Goal: Task Accomplishment & Management: Manage account settings

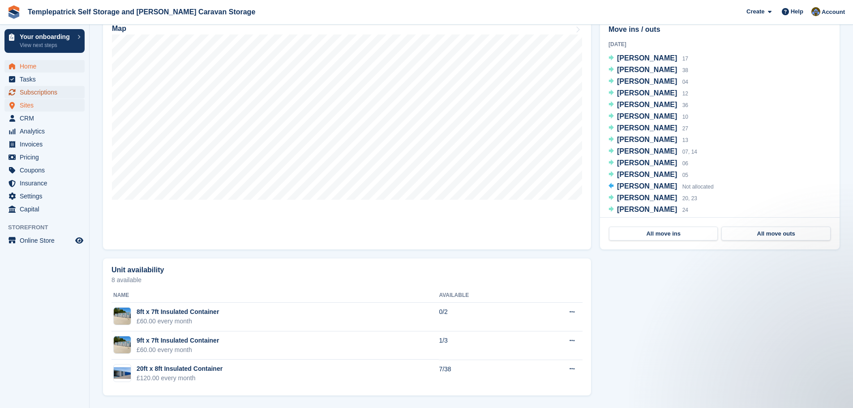
drag, startPoint x: 38, startPoint y: 94, endPoint x: 56, endPoint y: 103, distance: 21.2
click at [38, 94] on span "Subscriptions" at bounding box center [47, 92] width 54 height 13
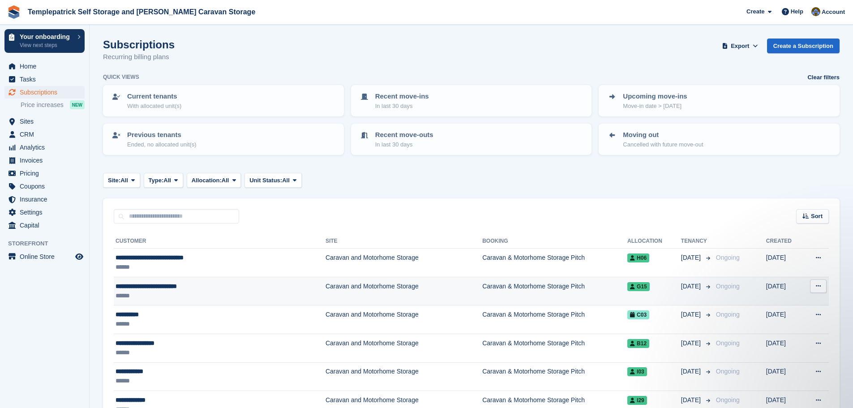
click at [339, 284] on td "Caravan and Motorhome Storage" at bounding box center [404, 291] width 157 height 29
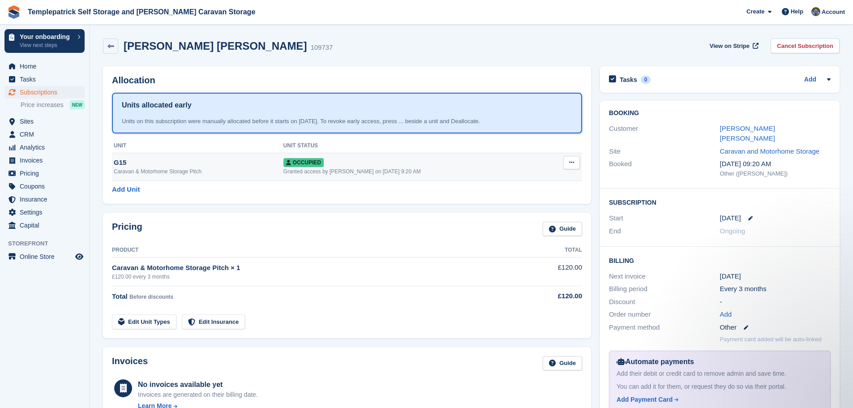
click at [576, 163] on button at bounding box center [571, 162] width 17 height 13
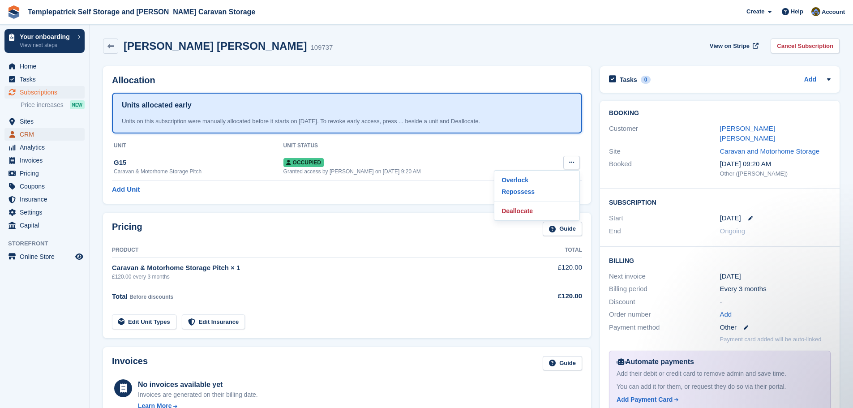
click at [39, 133] on span "CRM" at bounding box center [47, 134] width 54 height 13
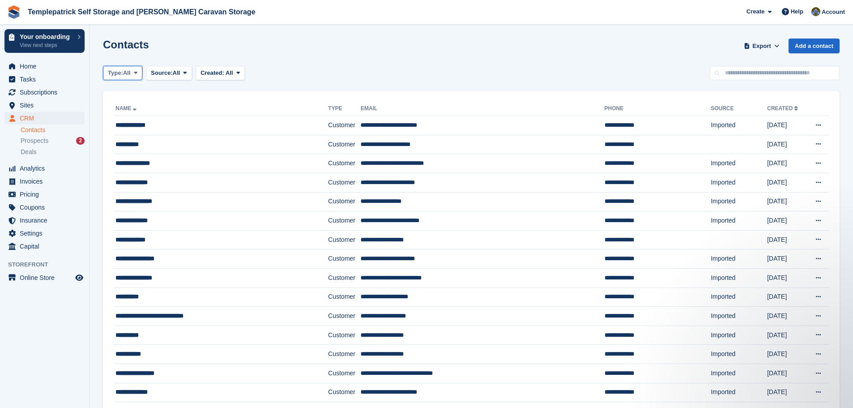
click at [117, 70] on span "Type:" at bounding box center [115, 73] width 15 height 9
click at [118, 70] on span "Type:" at bounding box center [115, 73] width 15 height 9
click at [175, 71] on span "All" at bounding box center [177, 73] width 8 height 9
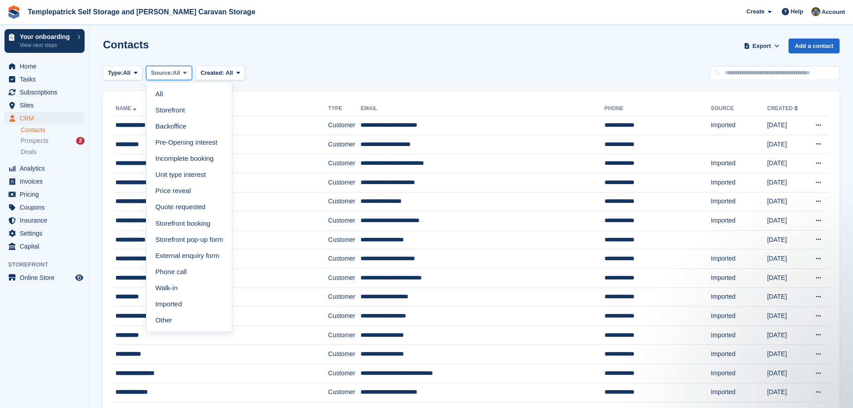
click at [175, 71] on span "All" at bounding box center [177, 73] width 8 height 9
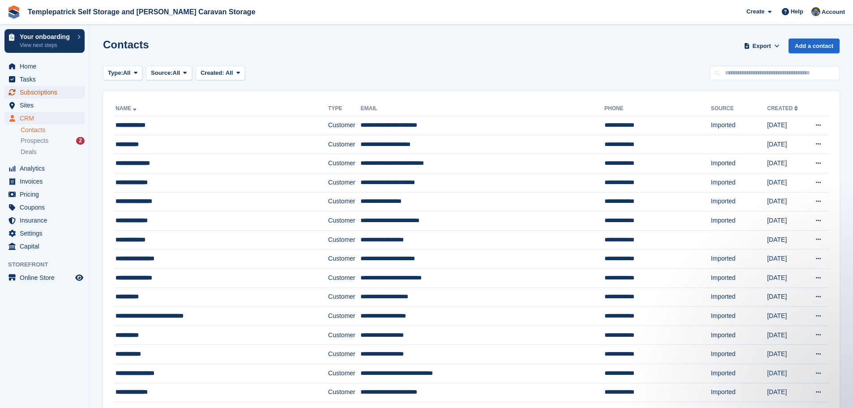
click at [43, 94] on span "Subscriptions" at bounding box center [47, 92] width 54 height 13
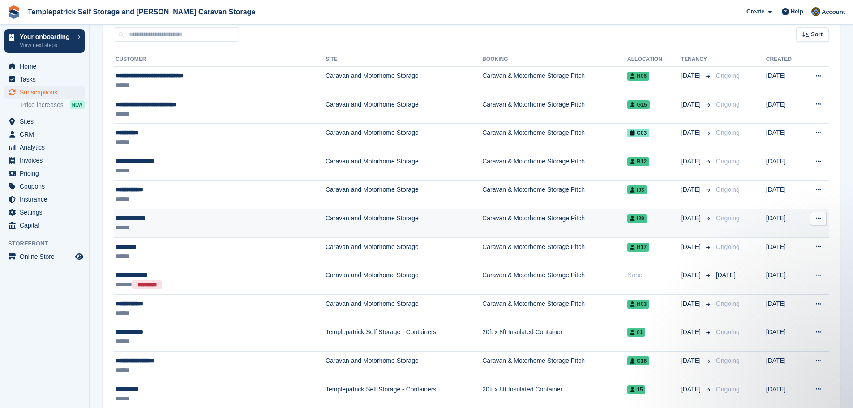
scroll to position [179, 0]
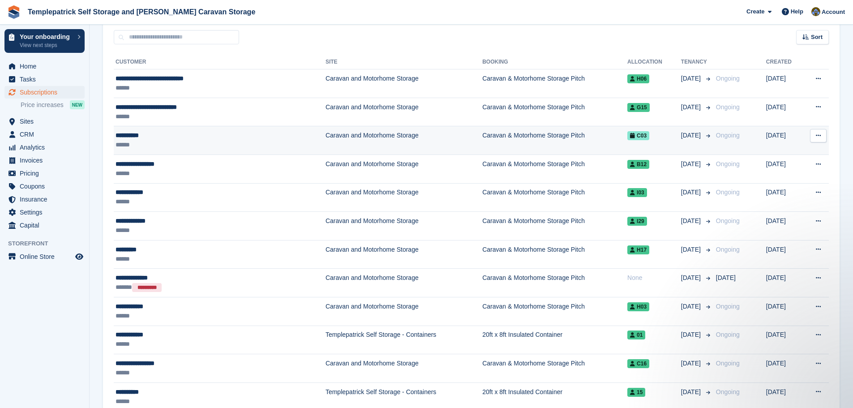
click at [629, 136] on span "C03" at bounding box center [638, 135] width 22 height 9
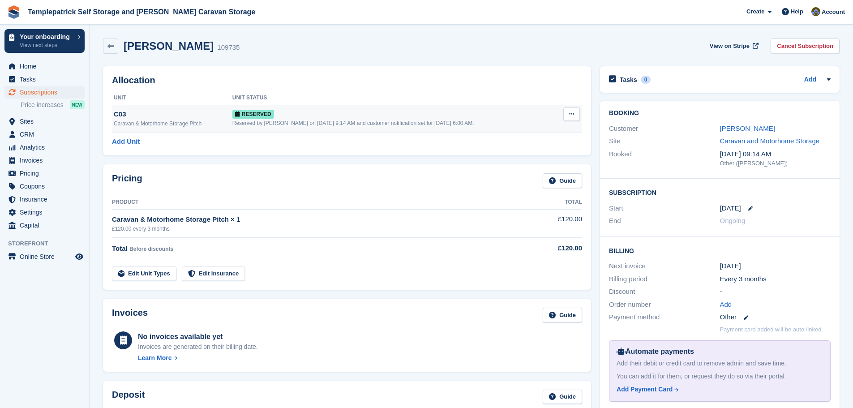
click at [577, 116] on button at bounding box center [571, 113] width 17 height 13
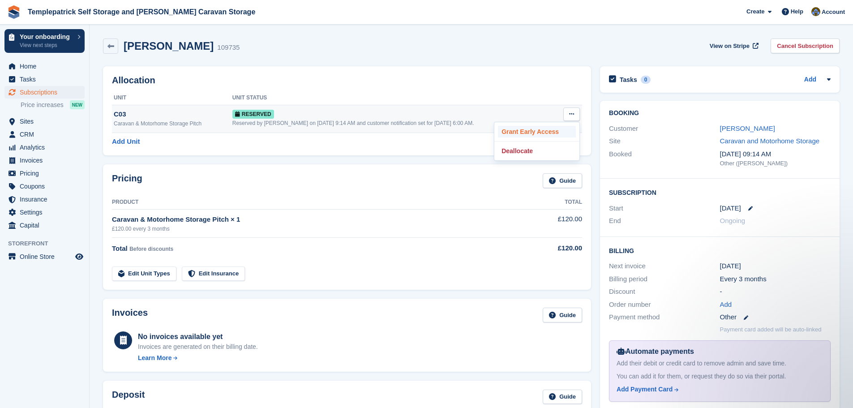
click at [535, 131] on p "Grant Early Access" at bounding box center [537, 132] width 78 height 12
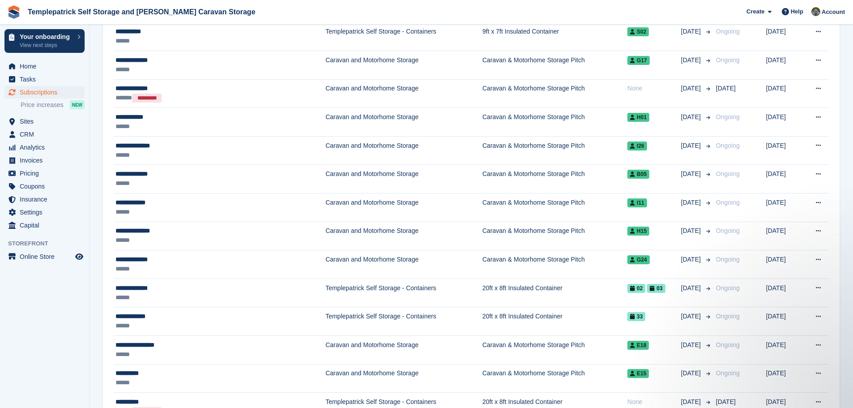
scroll to position [627, 0]
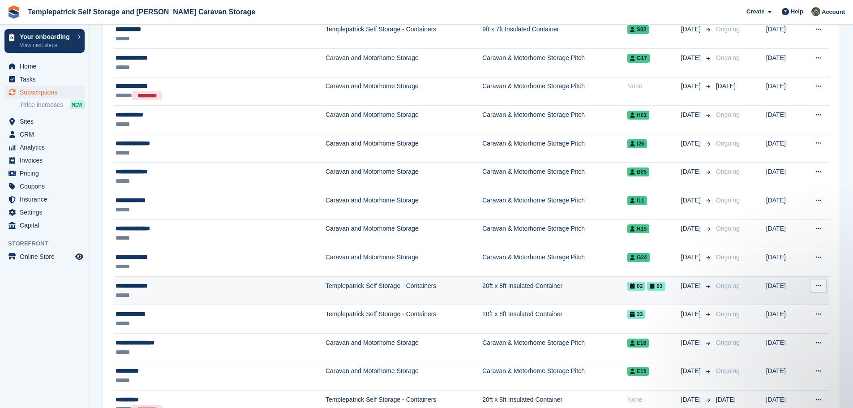
click at [627, 288] on span "02" at bounding box center [636, 286] width 18 height 9
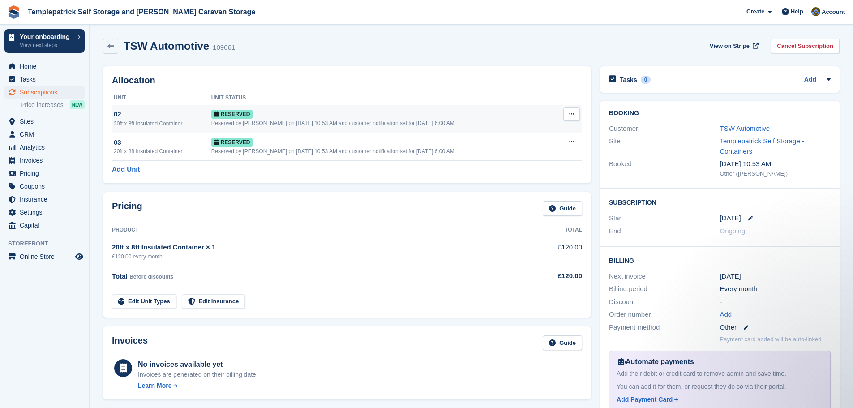
click at [567, 115] on button at bounding box center [571, 113] width 17 height 13
click at [554, 130] on p "Grant Early Access" at bounding box center [537, 132] width 78 height 12
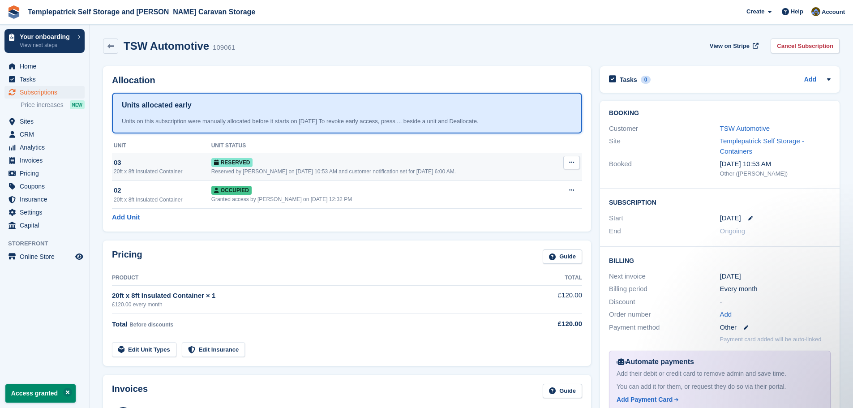
click at [572, 163] on icon at bounding box center [571, 162] width 5 height 6
click at [555, 179] on p "Grant Early Access" at bounding box center [537, 180] width 78 height 12
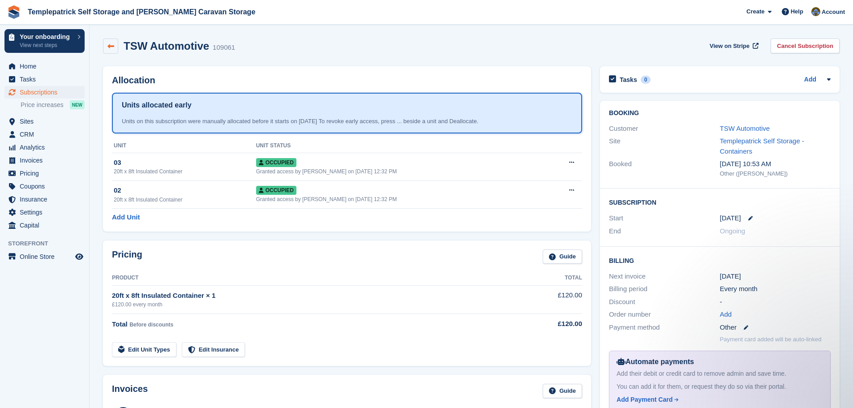
click at [105, 45] on link at bounding box center [110, 46] width 15 height 15
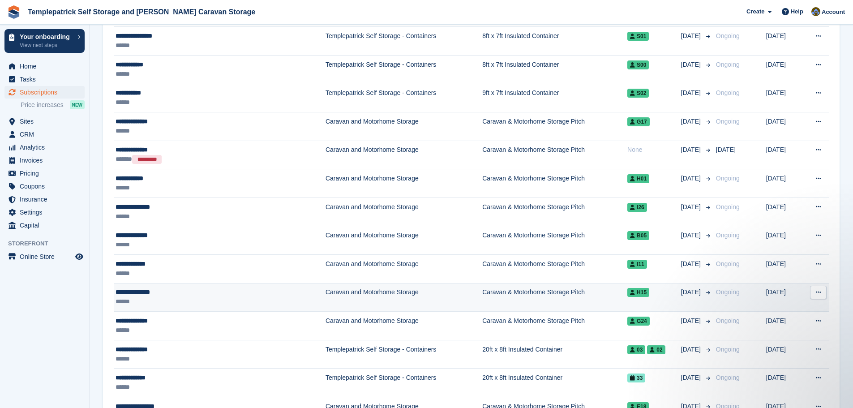
scroll to position [627, 0]
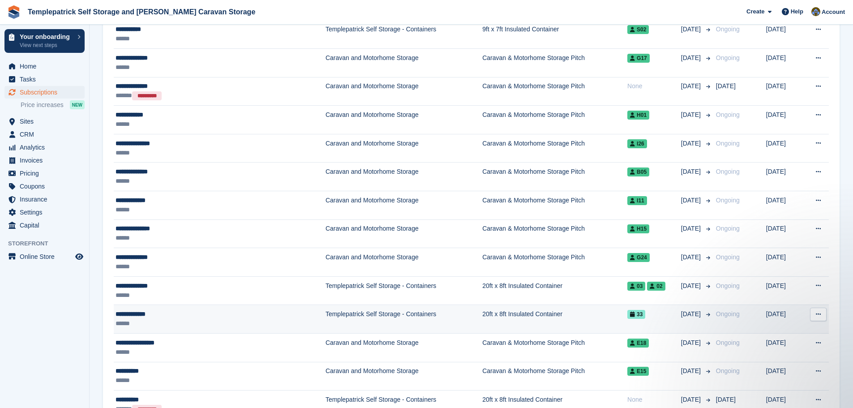
click at [627, 314] on span "33" at bounding box center [636, 314] width 18 height 9
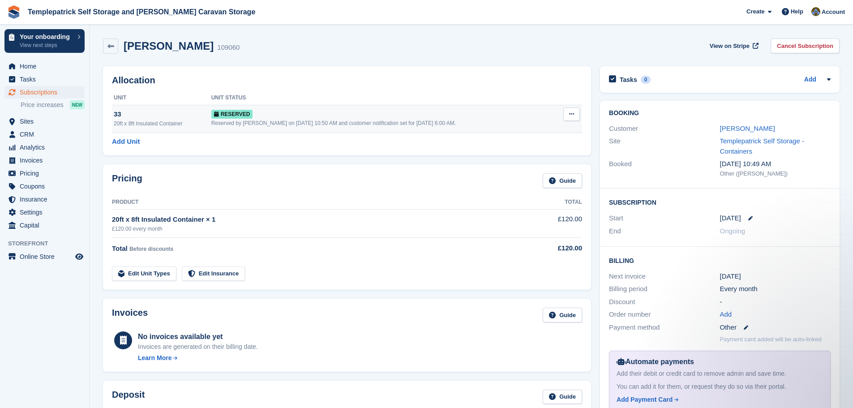
click at [569, 113] on icon at bounding box center [571, 114] width 5 height 6
click at [545, 133] on p "Grant Early Access" at bounding box center [537, 132] width 78 height 12
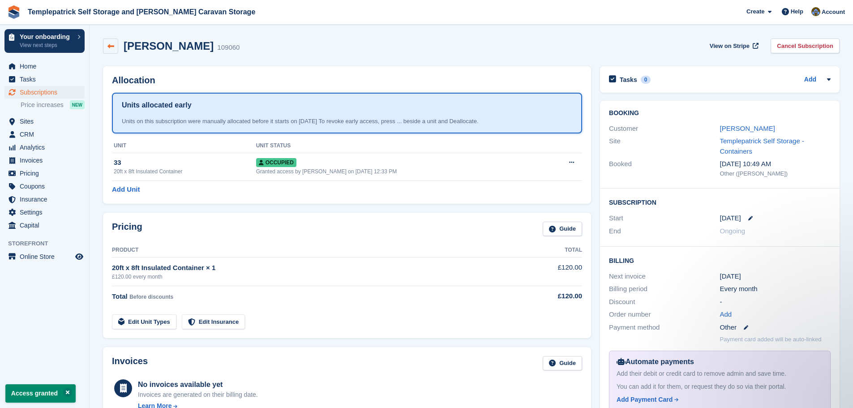
click at [112, 49] on icon at bounding box center [110, 46] width 7 height 7
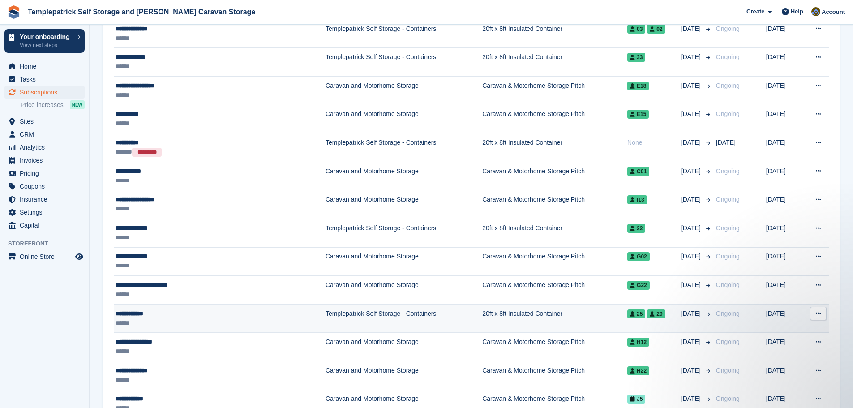
scroll to position [985, 0]
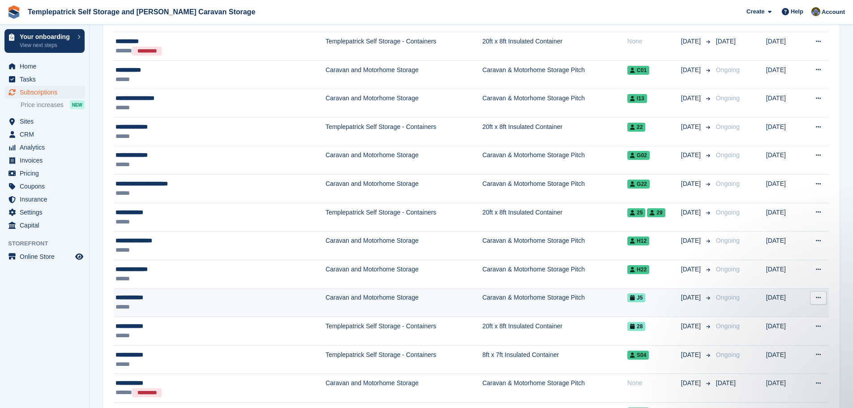
click at [627, 298] on span "J5" at bounding box center [636, 297] width 18 height 9
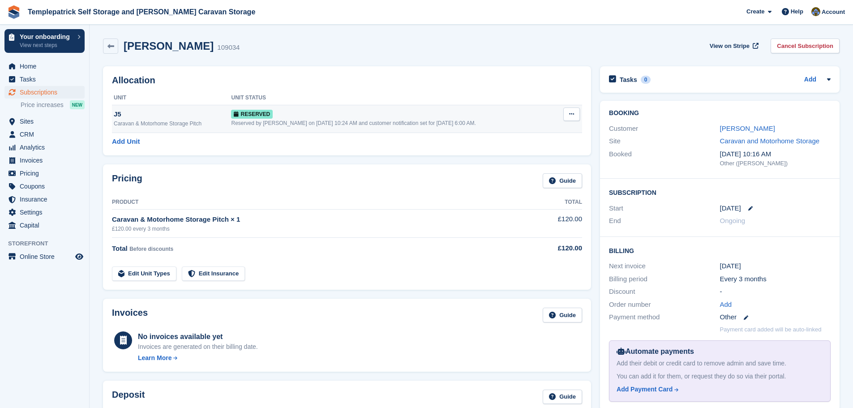
click at [572, 110] on button at bounding box center [571, 113] width 17 height 13
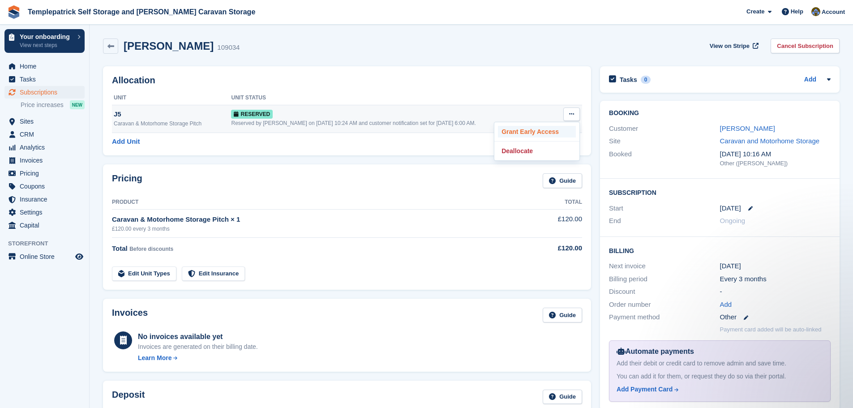
click at [533, 127] on p "Grant Early Access" at bounding box center [537, 132] width 78 height 12
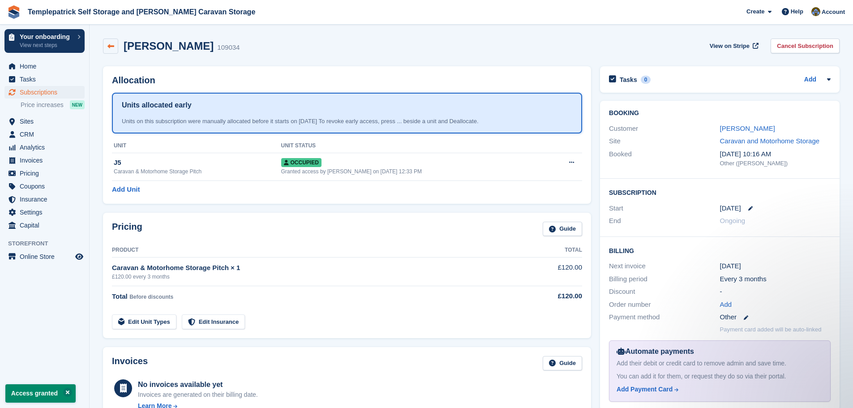
click at [108, 47] on icon at bounding box center [110, 46] width 7 height 7
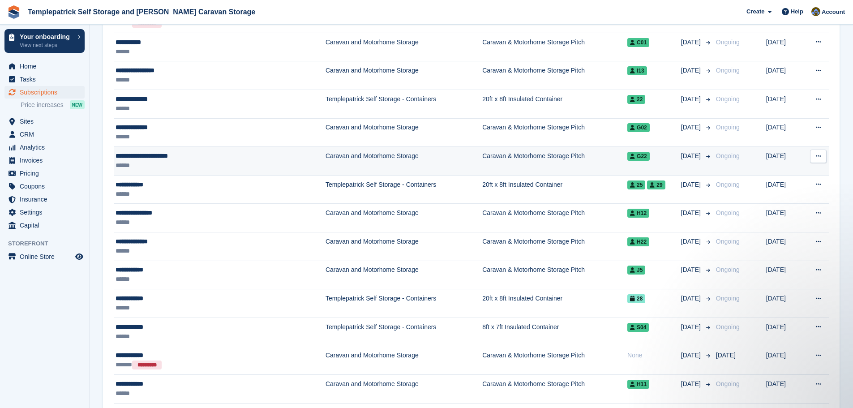
scroll to position [1030, 0]
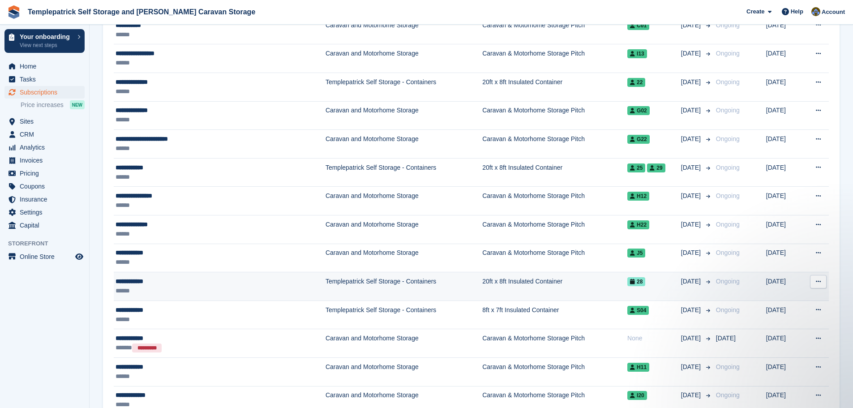
click at [627, 282] on span "28" at bounding box center [636, 281] width 18 height 9
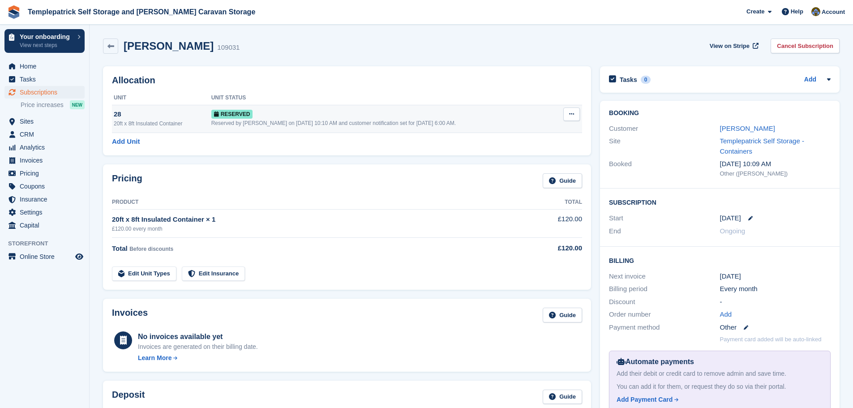
click at [567, 118] on button at bounding box center [571, 113] width 17 height 13
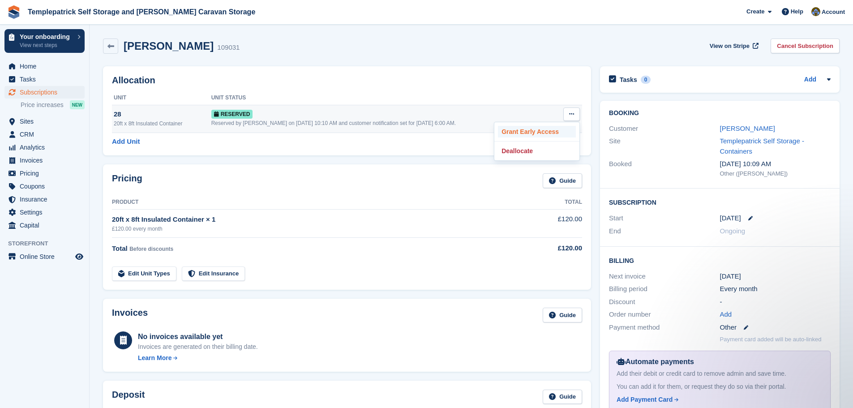
click at [557, 129] on p "Grant Early Access" at bounding box center [537, 132] width 78 height 12
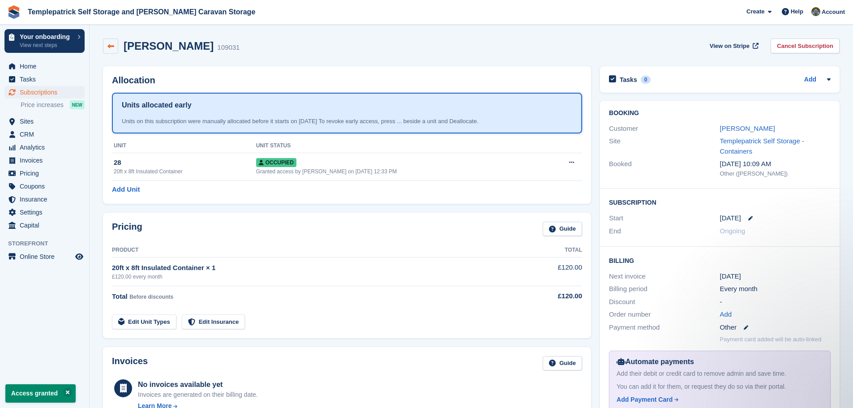
click at [113, 47] on icon at bounding box center [110, 46] width 7 height 7
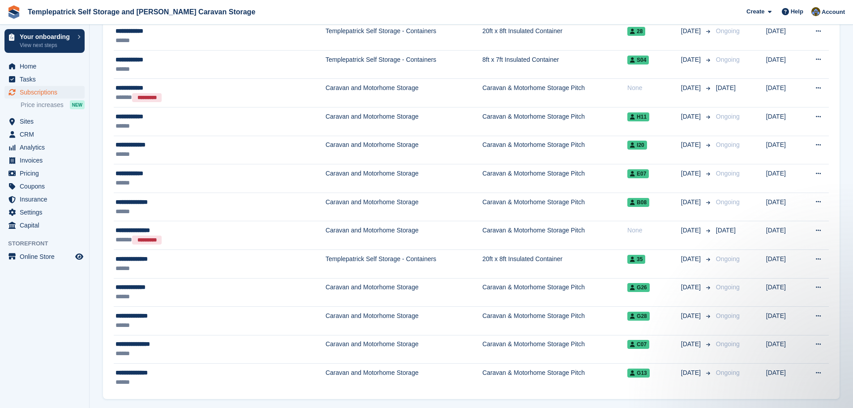
scroll to position [1309, 0]
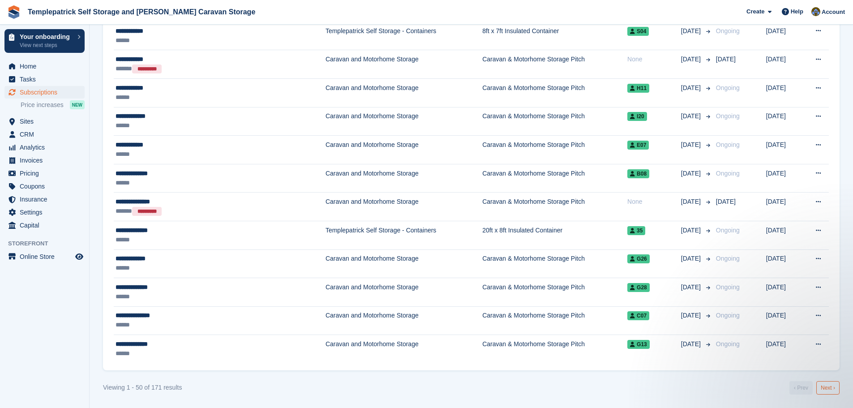
click at [832, 387] on link "Next ›" at bounding box center [827, 387] width 23 height 13
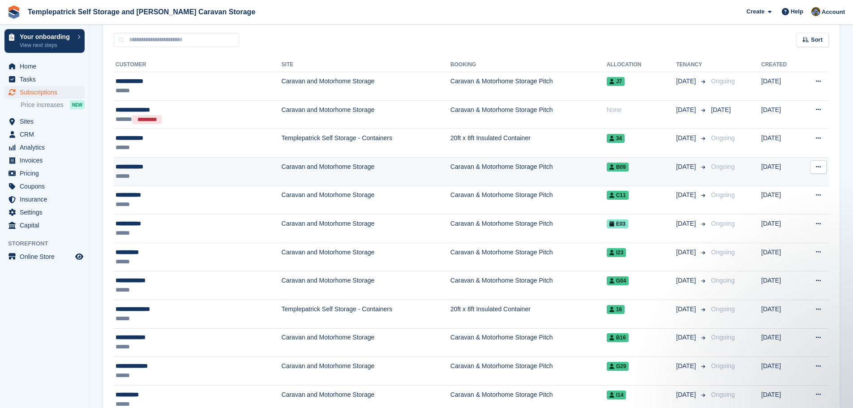
scroll to position [179, 0]
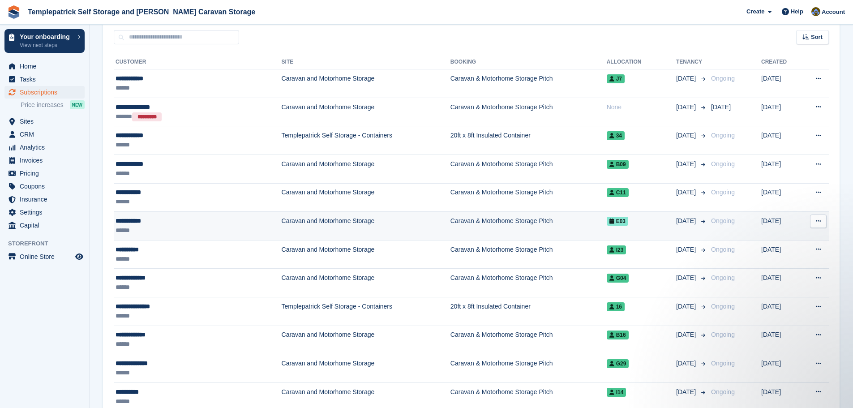
click at [607, 221] on span "E03" at bounding box center [617, 221] width 21 height 9
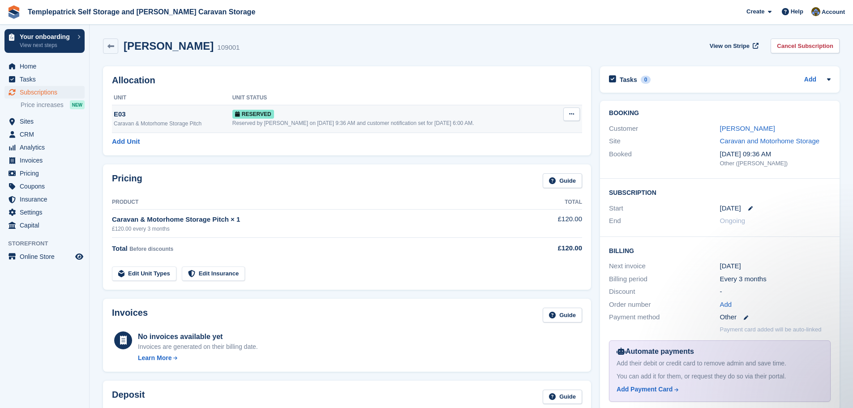
click at [569, 112] on icon at bounding box center [571, 114] width 5 height 6
drag, startPoint x: 545, startPoint y: 132, endPoint x: 479, endPoint y: 28, distance: 123.3
click at [545, 132] on p "Grant Early Access" at bounding box center [537, 132] width 78 height 12
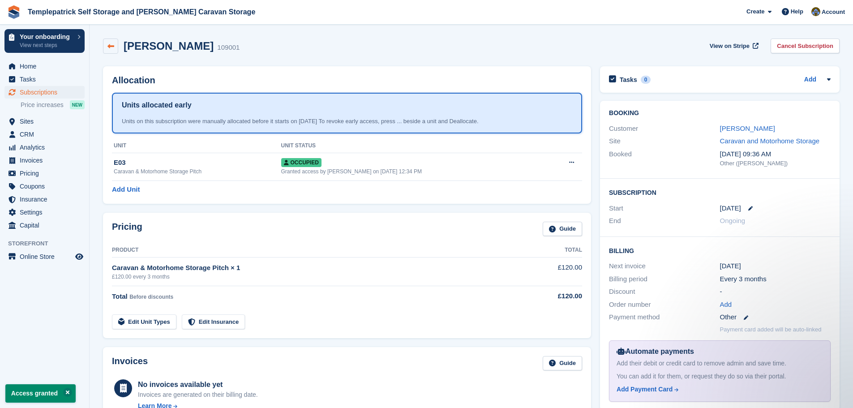
click at [109, 45] on icon at bounding box center [110, 46] width 7 height 7
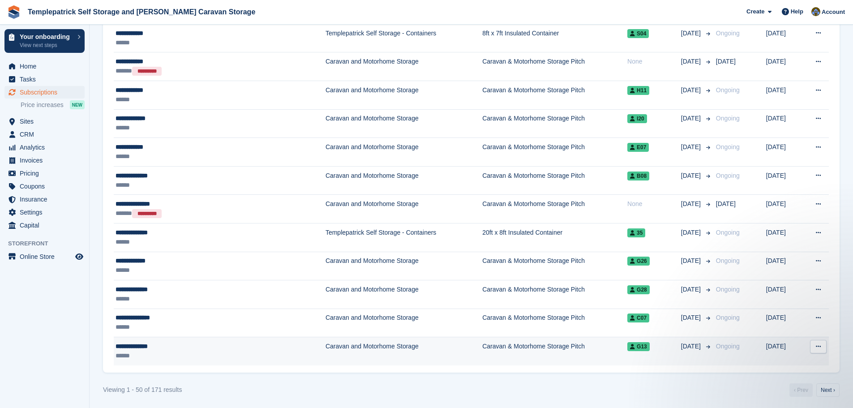
scroll to position [1309, 0]
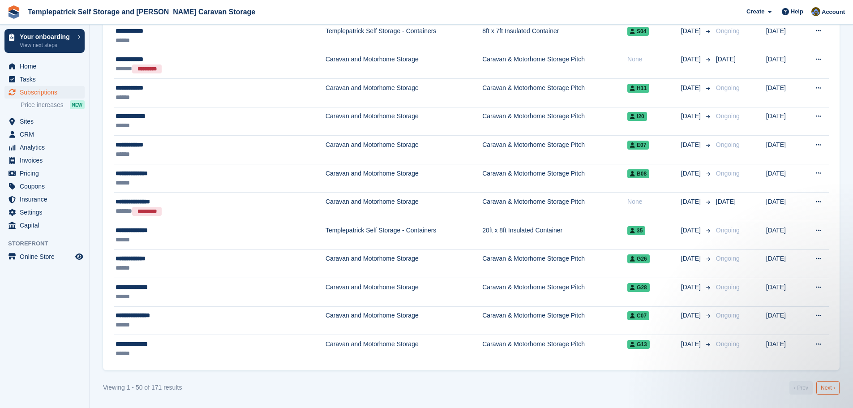
click at [828, 387] on link "Next ›" at bounding box center [827, 387] width 23 height 13
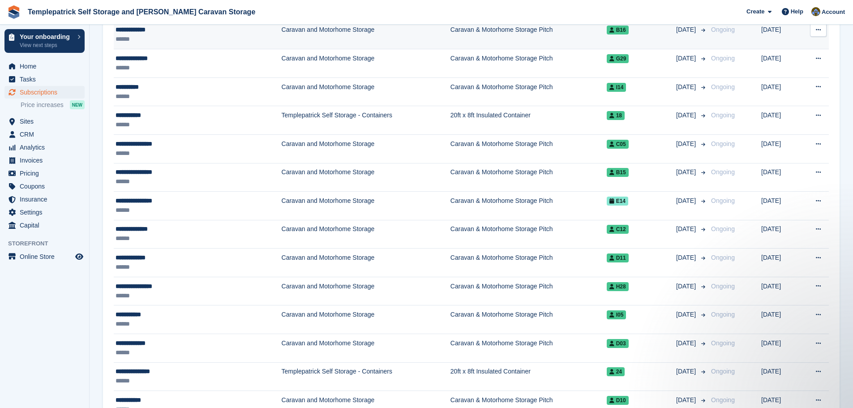
scroll to position [503, 0]
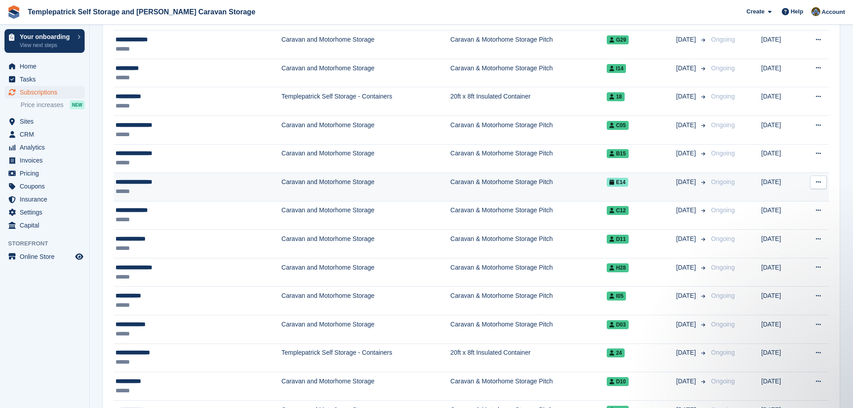
click at [607, 184] on span "E14" at bounding box center [617, 182] width 21 height 9
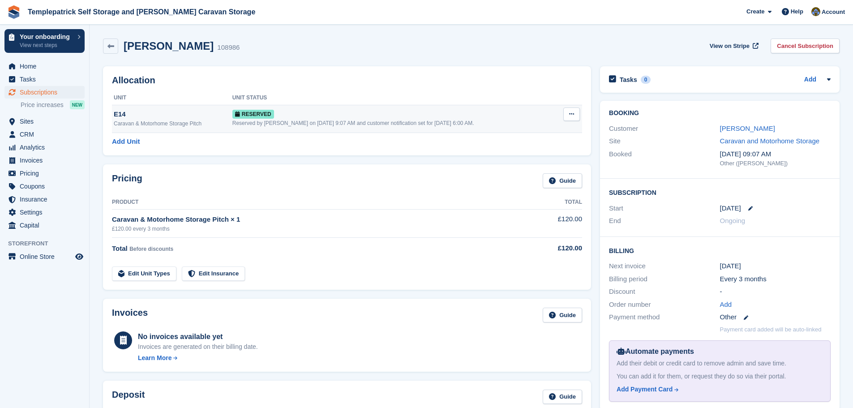
click at [572, 119] on button at bounding box center [571, 113] width 17 height 13
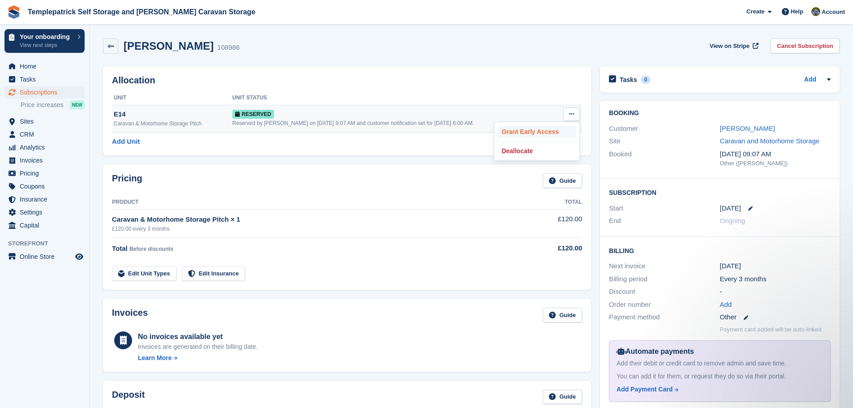
click at [563, 130] on p "Grant Early Access" at bounding box center [537, 132] width 78 height 12
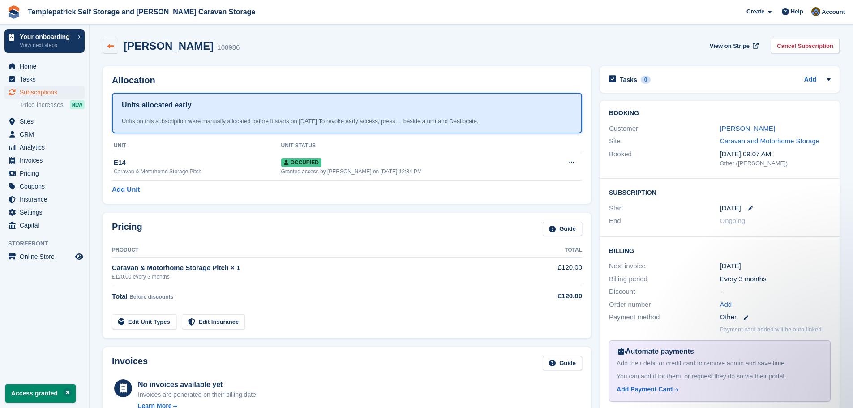
click at [112, 44] on icon at bounding box center [110, 46] width 7 height 7
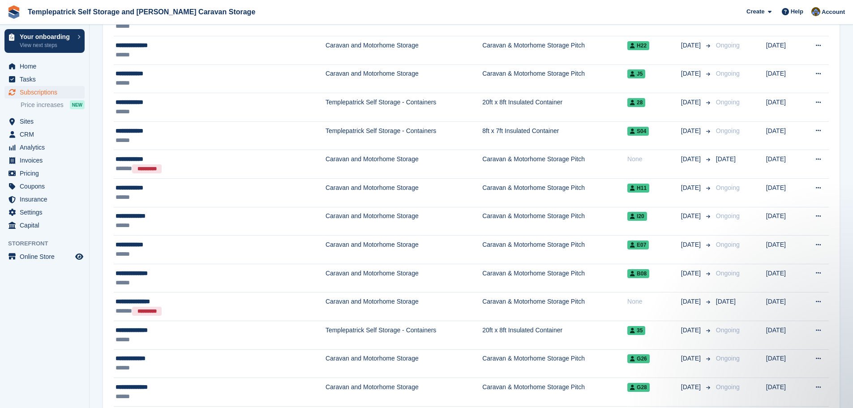
scroll to position [1309, 0]
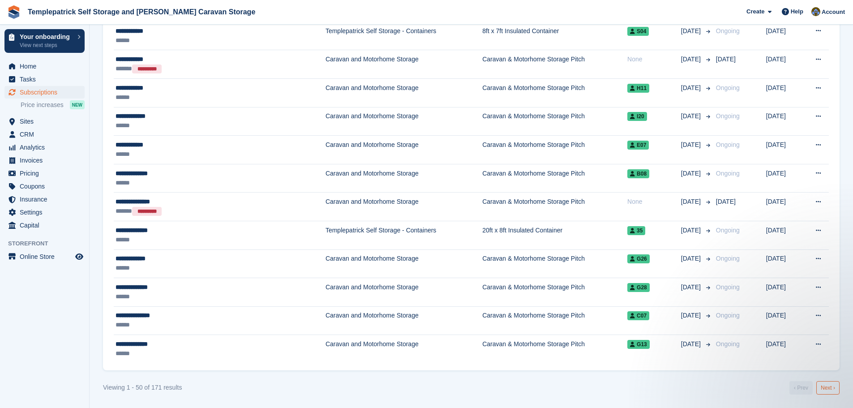
click at [827, 392] on link "Next ›" at bounding box center [827, 387] width 23 height 13
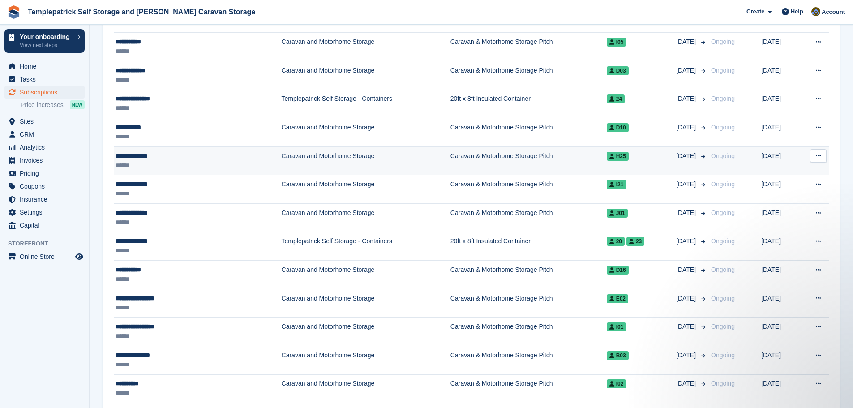
scroll to position [861, 0]
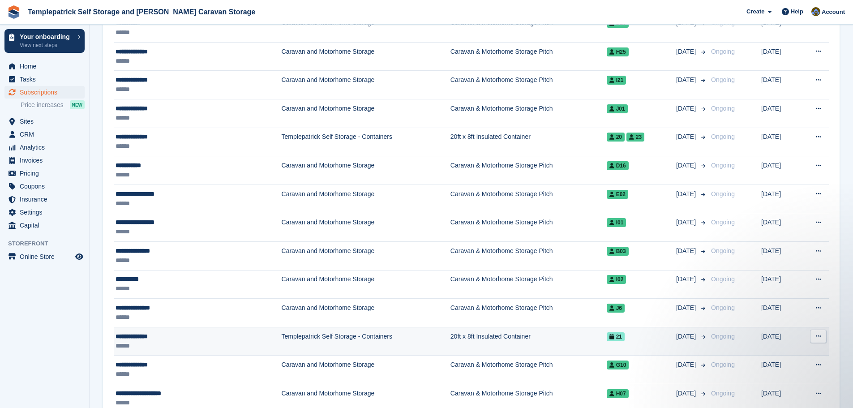
click at [607, 337] on span "21" at bounding box center [616, 336] width 18 height 9
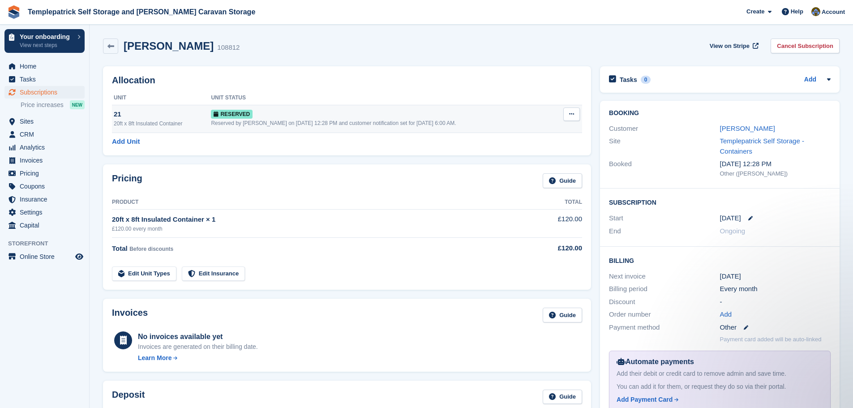
drag, startPoint x: 569, startPoint y: 112, endPoint x: 568, endPoint y: 116, distance: 5.0
click at [569, 112] on icon at bounding box center [571, 114] width 5 height 6
click at [538, 130] on p "Grant Early Access" at bounding box center [537, 132] width 78 height 12
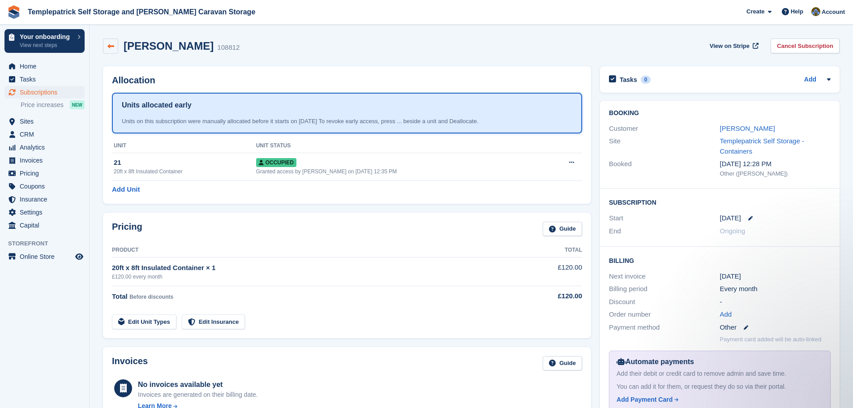
click at [110, 44] on icon at bounding box center [110, 46] width 7 height 7
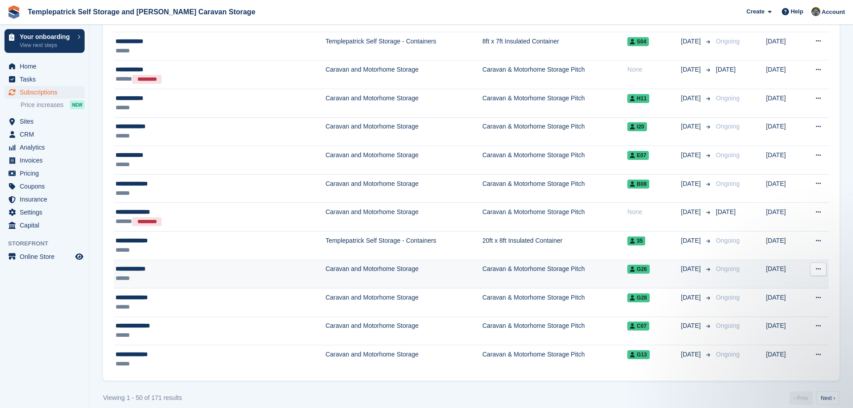
scroll to position [1309, 0]
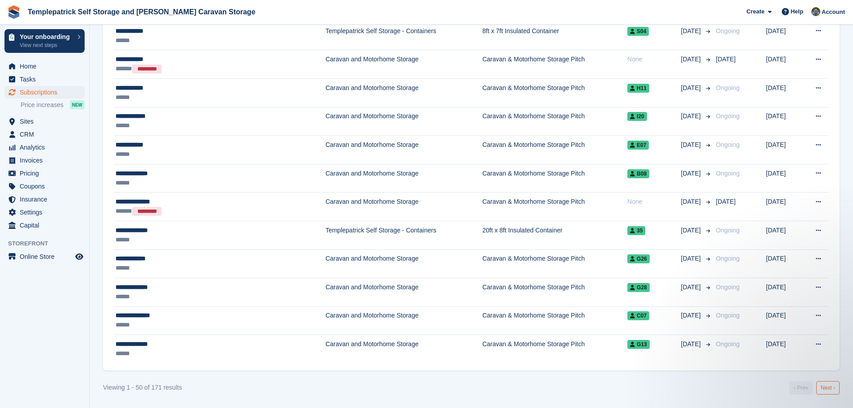
click at [831, 389] on link "Next ›" at bounding box center [827, 387] width 23 height 13
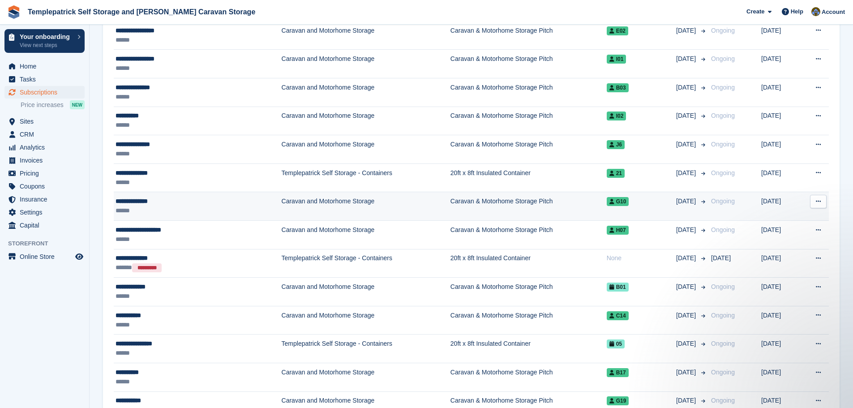
scroll to position [1040, 0]
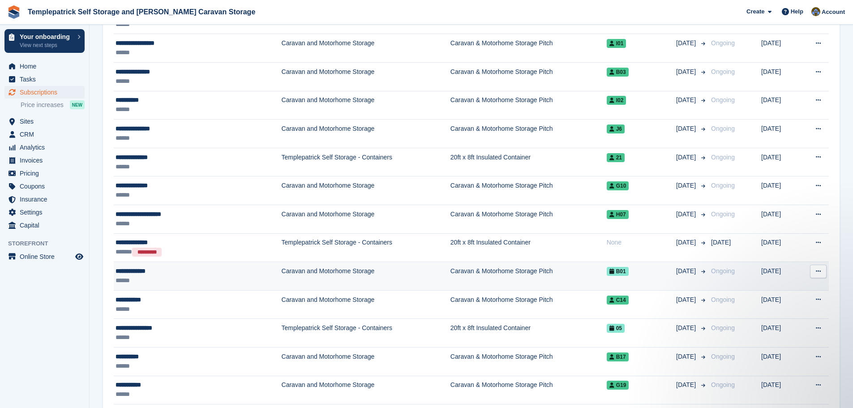
click at [608, 271] on span "B01" at bounding box center [618, 271] width 22 height 9
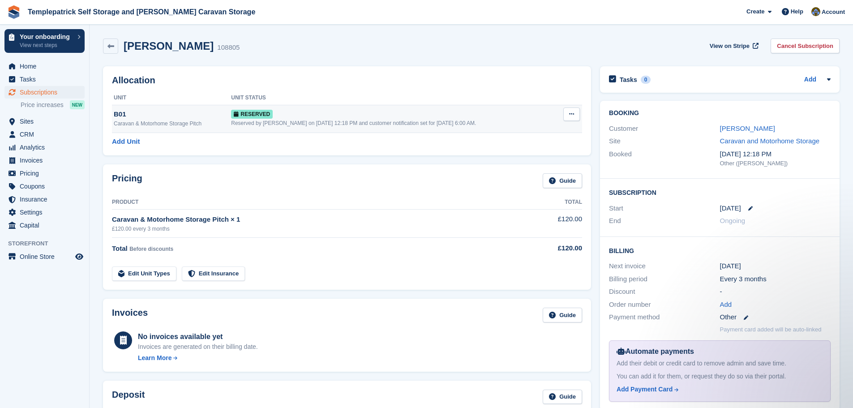
click at [576, 110] on button at bounding box center [571, 113] width 17 height 13
click at [546, 131] on p "Grant Early Access" at bounding box center [537, 132] width 78 height 12
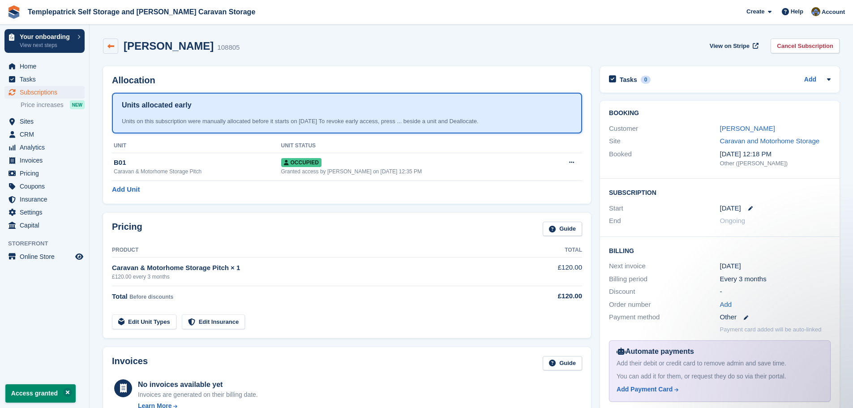
drag, startPoint x: 108, startPoint y: 49, endPoint x: 114, endPoint y: 51, distance: 6.1
click at [108, 49] on icon at bounding box center [110, 46] width 7 height 7
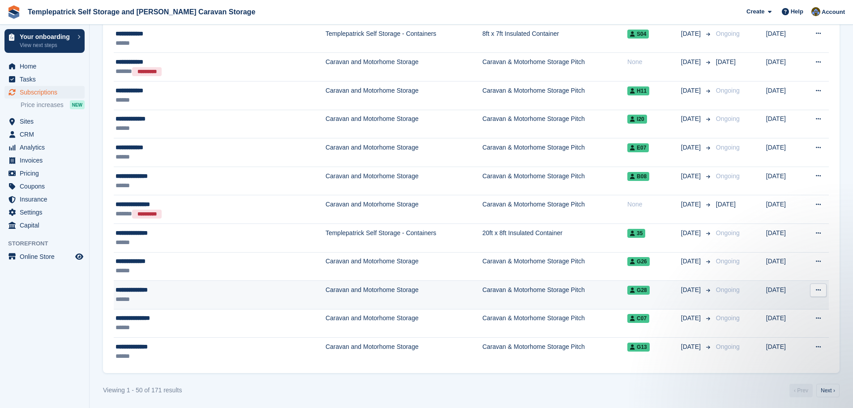
scroll to position [1309, 0]
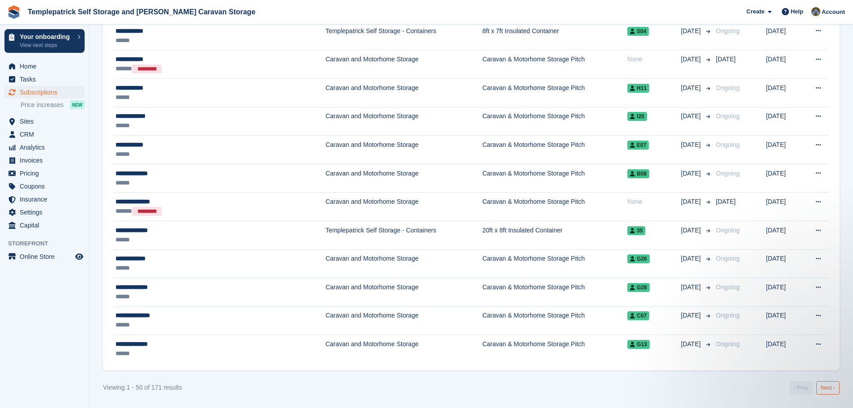
click at [827, 389] on link "Next ›" at bounding box center [827, 387] width 23 height 13
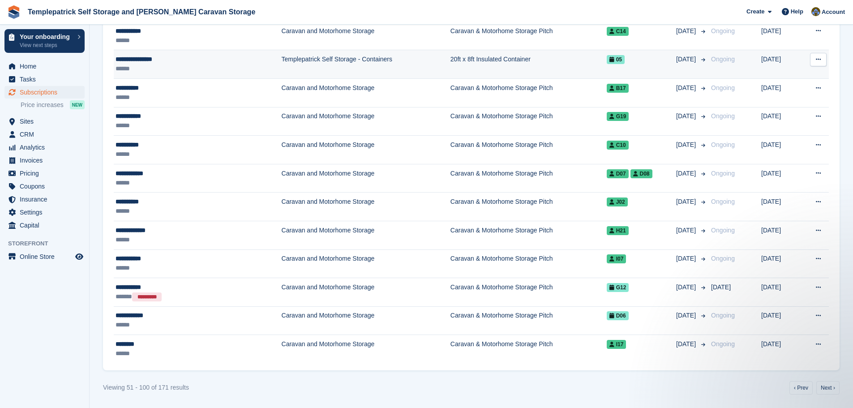
click at [607, 60] on span "05" at bounding box center [616, 59] width 18 height 9
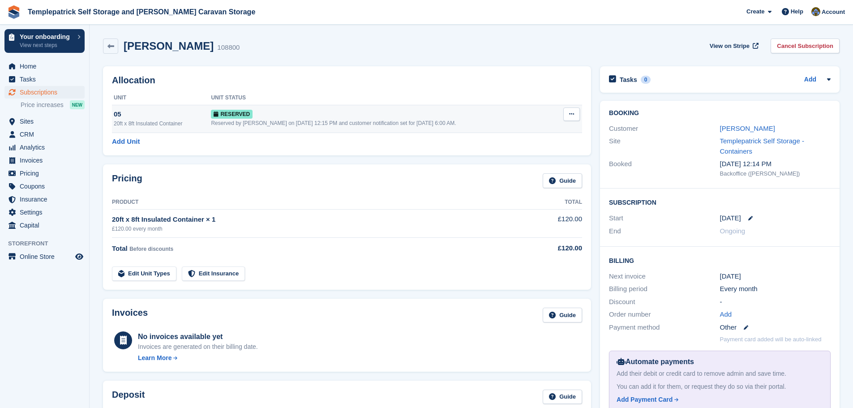
click at [565, 111] on button at bounding box center [571, 113] width 17 height 13
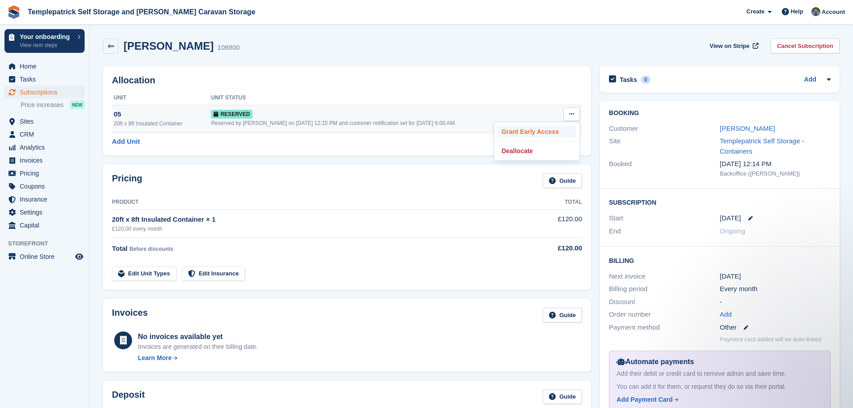
click at [547, 129] on p "Grant Early Access" at bounding box center [537, 132] width 78 height 12
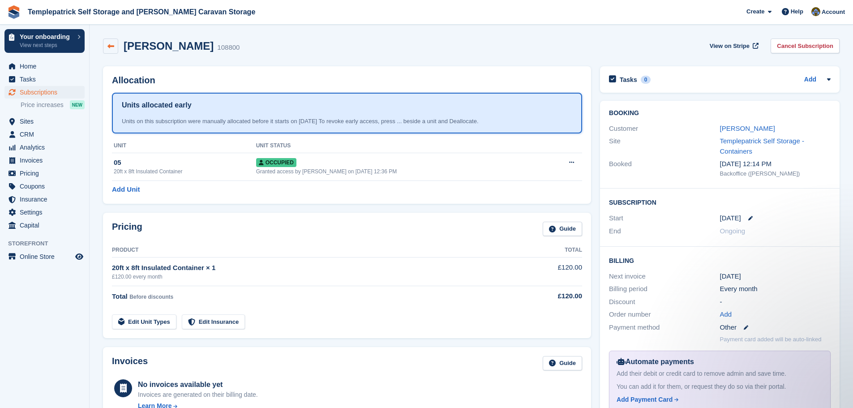
click at [110, 48] on icon at bounding box center [110, 46] width 7 height 7
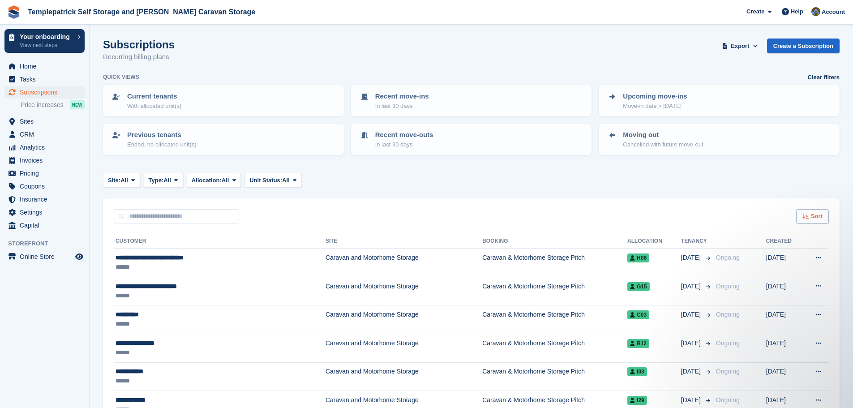
click at [811, 215] on div "Sort" at bounding box center [812, 216] width 33 height 15
click at [627, 241] on th "Allocation" at bounding box center [654, 241] width 54 height 14
click at [130, 181] on button "Site: All" at bounding box center [121, 180] width 37 height 15
click at [163, 180] on span "Type:" at bounding box center [156, 180] width 15 height 9
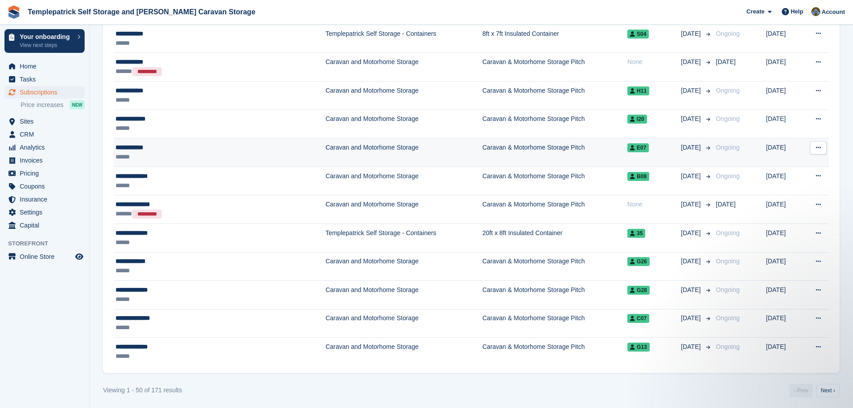
scroll to position [1309, 0]
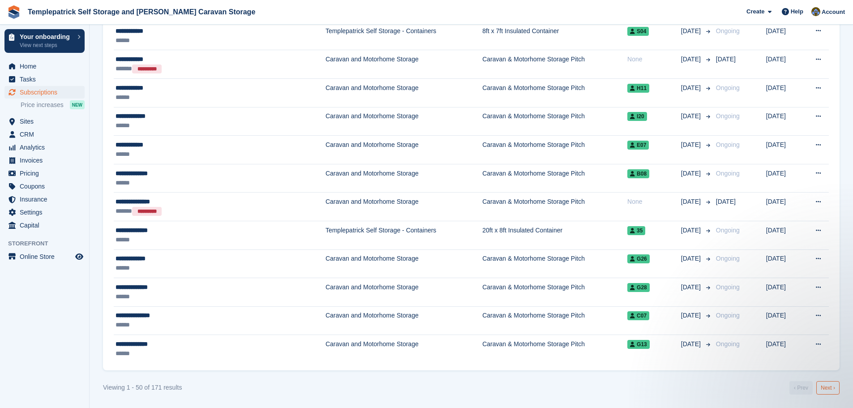
click at [829, 390] on link "Next ›" at bounding box center [827, 387] width 23 height 13
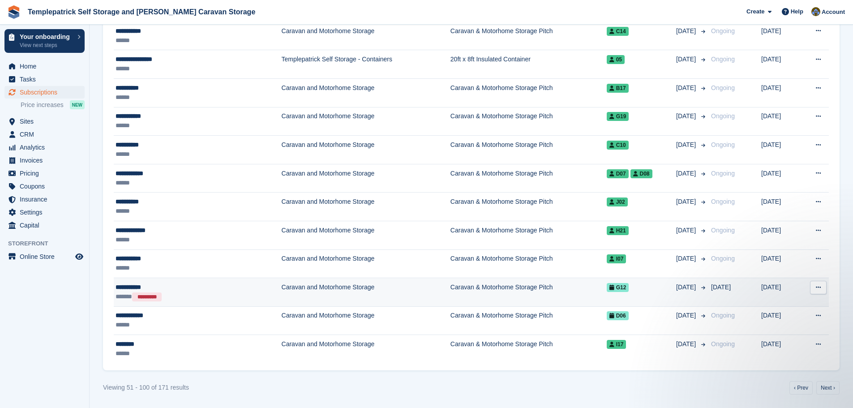
click at [610, 288] on icon at bounding box center [612, 287] width 5 height 5
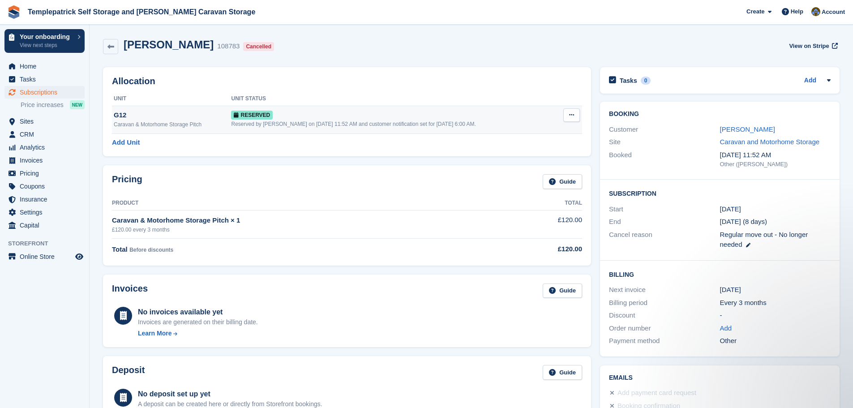
click at [569, 116] on icon at bounding box center [571, 115] width 5 height 6
click at [544, 151] on p "Deallocate" at bounding box center [537, 152] width 78 height 12
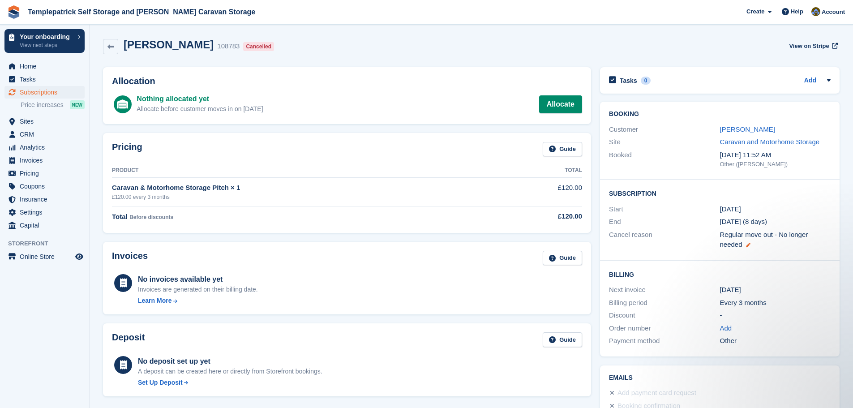
click at [748, 245] on icon at bounding box center [748, 245] width 4 height 4
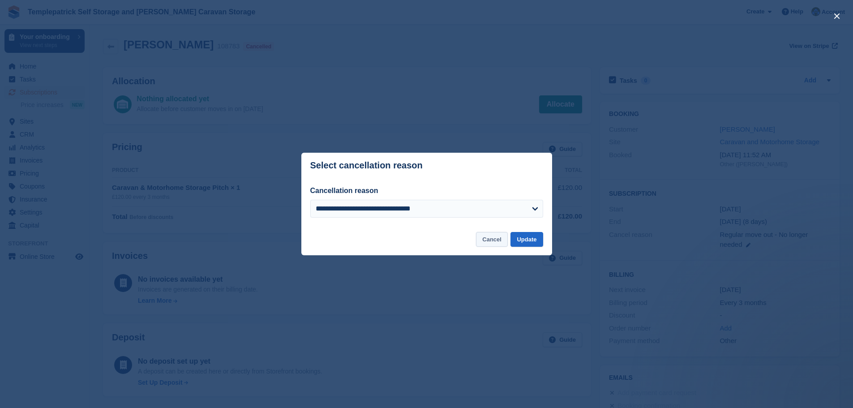
click at [481, 243] on button "Cancel" at bounding box center [492, 239] width 32 height 15
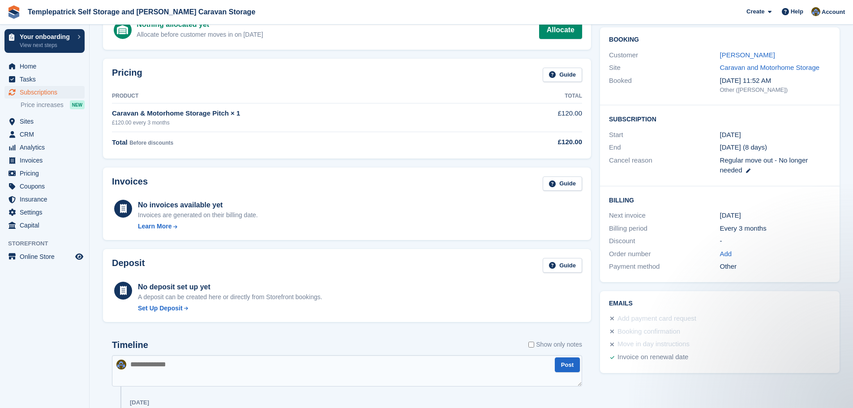
scroll to position [65, 0]
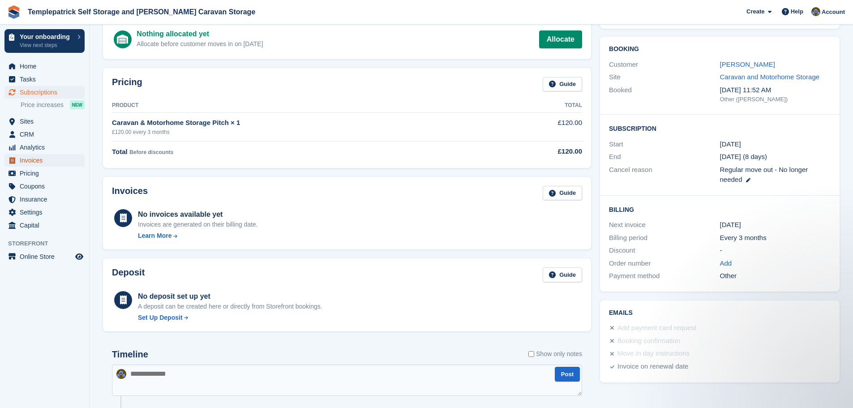
click at [36, 161] on span "Invoices" at bounding box center [47, 160] width 54 height 13
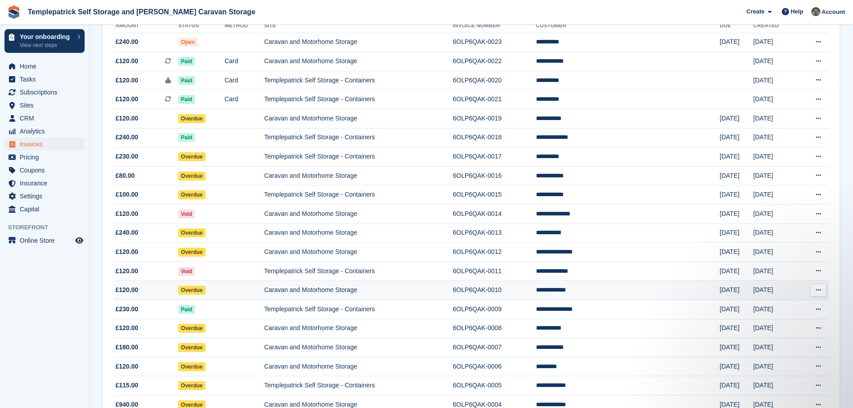
scroll to position [134, 0]
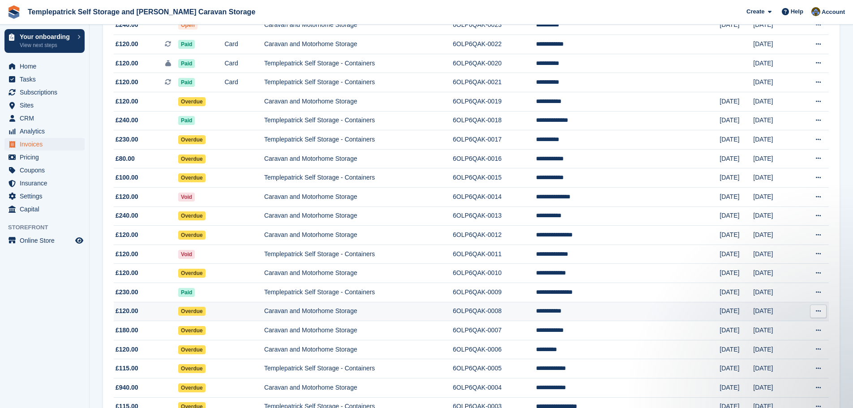
click at [819, 312] on icon at bounding box center [818, 311] width 5 height 6
click at [614, 314] on td "**********" at bounding box center [628, 311] width 184 height 19
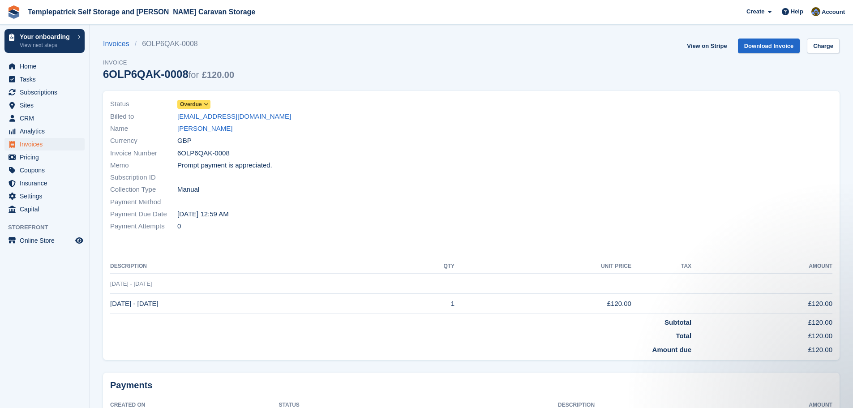
click at [189, 104] on span "Overdue" at bounding box center [191, 104] width 22 height 8
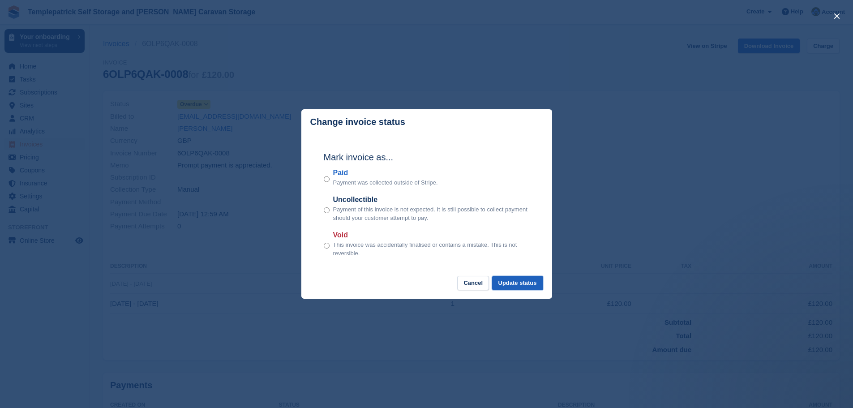
click at [530, 285] on button "Update status" at bounding box center [517, 283] width 51 height 15
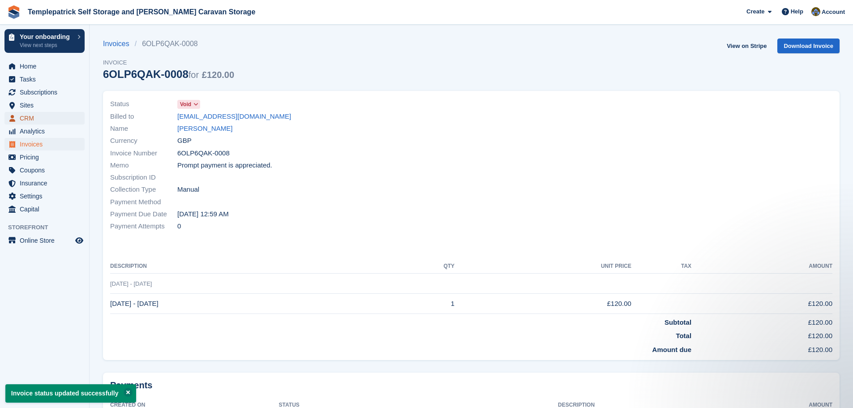
click at [43, 116] on span "CRM" at bounding box center [47, 118] width 54 height 13
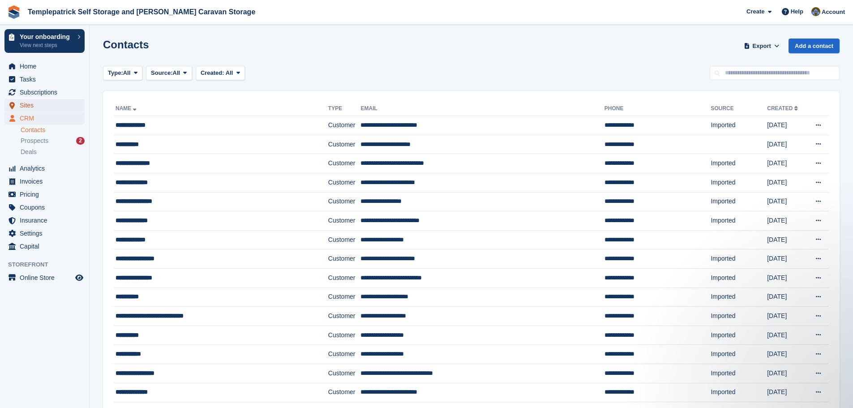
click at [46, 108] on span "Sites" at bounding box center [47, 105] width 54 height 13
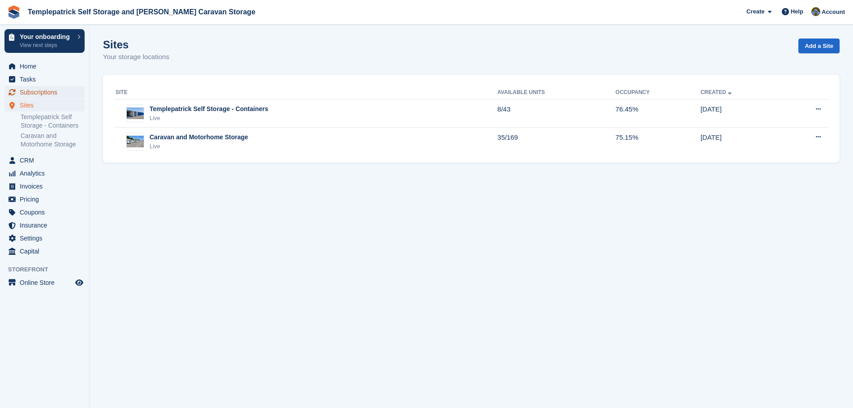
click at [54, 93] on span "Subscriptions" at bounding box center [47, 92] width 54 height 13
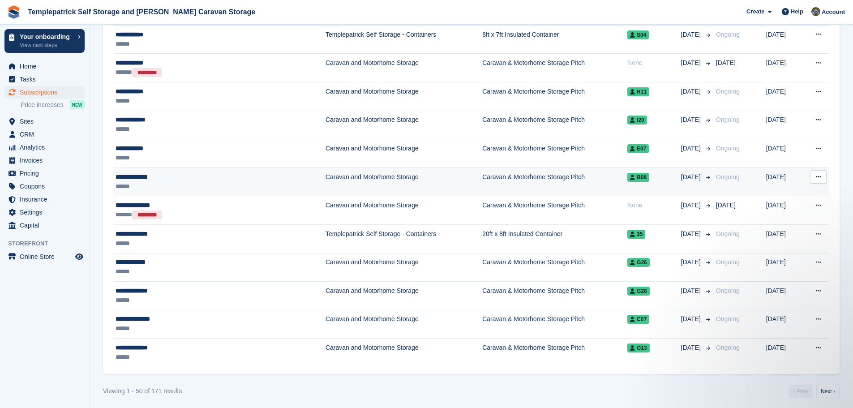
scroll to position [1309, 0]
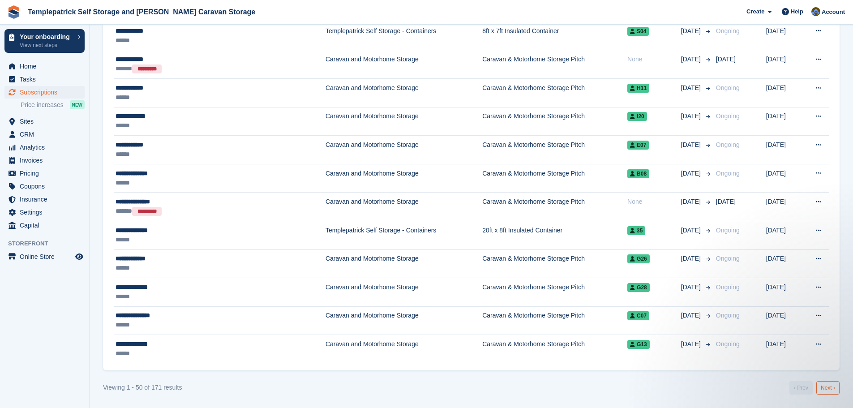
click at [825, 387] on link "Next ›" at bounding box center [827, 387] width 23 height 13
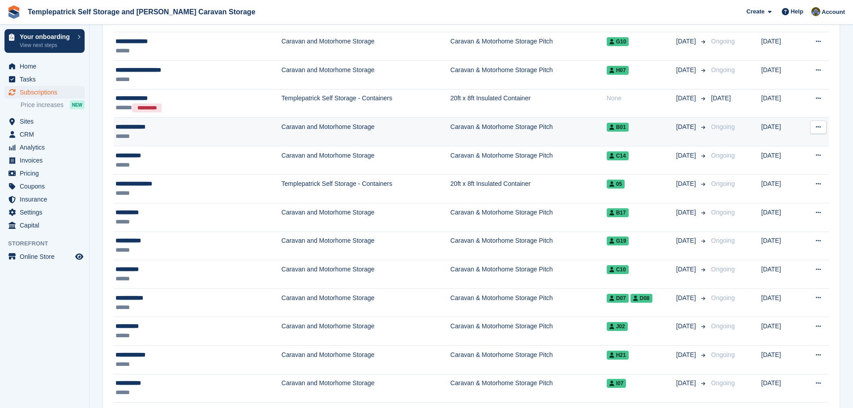
scroll to position [1175, 0]
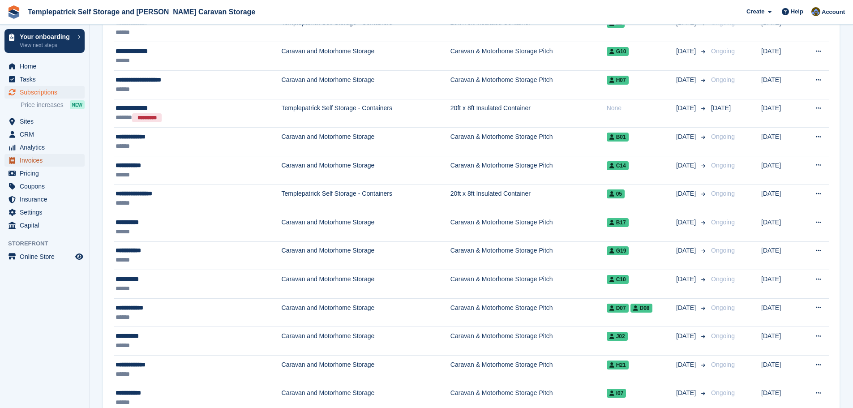
click at [51, 159] on span "Invoices" at bounding box center [47, 160] width 54 height 13
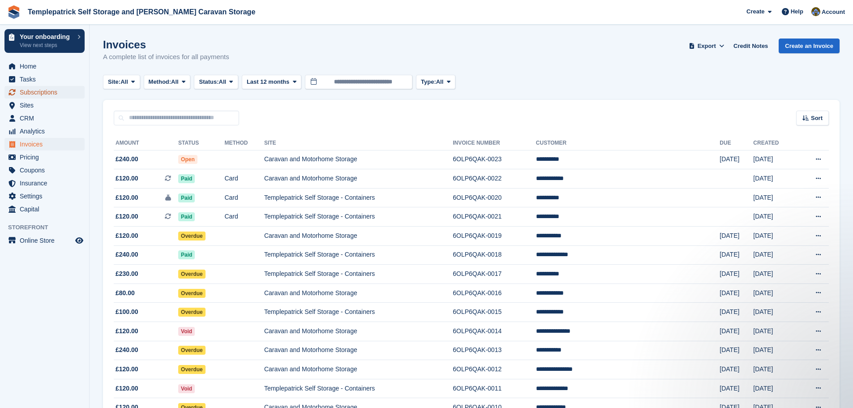
click at [39, 95] on span "Subscriptions" at bounding box center [47, 92] width 54 height 13
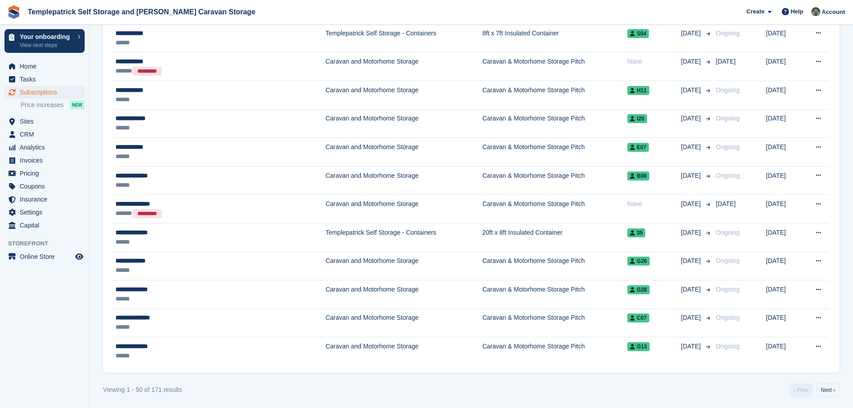
scroll to position [1309, 0]
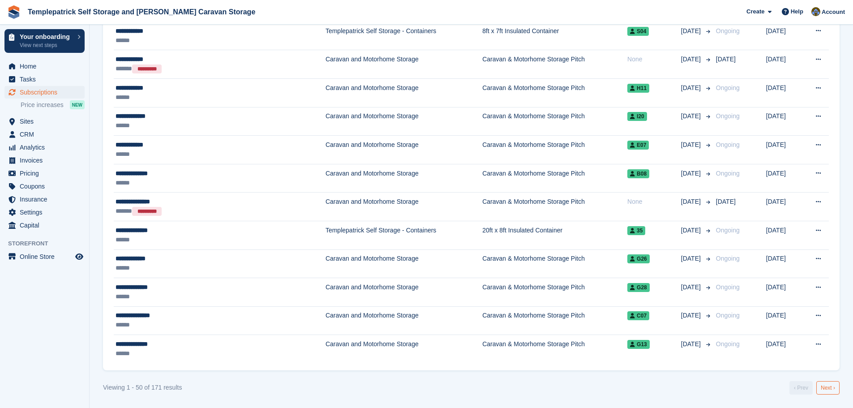
click at [827, 383] on link "Next ›" at bounding box center [827, 387] width 23 height 13
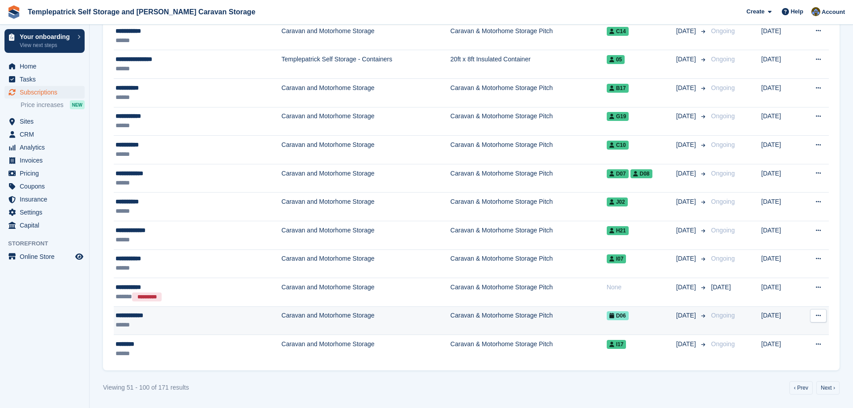
click at [607, 315] on span "D06" at bounding box center [618, 315] width 22 height 9
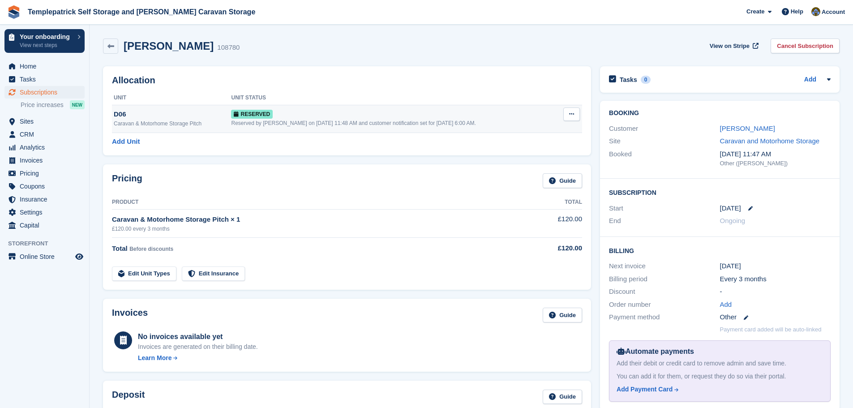
click at [567, 113] on button at bounding box center [571, 113] width 17 height 13
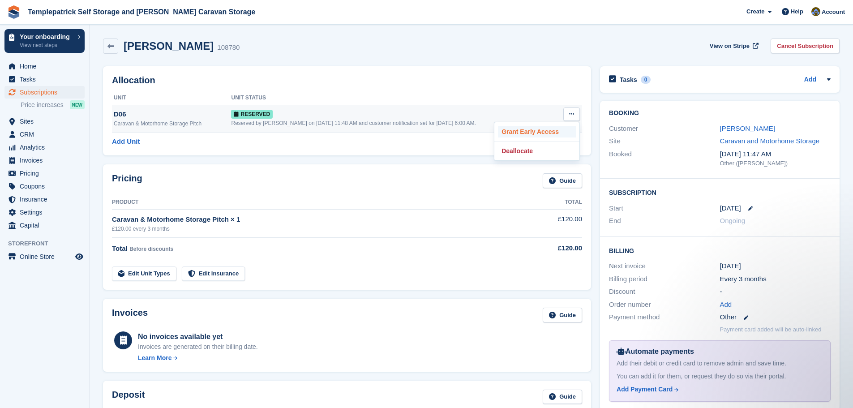
click at [541, 128] on p "Grant Early Access" at bounding box center [537, 132] width 78 height 12
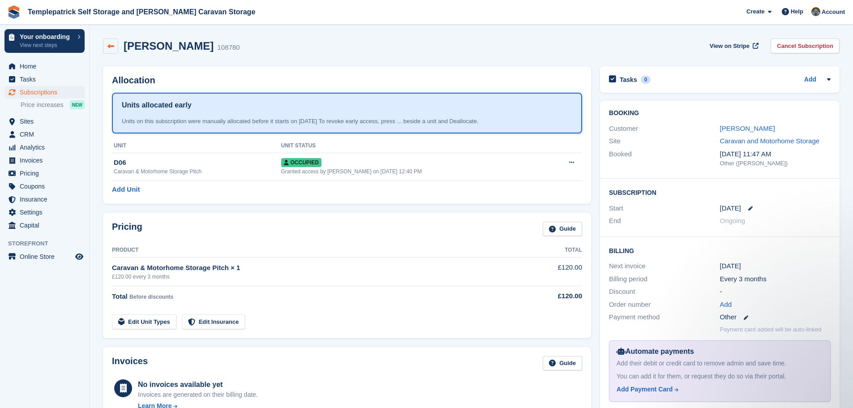
click at [112, 44] on icon at bounding box center [110, 46] width 7 height 7
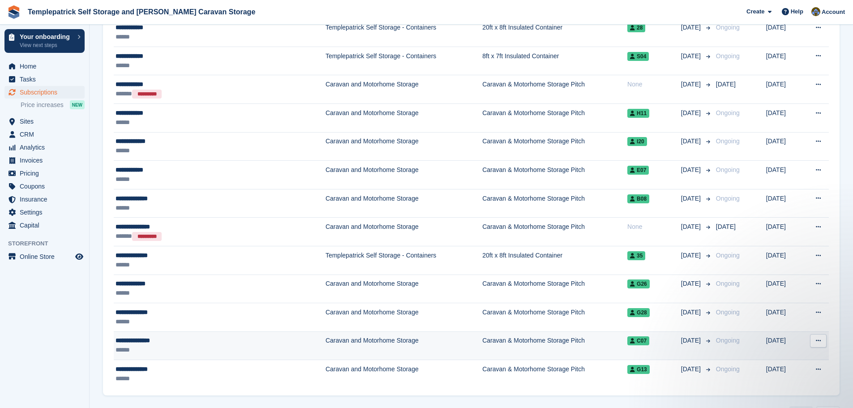
scroll to position [1309, 0]
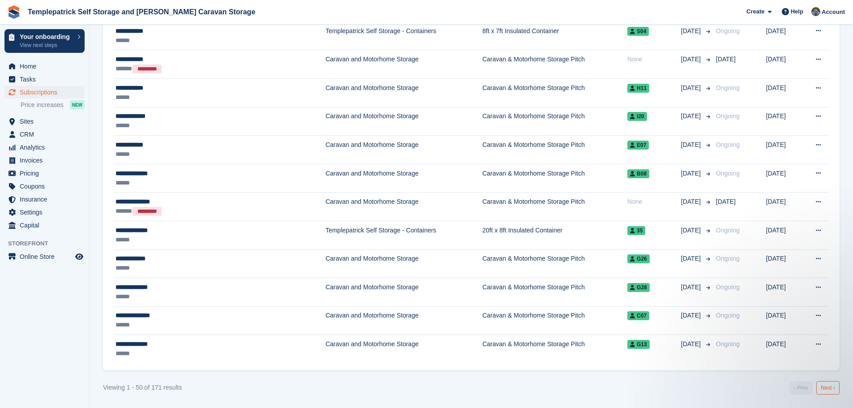
click at [836, 387] on link "Next ›" at bounding box center [827, 387] width 23 height 13
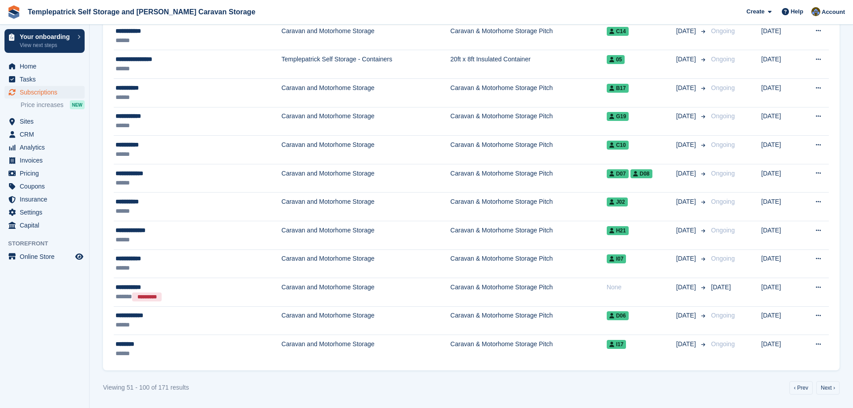
click at [836, 387] on link "Next ›" at bounding box center [827, 387] width 23 height 13
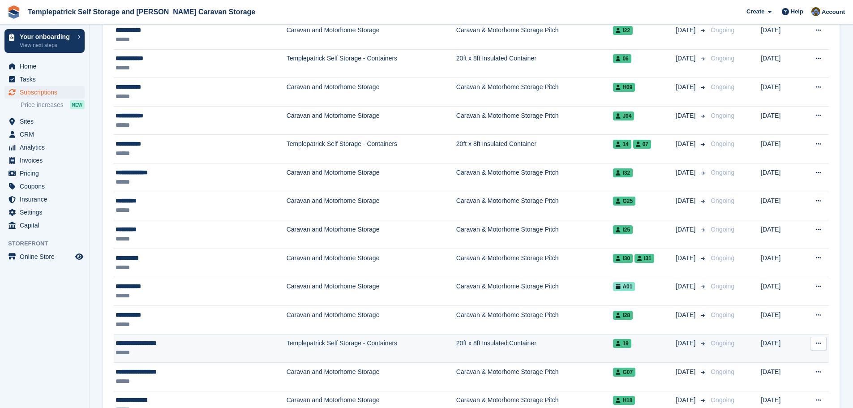
scroll to position [358, 0]
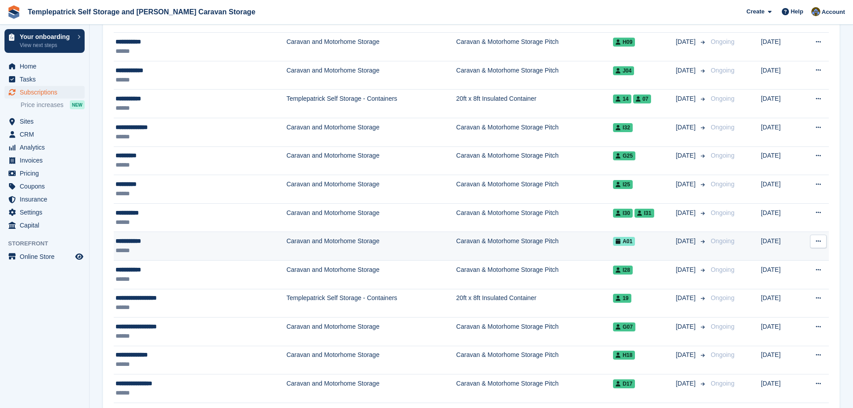
click at [614, 245] on span "A01" at bounding box center [624, 241] width 22 height 9
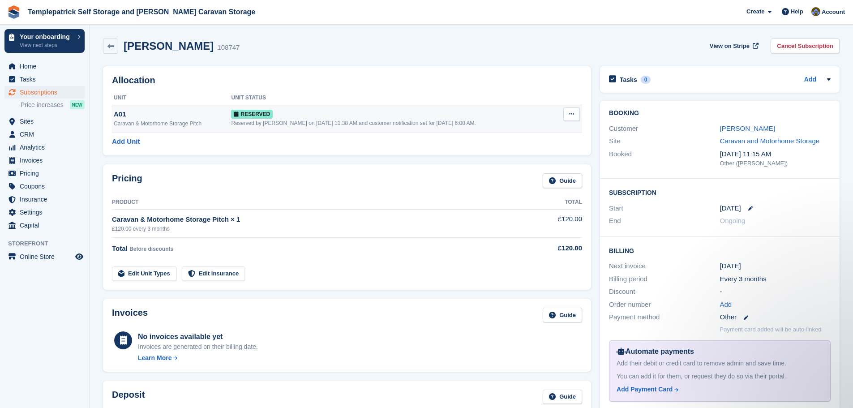
click at [569, 112] on icon at bounding box center [571, 114] width 5 height 6
click at [536, 129] on p "Grant Early Access" at bounding box center [537, 132] width 78 height 12
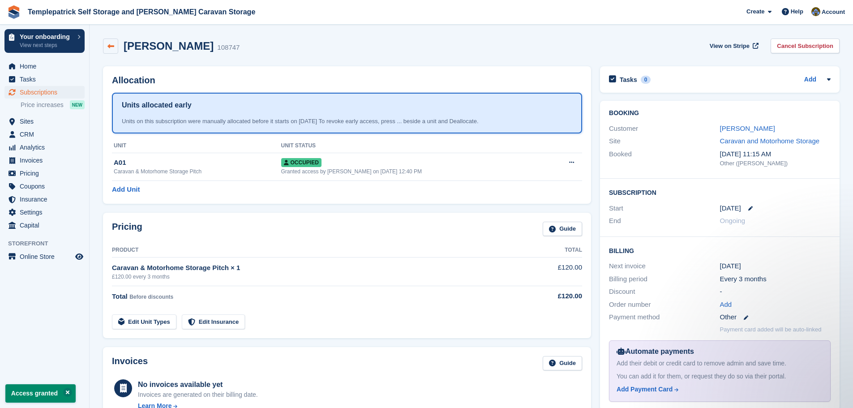
click at [109, 46] on icon at bounding box center [110, 46] width 7 height 7
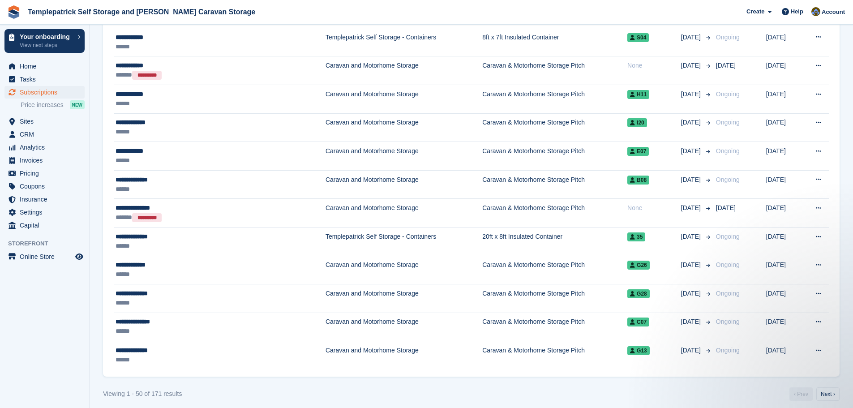
scroll to position [1309, 0]
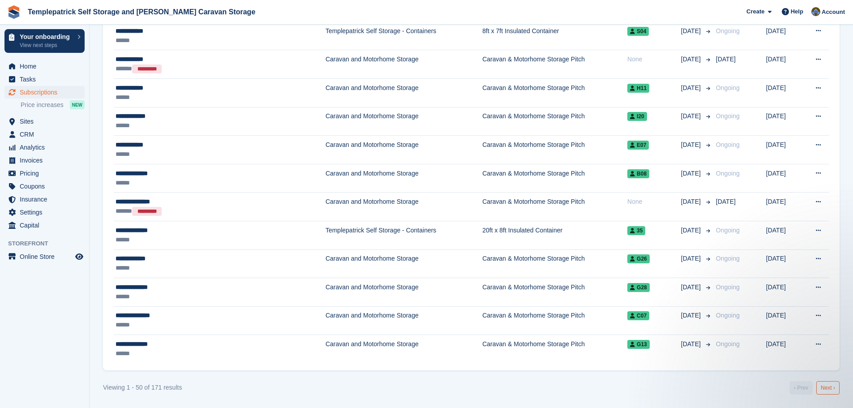
click at [830, 393] on link "Next ›" at bounding box center [827, 387] width 23 height 13
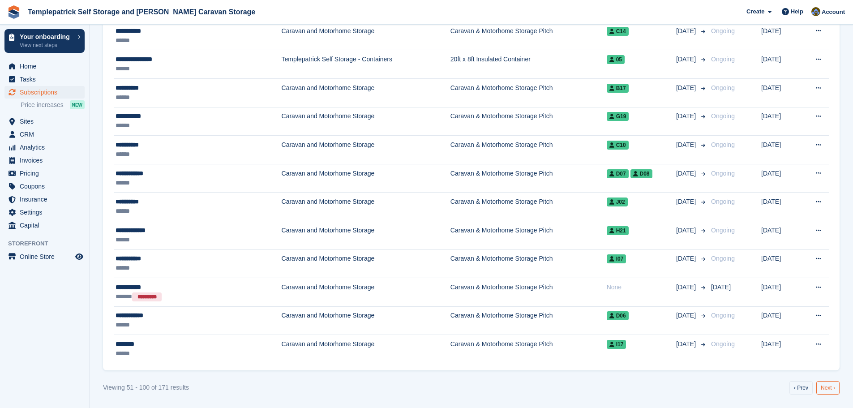
click at [832, 393] on link "Next ›" at bounding box center [827, 387] width 23 height 13
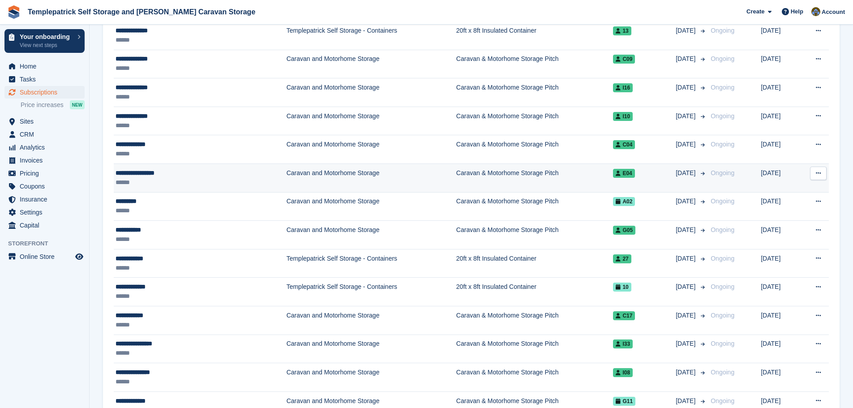
scroll to position [951, 0]
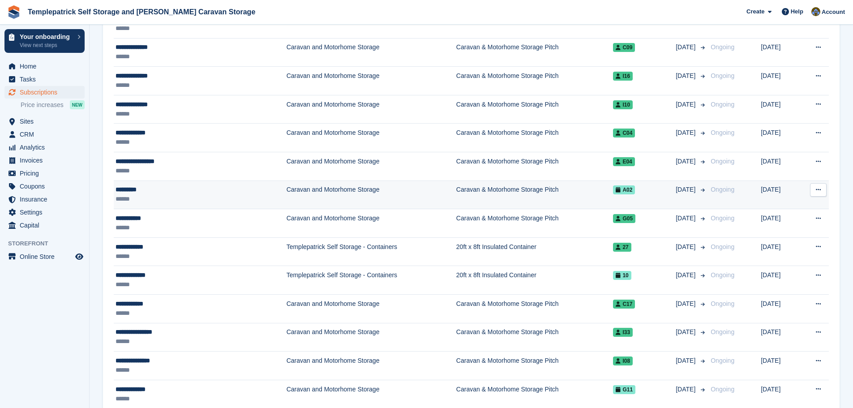
click at [613, 191] on span "A02" at bounding box center [624, 189] width 22 height 9
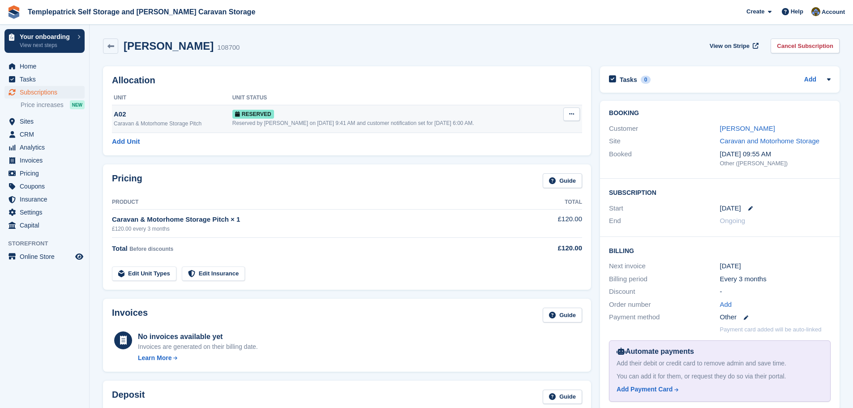
click at [576, 116] on button at bounding box center [571, 113] width 17 height 13
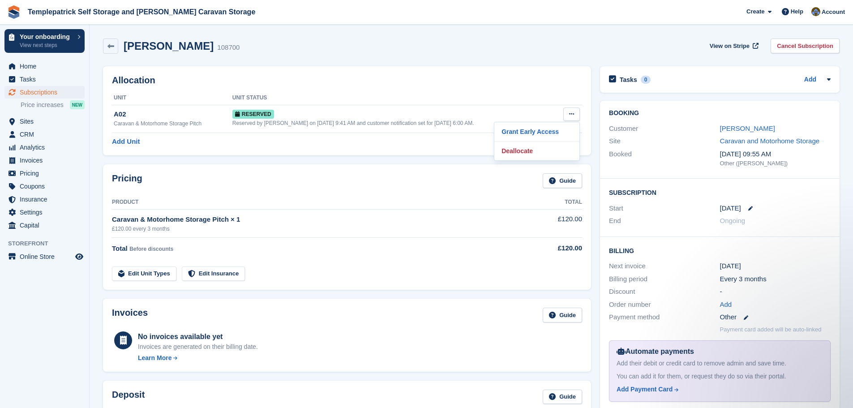
drag, startPoint x: 553, startPoint y: 129, endPoint x: 464, endPoint y: 29, distance: 134.2
click at [553, 129] on p "Grant Early Access" at bounding box center [537, 132] width 78 height 12
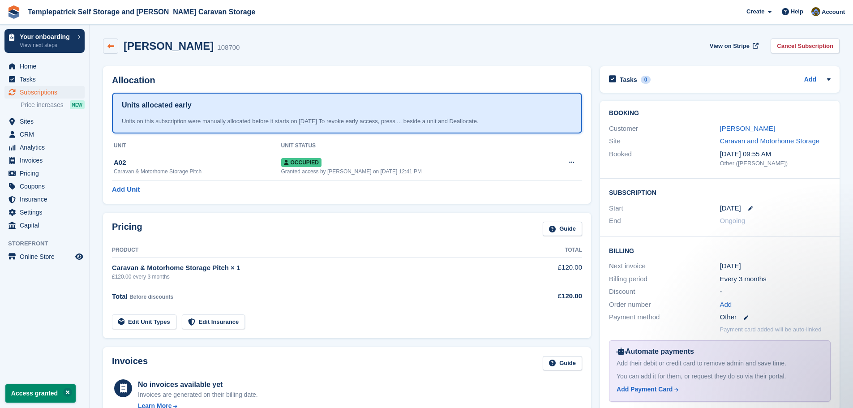
click at [112, 51] on link at bounding box center [110, 46] width 15 height 15
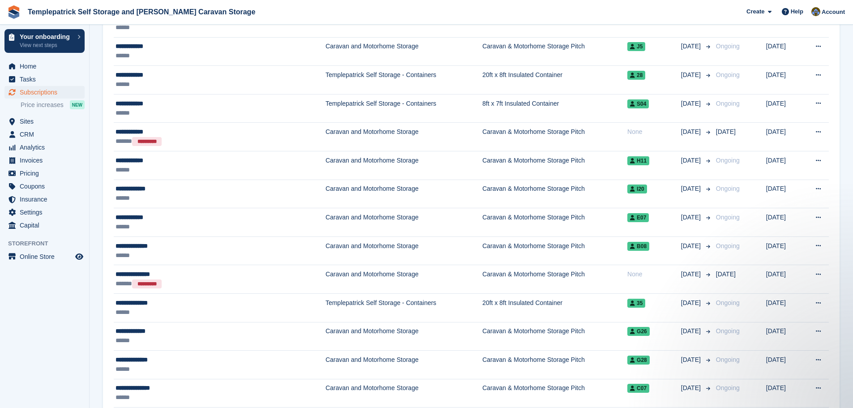
scroll to position [1309, 0]
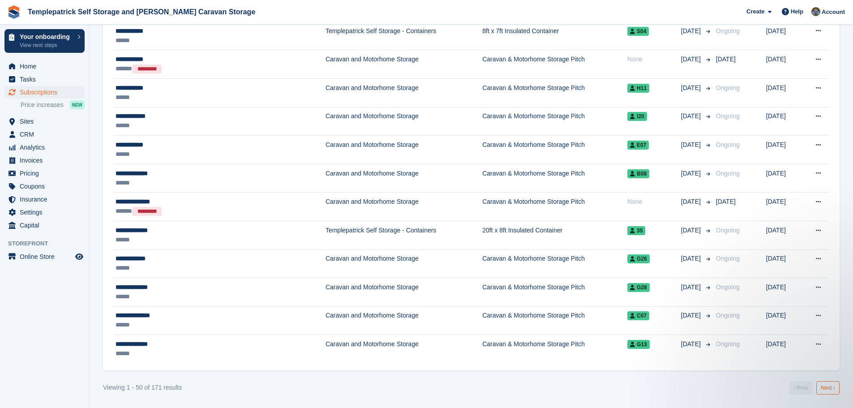
click at [831, 389] on link "Next ›" at bounding box center [827, 387] width 23 height 13
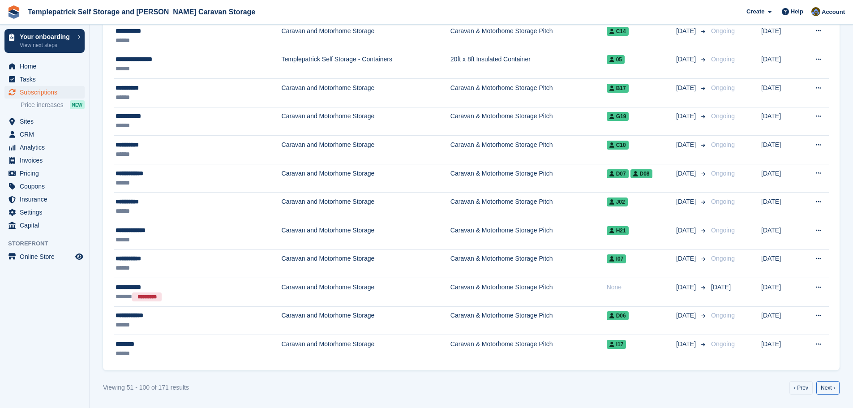
click at [831, 389] on link "Next ›" at bounding box center [827, 387] width 23 height 13
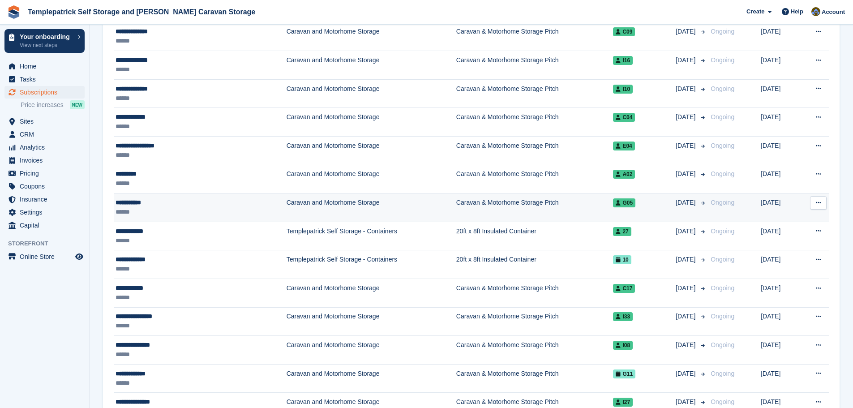
scroll to position [996, 0]
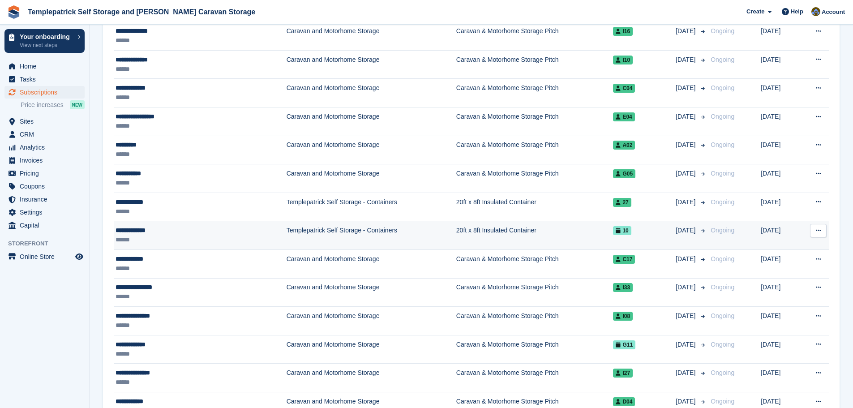
click at [614, 232] on span "10" at bounding box center [622, 230] width 18 height 9
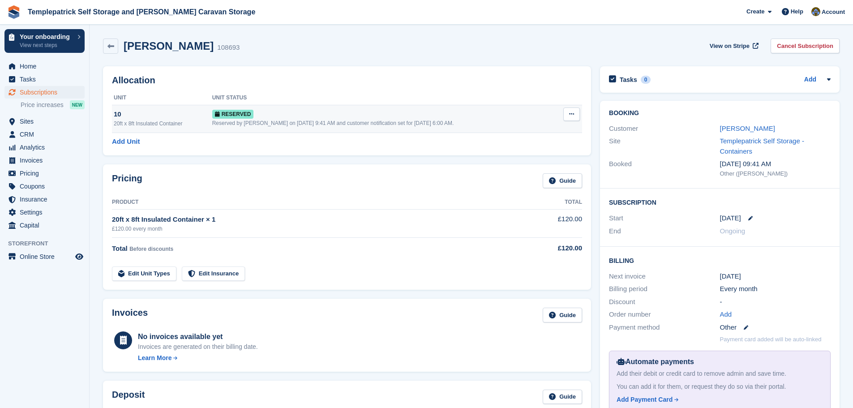
click at [576, 112] on button at bounding box center [571, 113] width 17 height 13
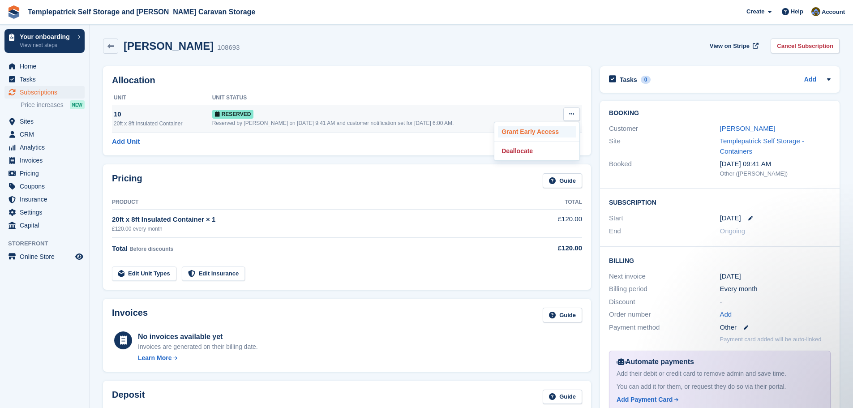
click at [546, 129] on p "Grant Early Access" at bounding box center [537, 132] width 78 height 12
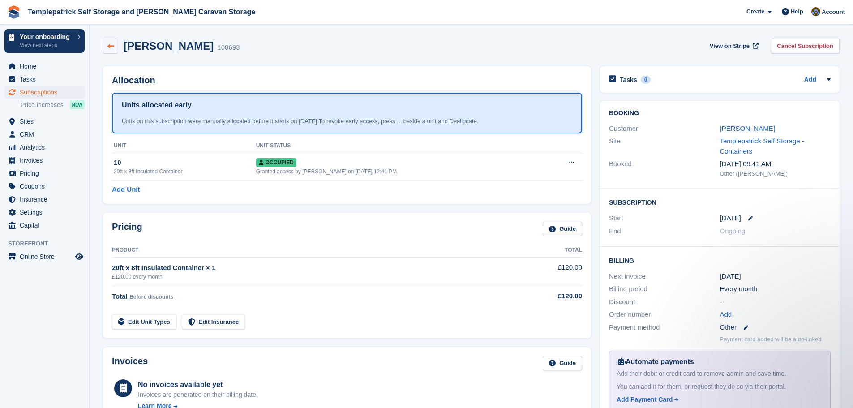
click at [113, 47] on icon at bounding box center [110, 46] width 7 height 7
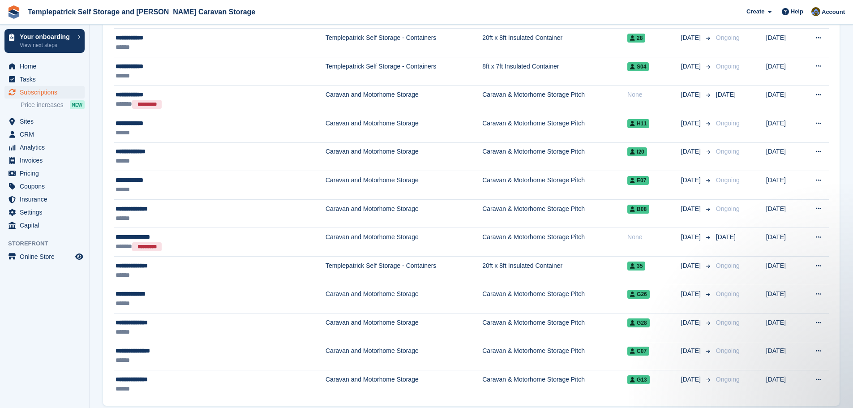
scroll to position [1309, 0]
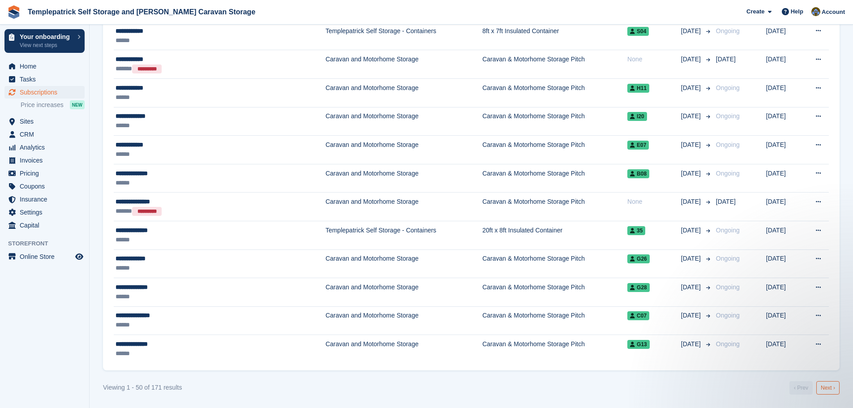
click at [835, 391] on link "Next ›" at bounding box center [827, 387] width 23 height 13
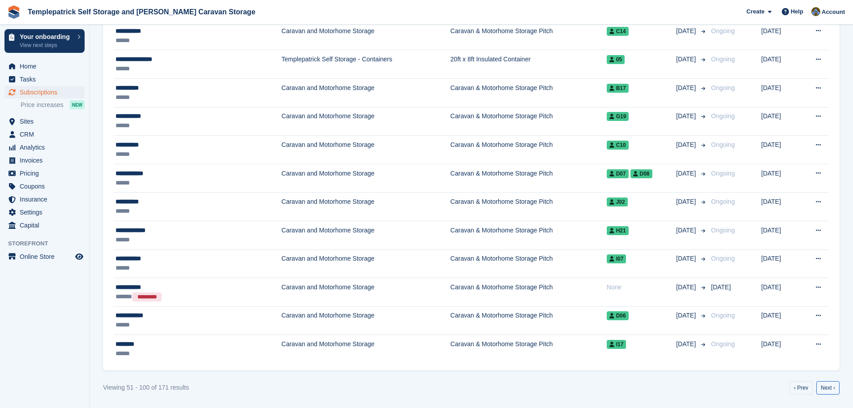
click at [835, 391] on link "Next ›" at bounding box center [827, 387] width 23 height 13
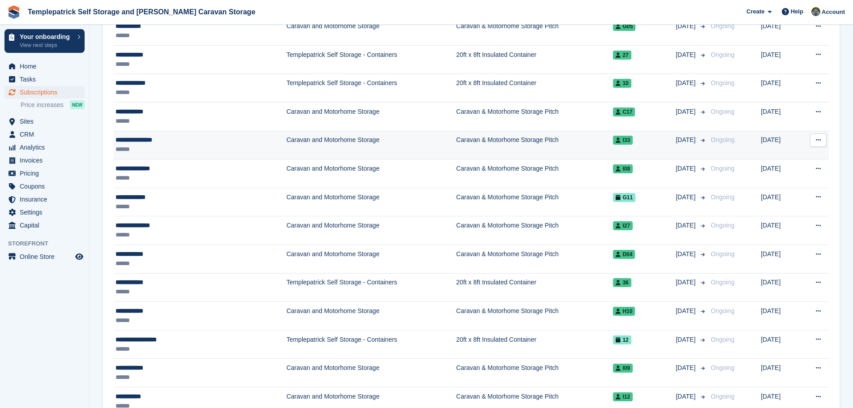
scroll to position [1130, 0]
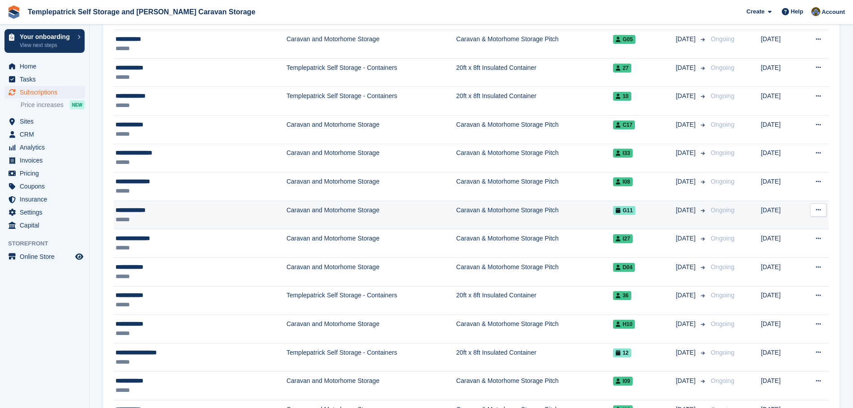
click at [613, 211] on span "G11" at bounding box center [624, 210] width 22 height 9
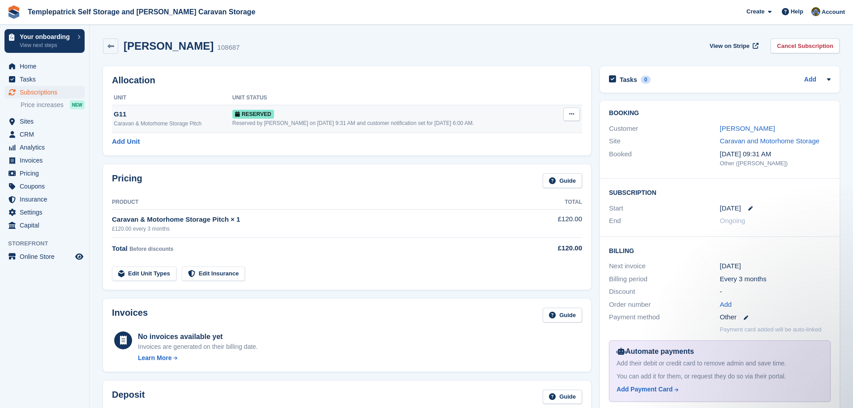
click at [569, 112] on icon at bounding box center [571, 114] width 5 height 6
drag, startPoint x: 546, startPoint y: 129, endPoint x: 470, endPoint y: 34, distance: 121.4
click at [546, 129] on p "Grant Early Access" at bounding box center [537, 132] width 78 height 12
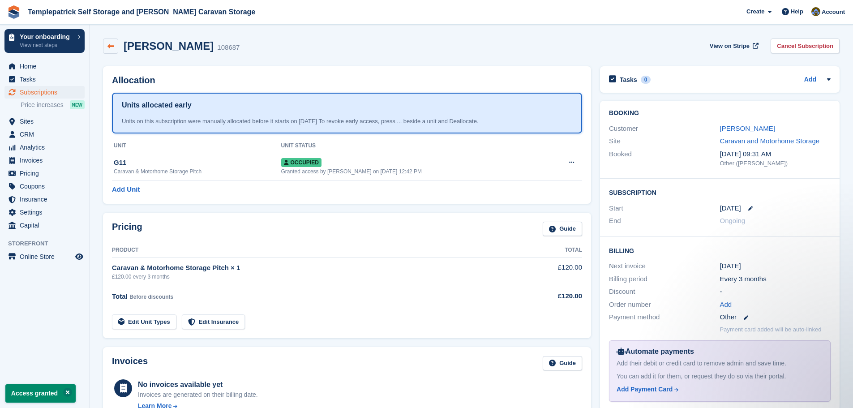
click at [113, 45] on icon at bounding box center [110, 46] width 7 height 7
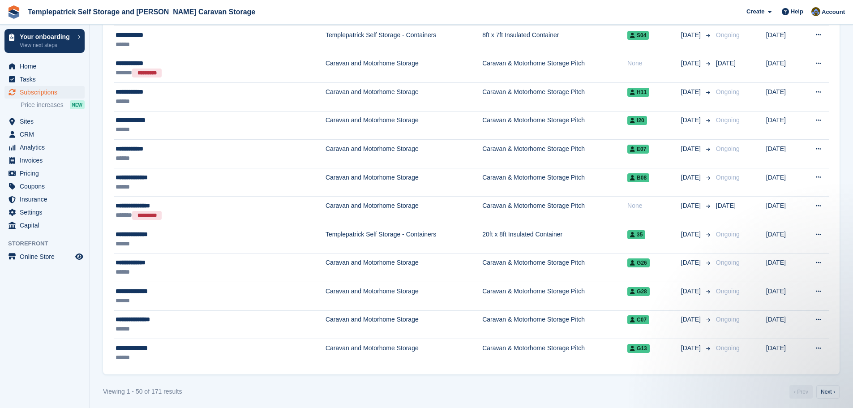
scroll to position [1309, 0]
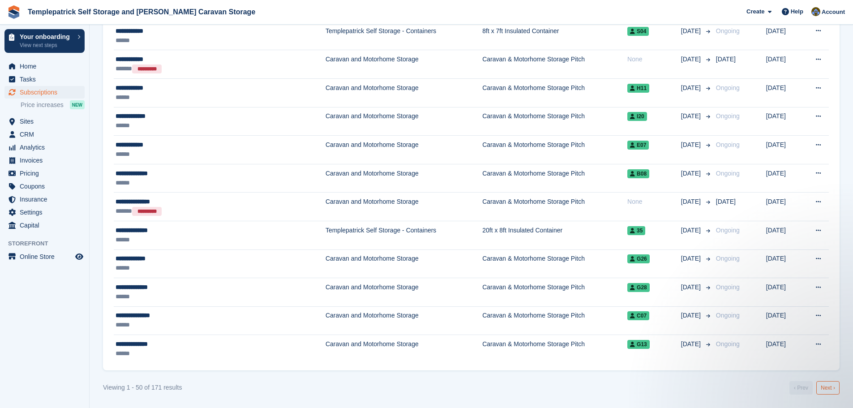
click at [828, 384] on link "Next ›" at bounding box center [827, 387] width 23 height 13
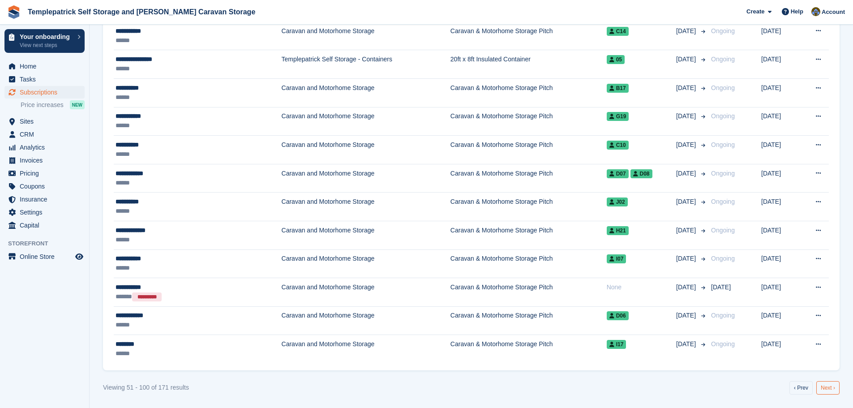
click at [832, 389] on link "Next ›" at bounding box center [827, 387] width 23 height 13
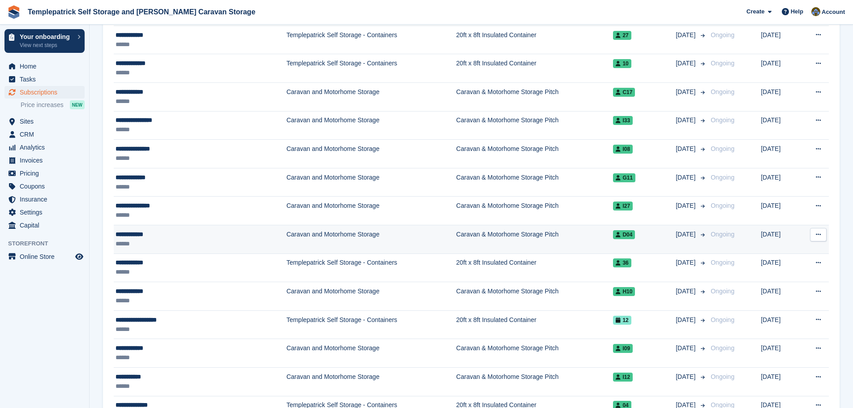
scroll to position [1175, 0]
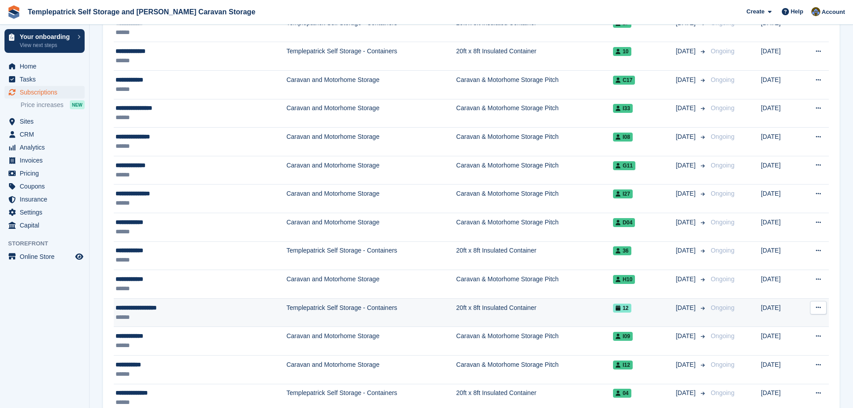
click at [616, 310] on icon at bounding box center [618, 307] width 5 height 5
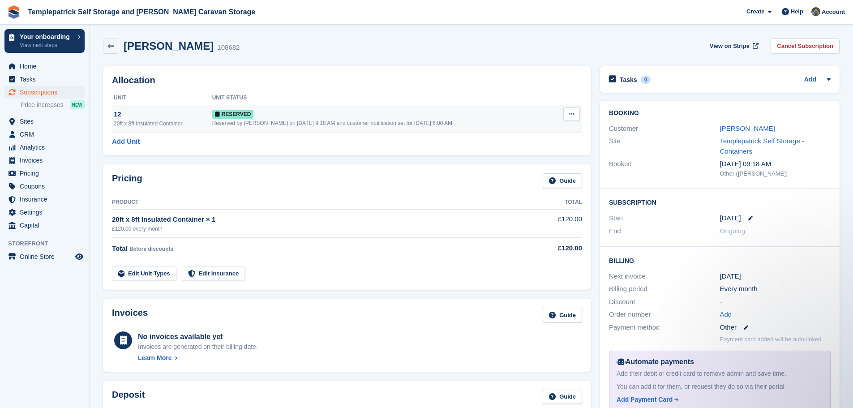
click at [577, 117] on button at bounding box center [571, 113] width 17 height 13
drag, startPoint x: 553, startPoint y: 128, endPoint x: 479, endPoint y: 29, distance: 123.9
click at [553, 128] on p "Grant Early Access" at bounding box center [537, 132] width 78 height 12
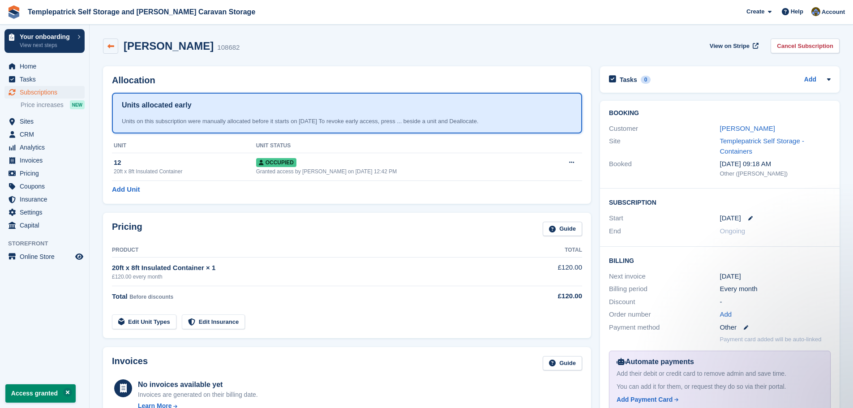
click at [113, 46] on icon at bounding box center [110, 46] width 7 height 7
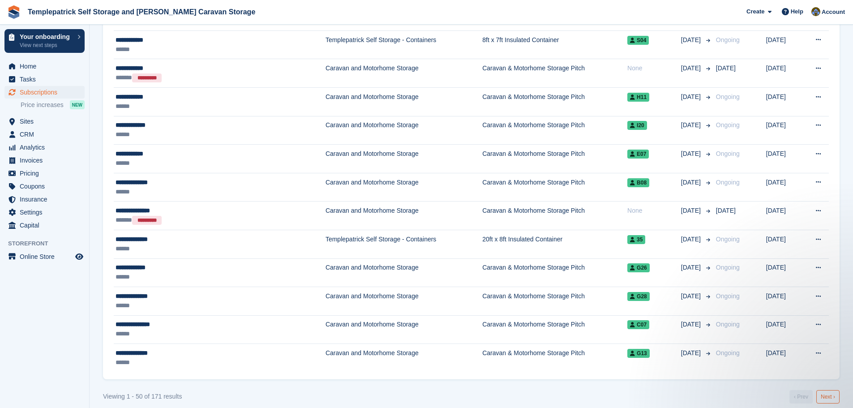
scroll to position [1309, 0]
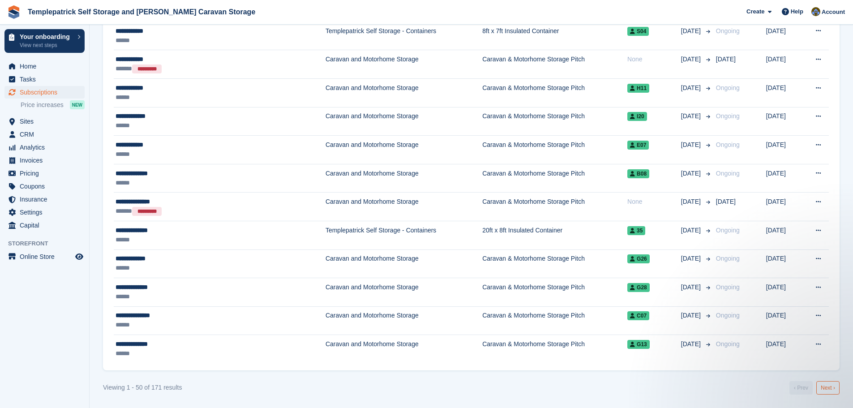
click at [827, 386] on link "Next ›" at bounding box center [827, 387] width 23 height 13
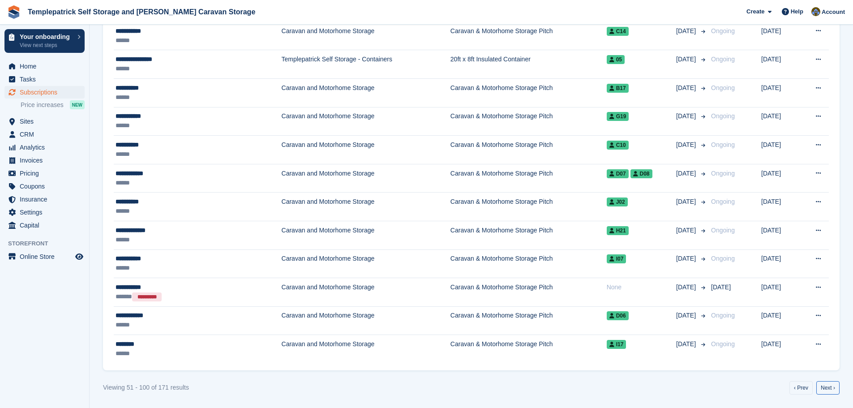
click at [827, 386] on link "Next ›" at bounding box center [827, 387] width 23 height 13
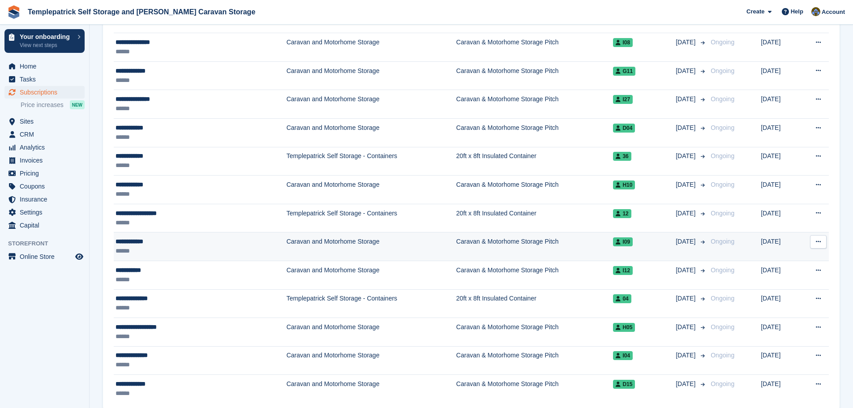
scroll to position [1309, 0]
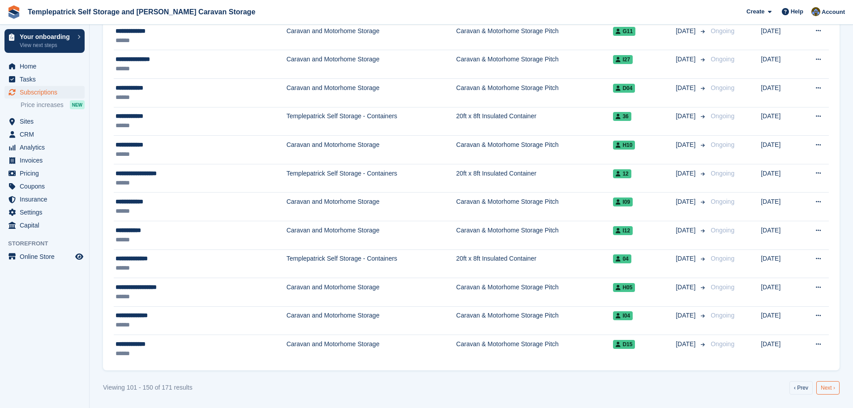
click at [829, 389] on link "Next ›" at bounding box center [827, 387] width 23 height 13
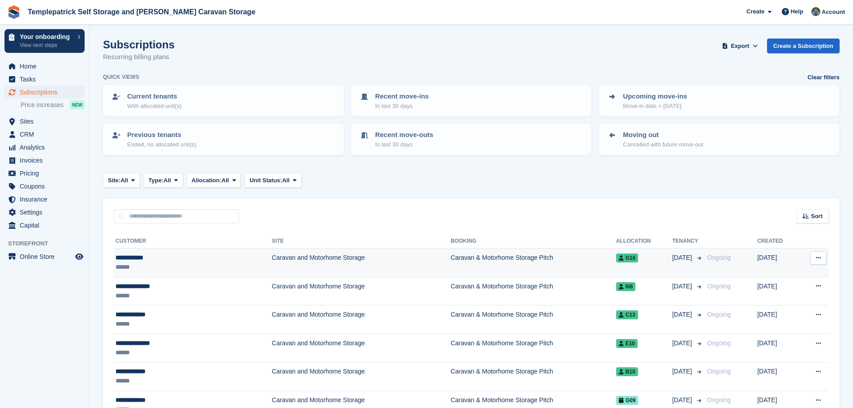
scroll to position [45, 0]
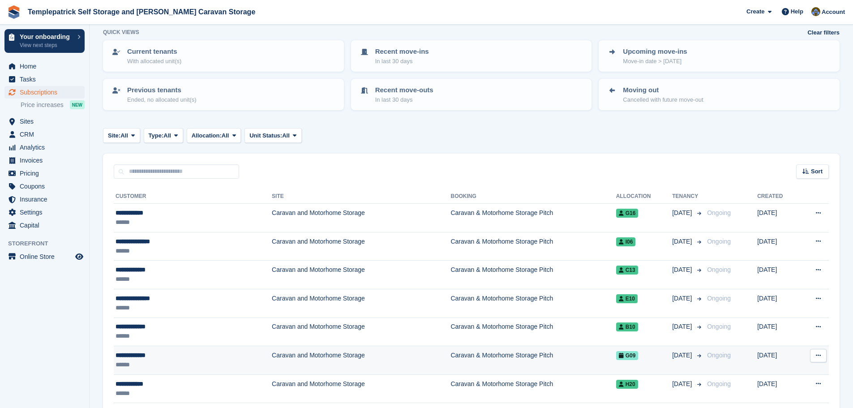
click at [619, 354] on icon at bounding box center [621, 355] width 5 height 5
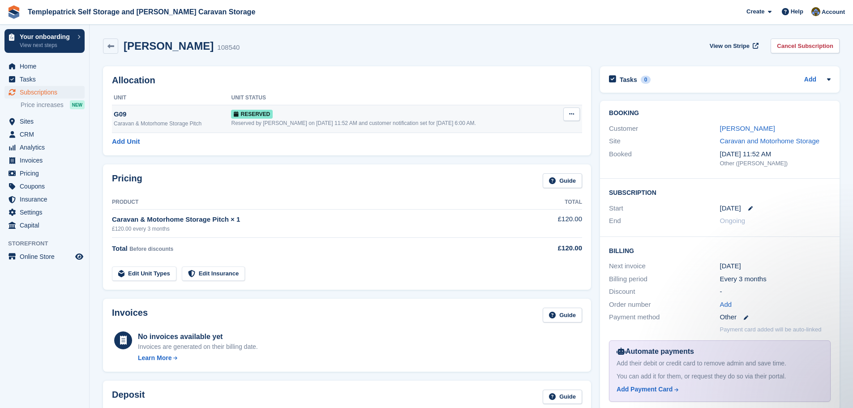
click at [578, 113] on button at bounding box center [571, 113] width 17 height 13
drag, startPoint x: 530, startPoint y: 129, endPoint x: 469, endPoint y: 30, distance: 115.6
click at [530, 129] on p "Grant Early Access" at bounding box center [537, 132] width 78 height 12
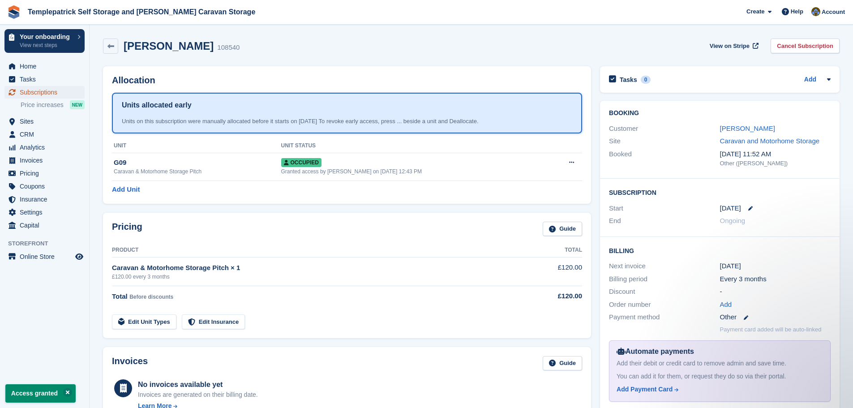
click at [48, 95] on span "Subscriptions" at bounding box center [47, 92] width 54 height 13
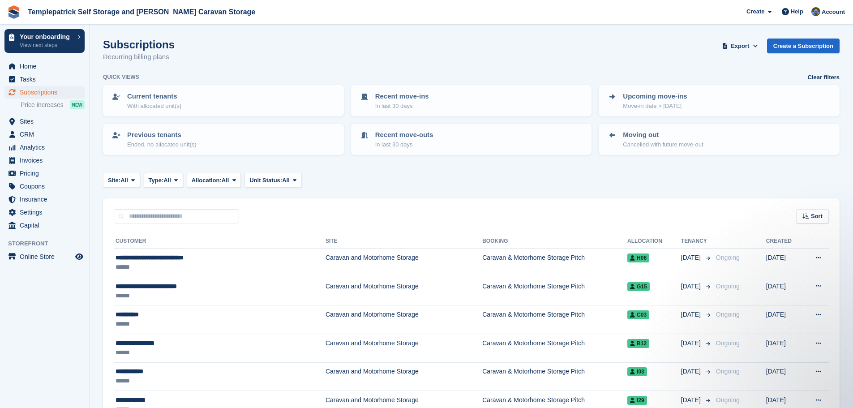
click at [133, 244] on th "Customer" at bounding box center [220, 241] width 212 height 14
click at [813, 217] on span "Sort" at bounding box center [817, 216] width 12 height 9
click at [797, 251] on span "Customer name" at bounding box center [779, 249] width 45 height 7
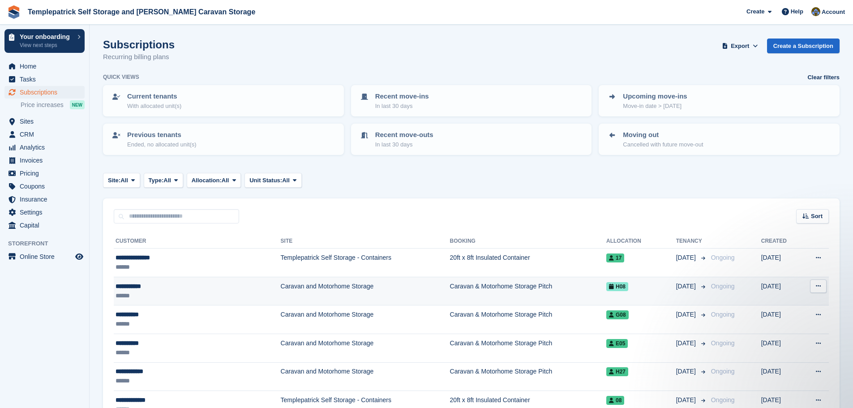
click at [606, 290] on span "H08" at bounding box center [617, 286] width 22 height 9
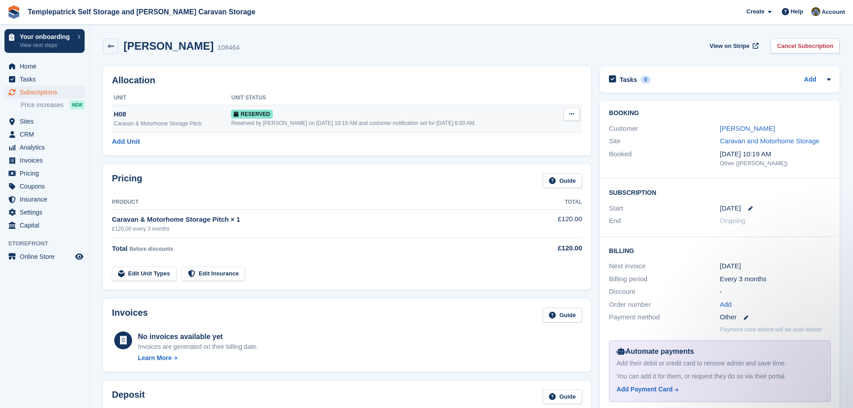
click at [575, 116] on button at bounding box center [571, 113] width 17 height 13
drag, startPoint x: 553, startPoint y: 128, endPoint x: 467, endPoint y: 32, distance: 128.8
click at [553, 128] on p "Grant Early Access" at bounding box center [537, 132] width 78 height 12
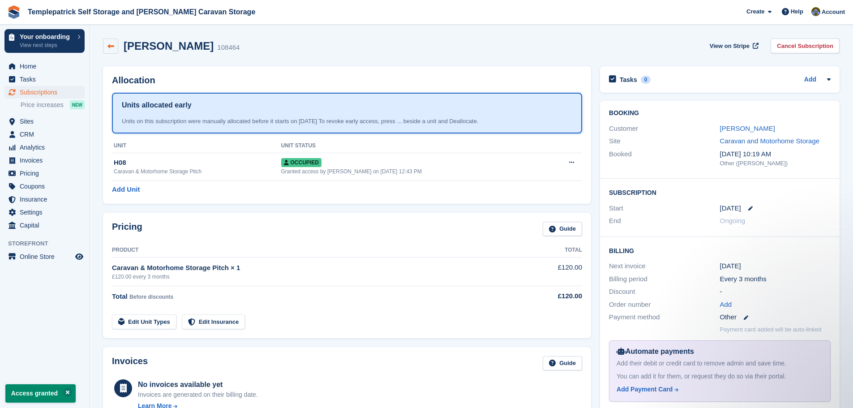
click at [113, 46] on icon at bounding box center [110, 46] width 7 height 7
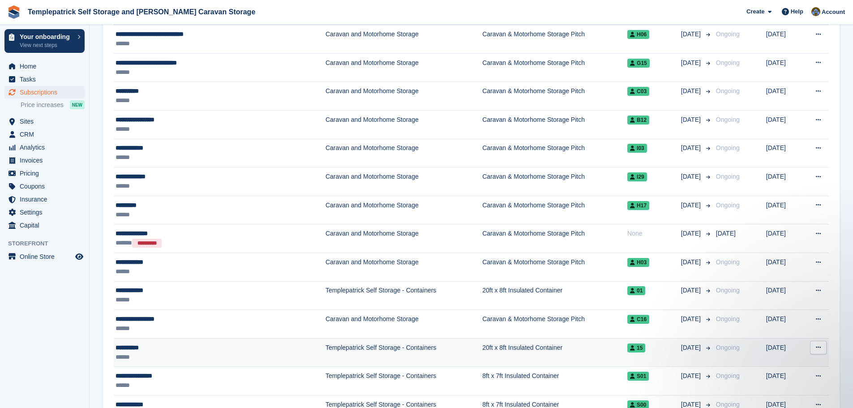
scroll to position [90, 0]
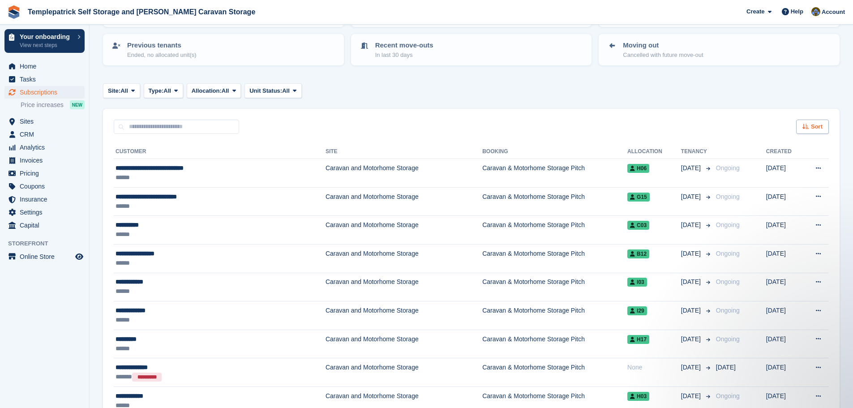
click at [815, 128] on span "Sort" at bounding box center [817, 126] width 12 height 9
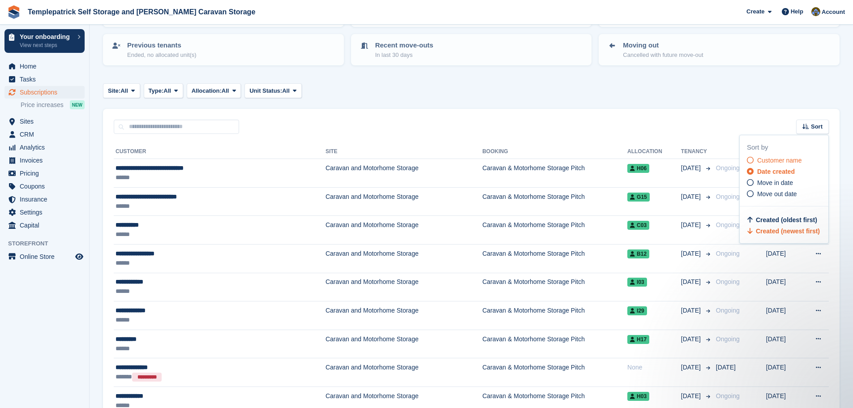
click at [786, 157] on span "Customer name" at bounding box center [779, 160] width 45 height 7
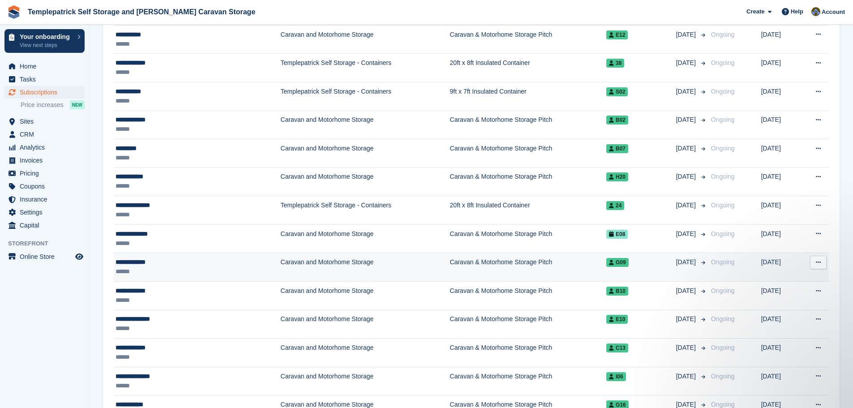
scroll to position [537, 0]
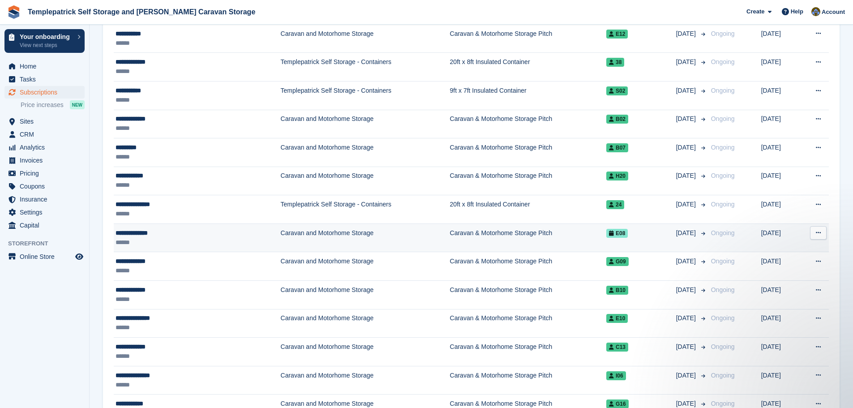
click at [608, 233] on span "E08" at bounding box center [616, 233] width 21 height 9
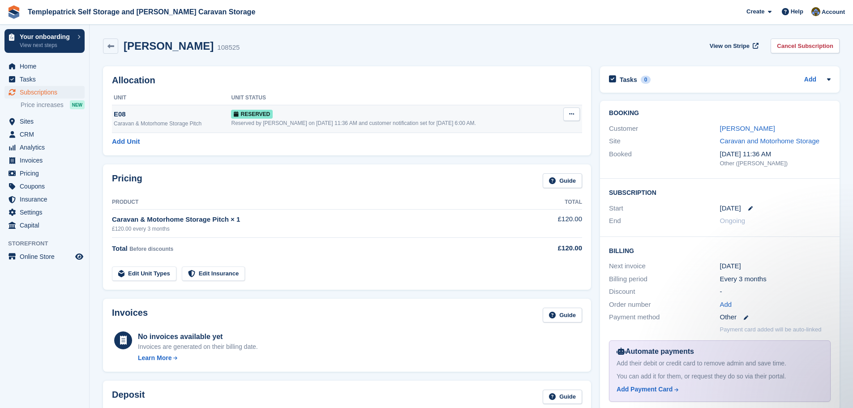
click at [572, 118] on button at bounding box center [571, 113] width 17 height 13
click at [559, 130] on p "Grant Early Access" at bounding box center [537, 132] width 78 height 12
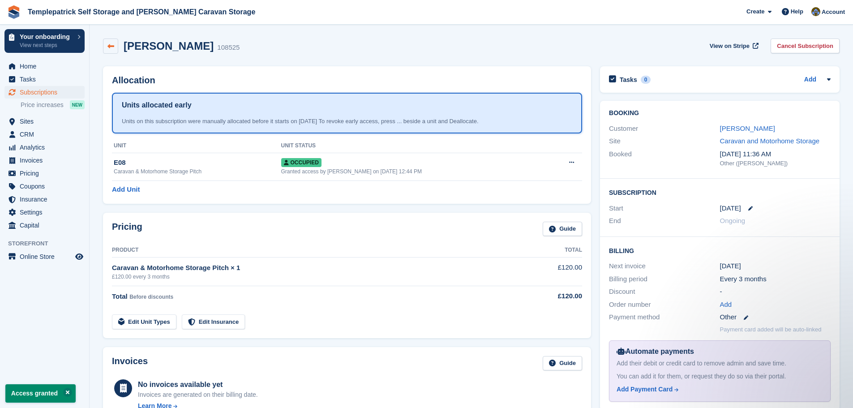
click at [111, 47] on icon at bounding box center [110, 46] width 7 height 7
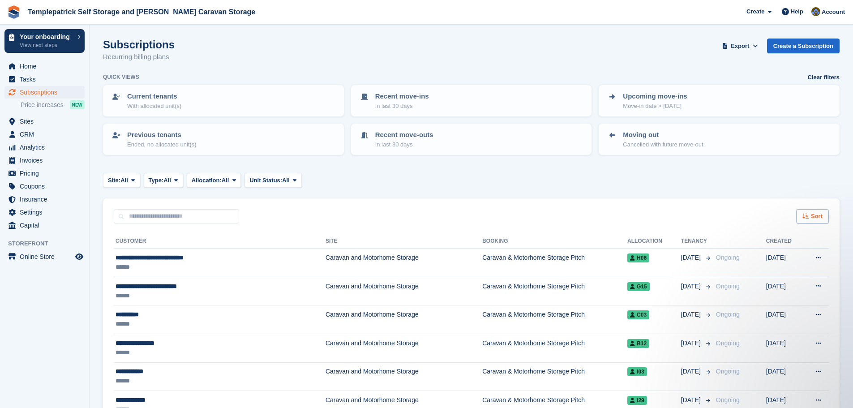
click at [815, 209] on div "Sort" at bounding box center [812, 216] width 33 height 15
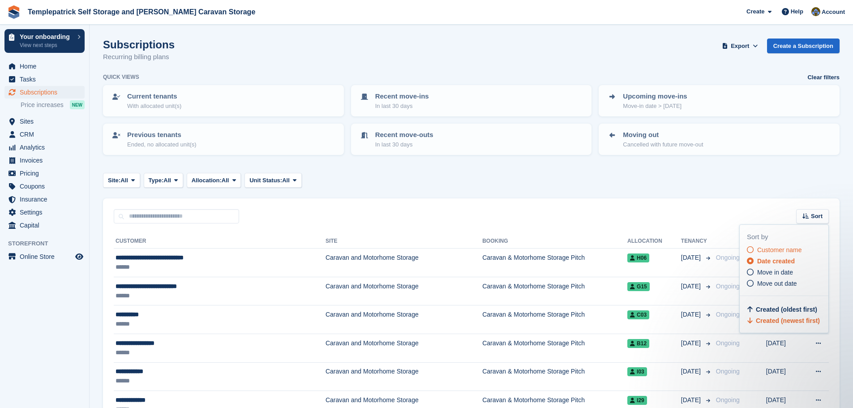
click at [766, 250] on span "Customer name" at bounding box center [779, 249] width 45 height 7
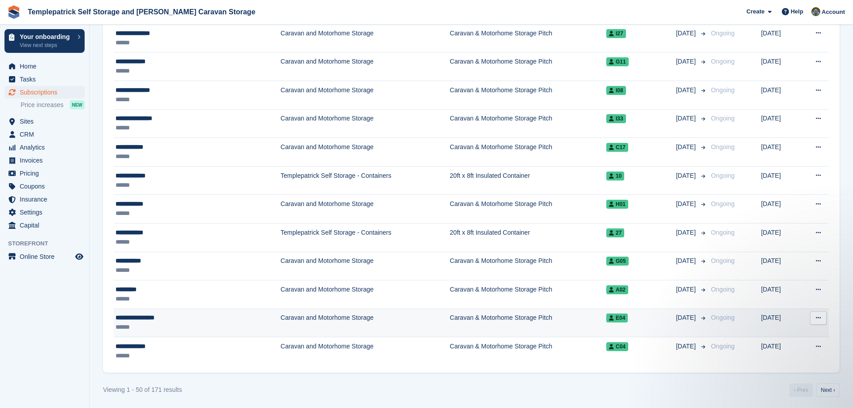
scroll to position [1309, 0]
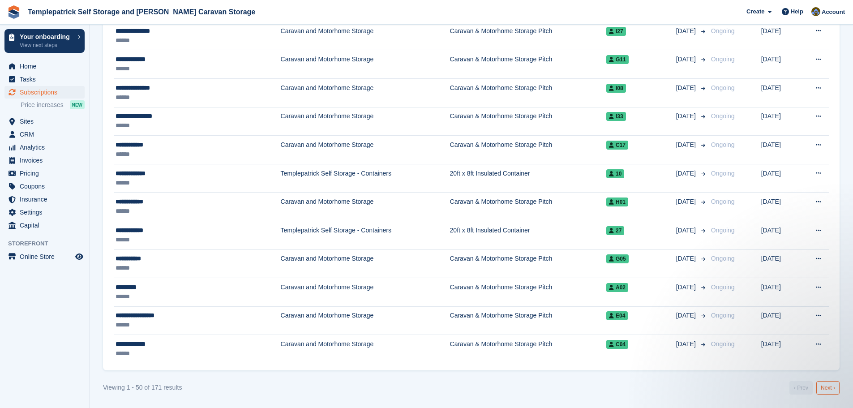
click at [828, 389] on link "Next ›" at bounding box center [827, 387] width 23 height 13
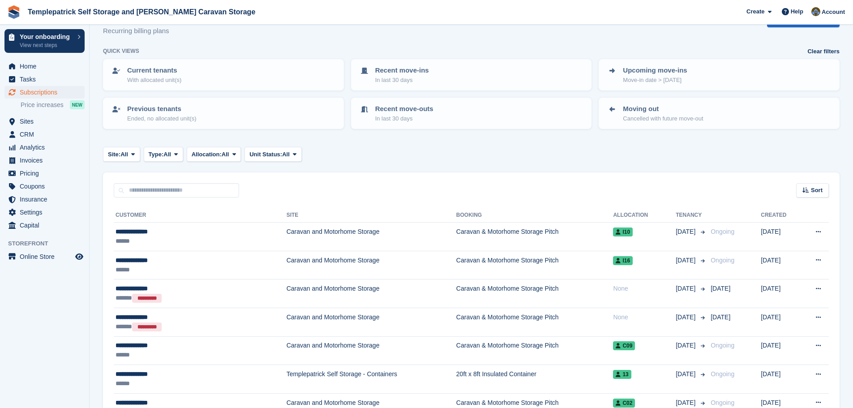
scroll to position [10, 0]
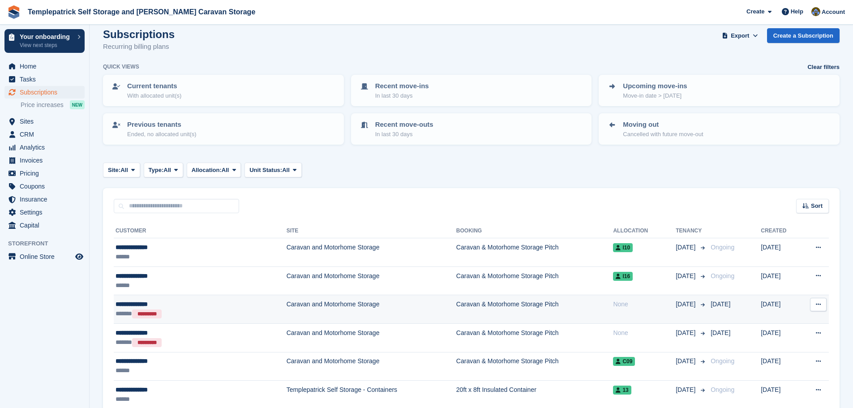
click at [812, 308] on button at bounding box center [818, 304] width 17 height 13
click at [150, 303] on div "**********" at bounding box center [171, 304] width 111 height 9
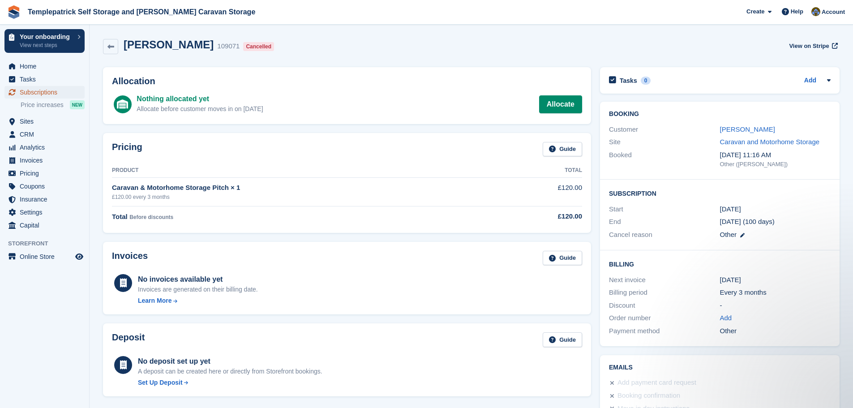
click at [26, 91] on span "Subscriptions" at bounding box center [47, 92] width 54 height 13
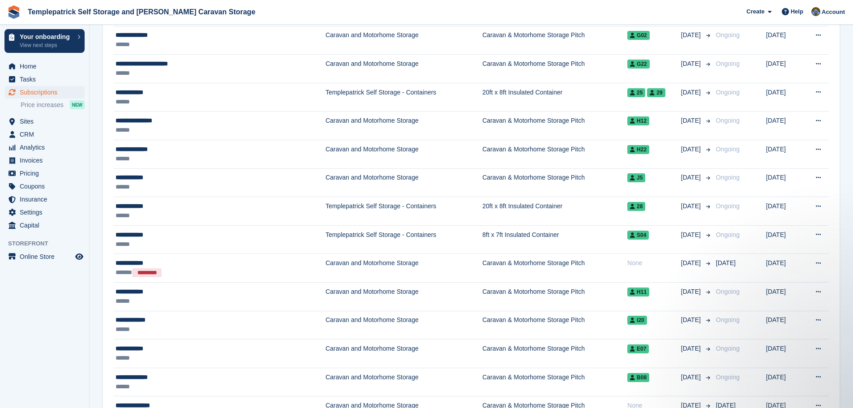
scroll to position [1120, 0]
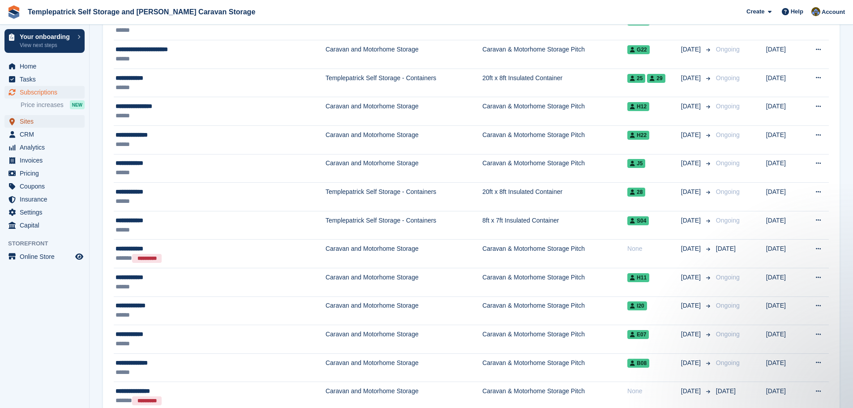
click at [49, 123] on span "Sites" at bounding box center [47, 121] width 54 height 13
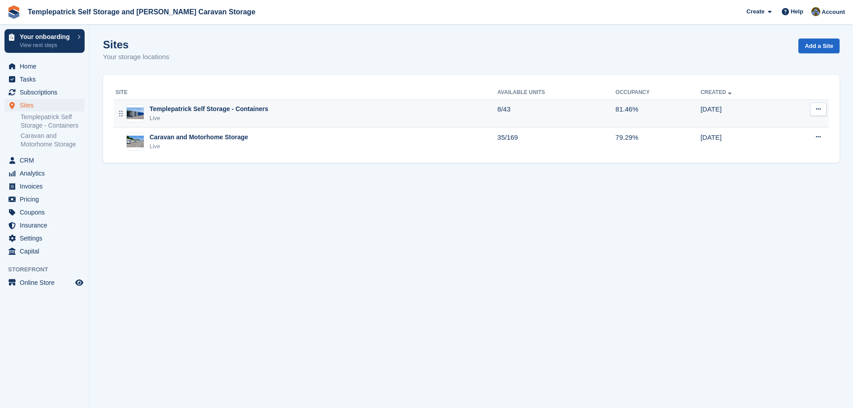
click at [203, 114] on div "Templepatrick Self Storage - Containers" at bounding box center [209, 108] width 119 height 9
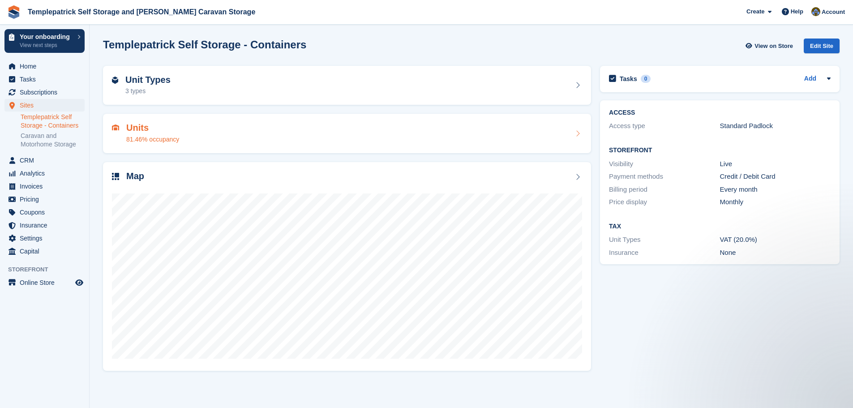
click at [150, 133] on div "Units 81.46% occupancy" at bounding box center [152, 133] width 53 height 21
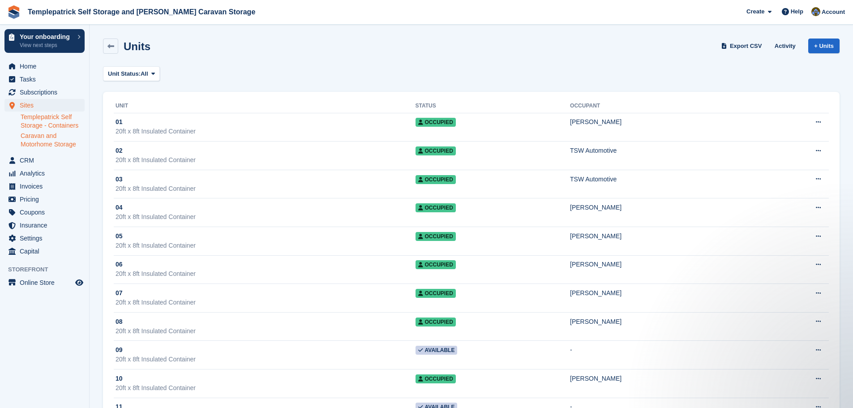
click at [48, 143] on link "Caravan and Motorhome Storage" at bounding box center [53, 140] width 64 height 17
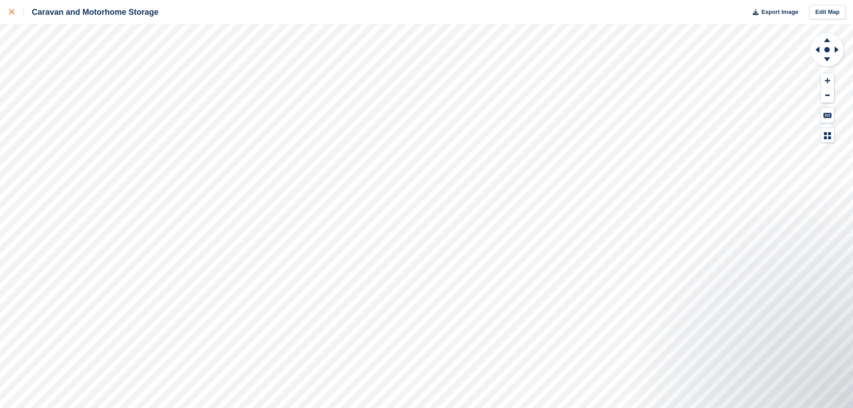
click at [11, 15] on div at bounding box center [16, 12] width 15 height 11
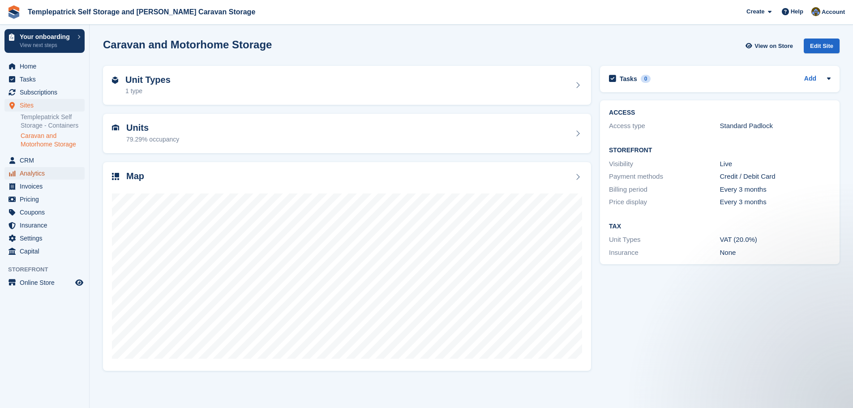
click at [37, 175] on span "Analytics" at bounding box center [47, 173] width 54 height 13
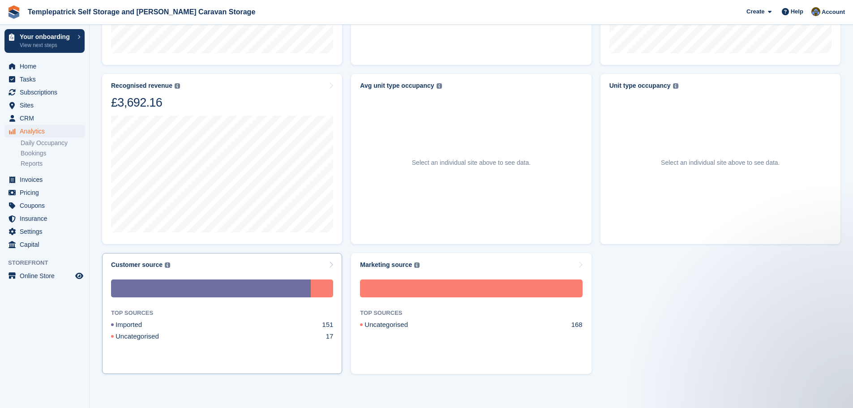
scroll to position [440, 0]
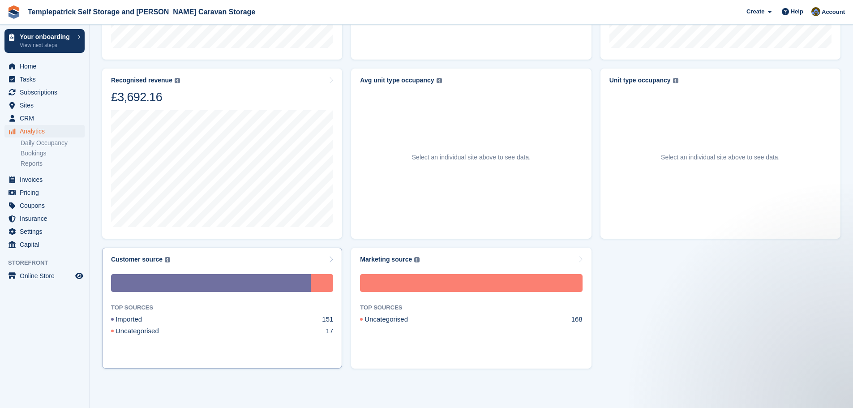
click at [145, 332] on div "Uncategorised" at bounding box center [145, 331] width 69 height 10
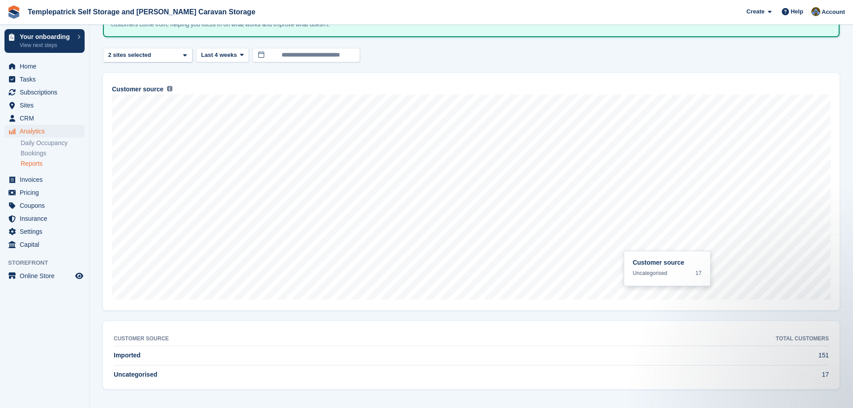
click at [825, 376] on td "17" at bounding box center [653, 374] width 351 height 19
click at [140, 377] on span "Uncategorised" at bounding box center [135, 374] width 43 height 7
click at [52, 94] on span "Subscriptions" at bounding box center [47, 92] width 54 height 13
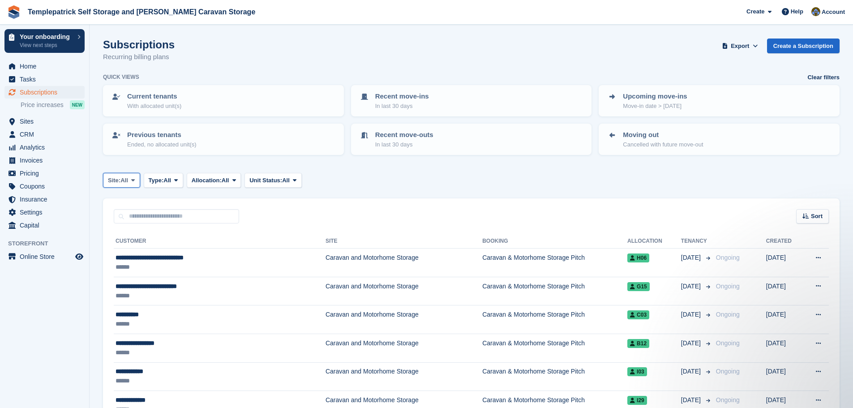
click at [131, 180] on span at bounding box center [132, 179] width 7 height 7
click at [150, 236] on link "Caravan and Motorhome Storage" at bounding box center [171, 234] width 129 height 16
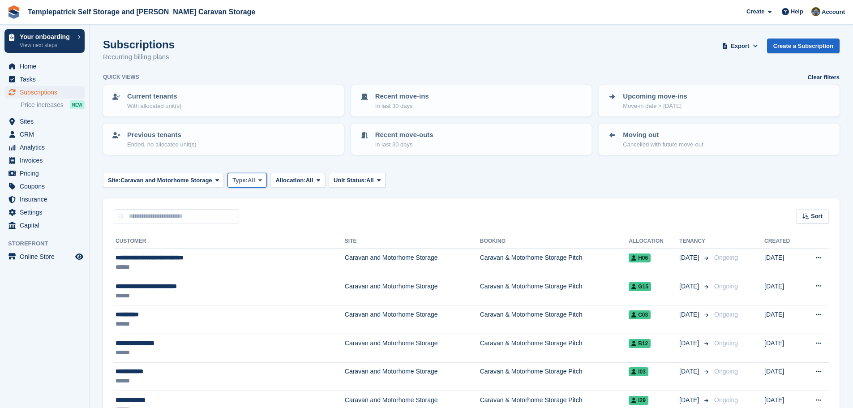
click at [237, 179] on span "Type:" at bounding box center [239, 180] width 15 height 9
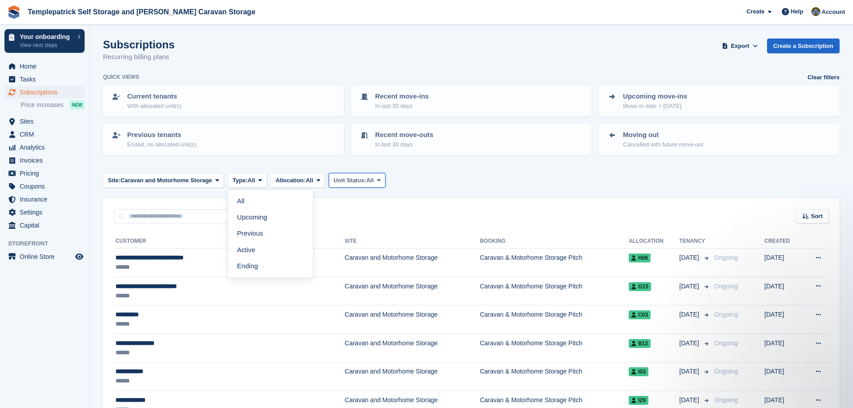
click at [357, 181] on span "Unit Status:" at bounding box center [350, 180] width 33 height 9
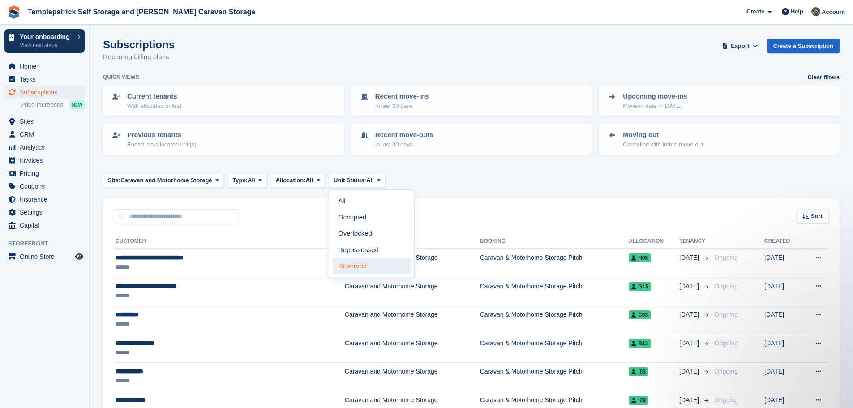
click at [360, 266] on link "Reserved" at bounding box center [372, 266] width 78 height 16
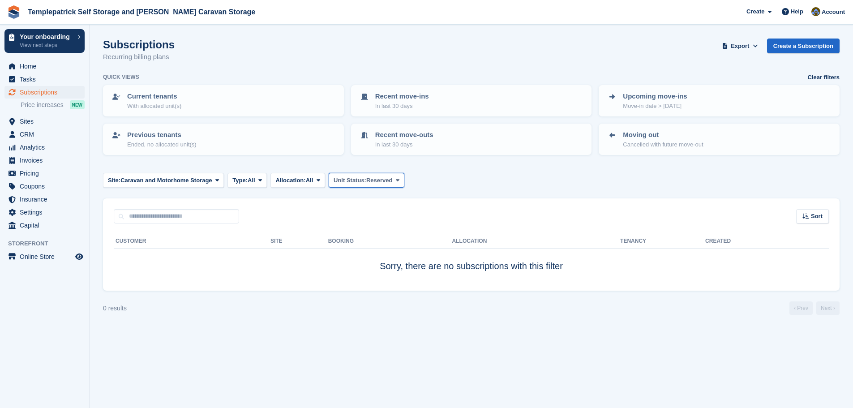
click at [374, 180] on span "Reserved" at bounding box center [379, 180] width 26 height 9
click at [380, 233] on link "Overlocked" at bounding box center [372, 234] width 78 height 16
click at [375, 183] on span "Overlocked" at bounding box center [382, 180] width 32 height 9
click at [386, 216] on link "Occupied" at bounding box center [372, 218] width 78 height 16
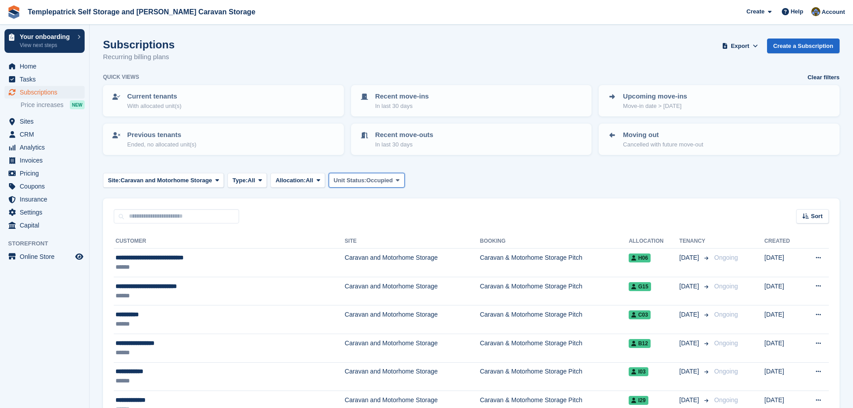
click at [380, 180] on span "Occupied" at bounding box center [379, 180] width 26 height 9
click at [36, 92] on span "Subscriptions" at bounding box center [47, 92] width 54 height 13
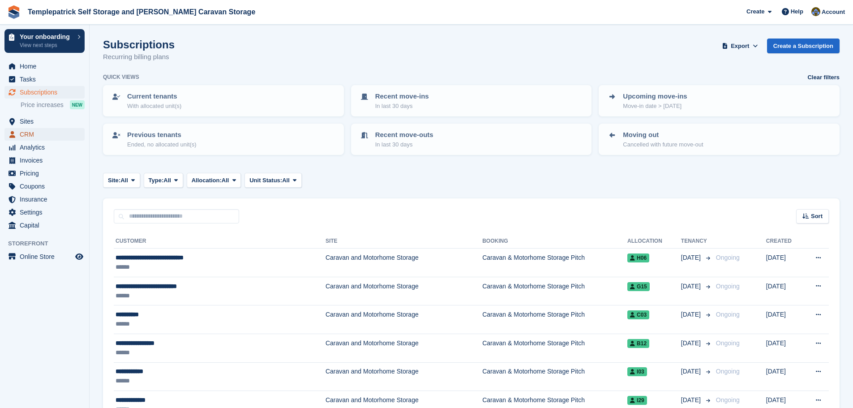
click at [39, 133] on span "CRM" at bounding box center [47, 134] width 54 height 13
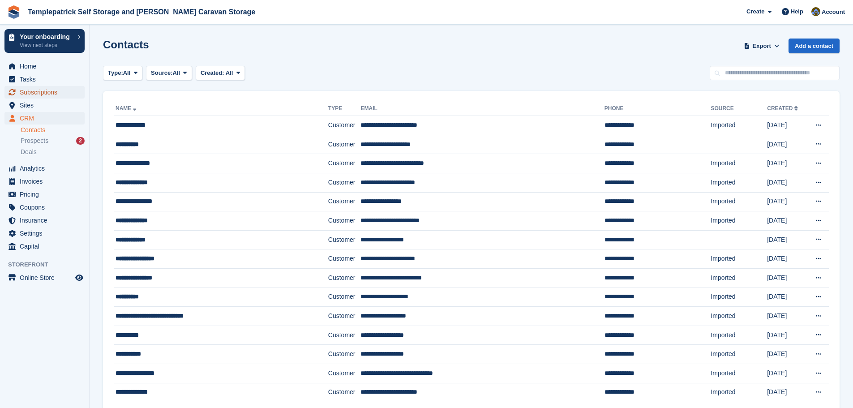
click at [47, 94] on span "Subscriptions" at bounding box center [47, 92] width 54 height 13
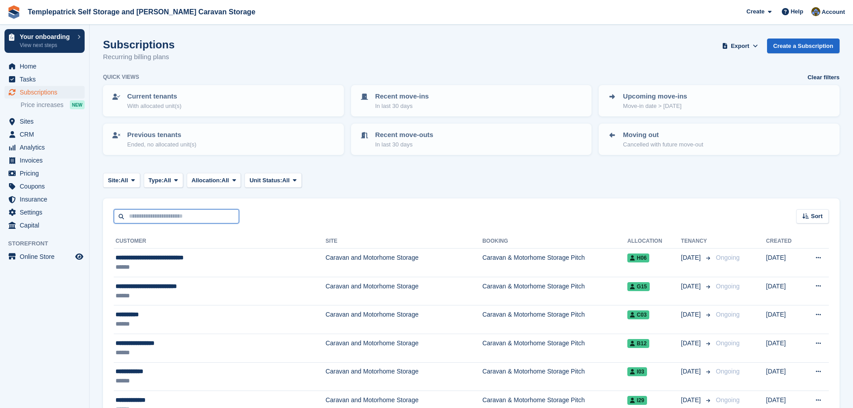
drag, startPoint x: 179, startPoint y: 218, endPoint x: 193, endPoint y: 223, distance: 14.3
click at [179, 218] on input "text" at bounding box center [176, 216] width 125 height 15
type input "*********"
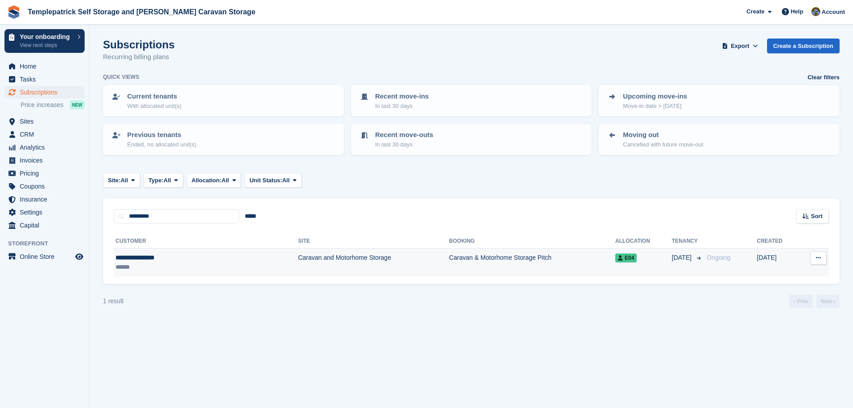
click at [479, 259] on td "Caravan & Motorhome Storage Pitch" at bounding box center [532, 263] width 166 height 28
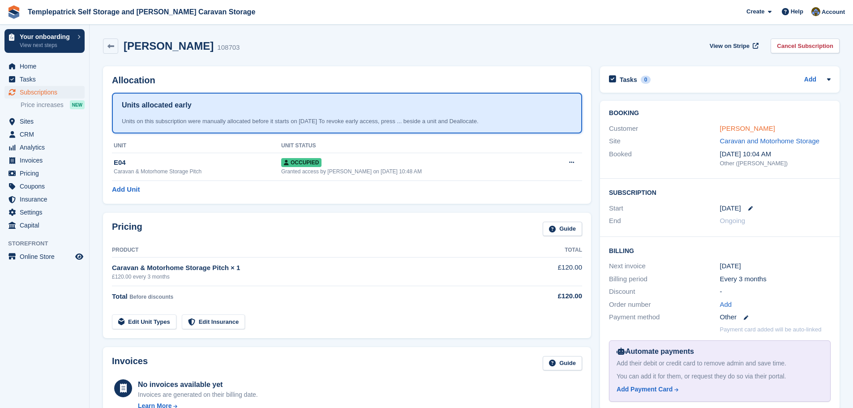
click at [745, 129] on link "[PERSON_NAME]" at bounding box center [747, 129] width 55 height 8
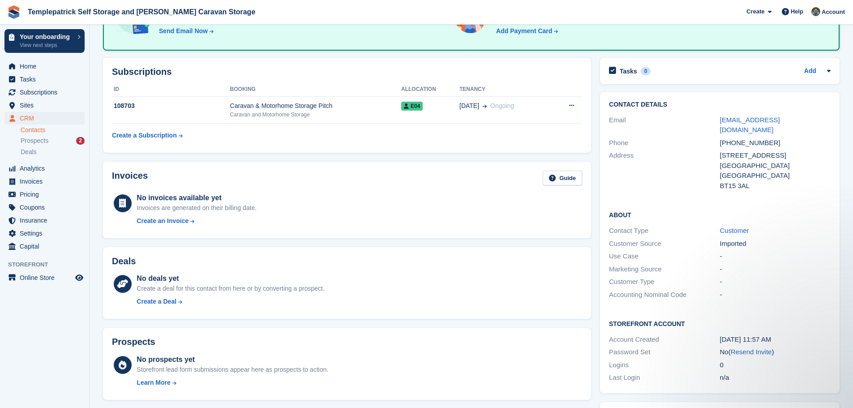
scroll to position [90, 0]
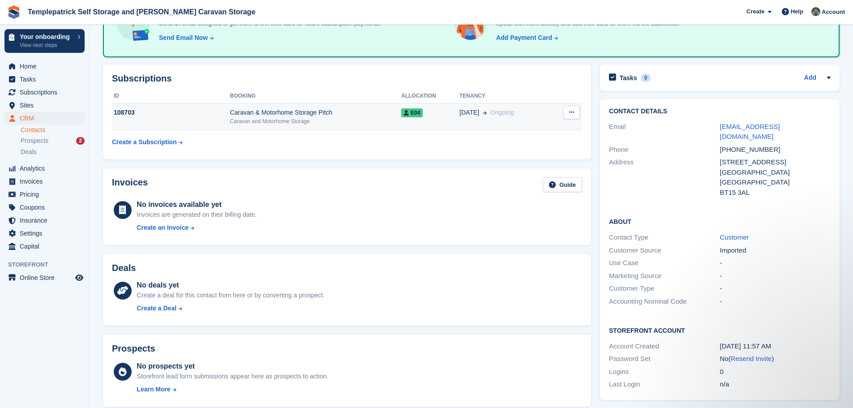
click at [245, 114] on div "Caravan & Motorhome Storage Pitch" at bounding box center [315, 112] width 171 height 9
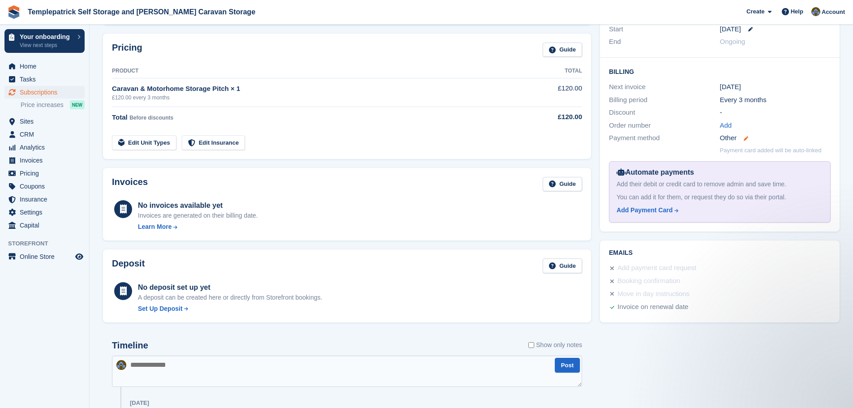
click at [747, 137] on icon at bounding box center [746, 138] width 4 height 4
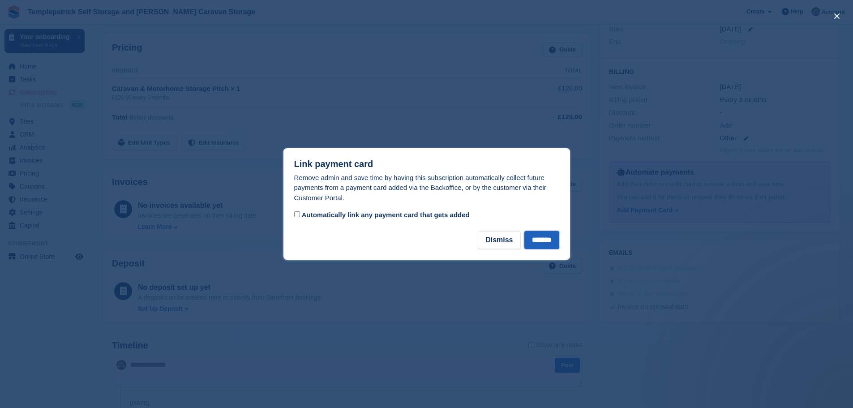
click at [545, 244] on input "*******" at bounding box center [541, 240] width 35 height 18
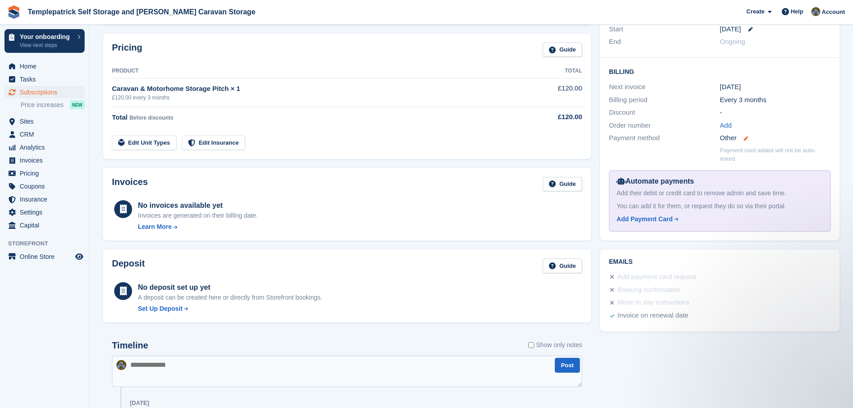
click at [744, 140] on icon at bounding box center [746, 138] width 4 height 4
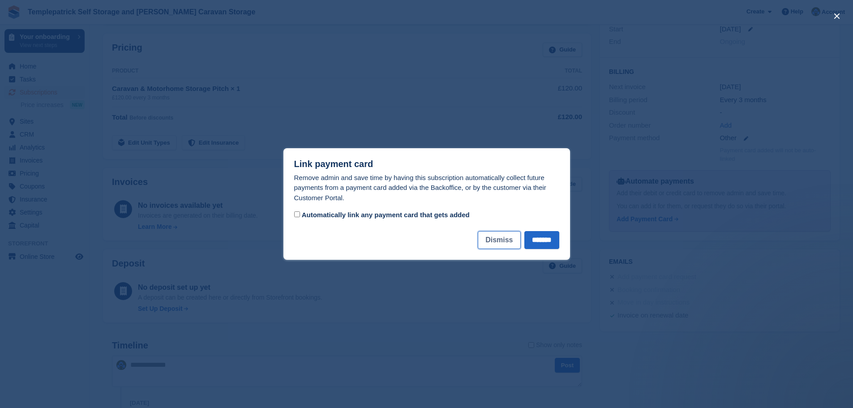
click at [501, 242] on button "Dismiss" at bounding box center [499, 240] width 43 height 18
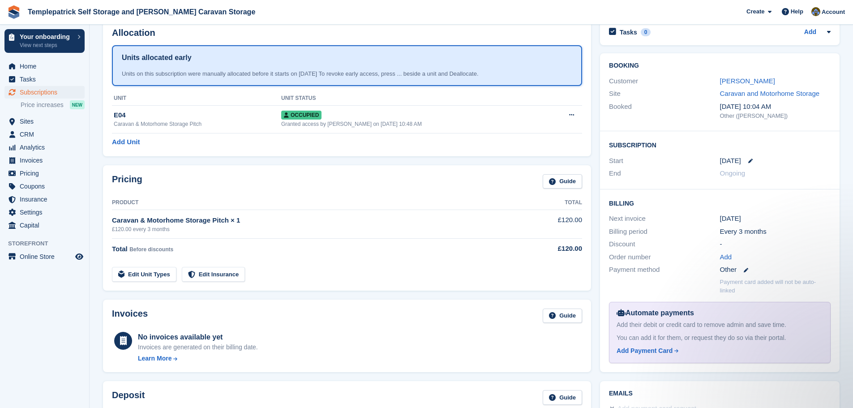
scroll to position [45, 0]
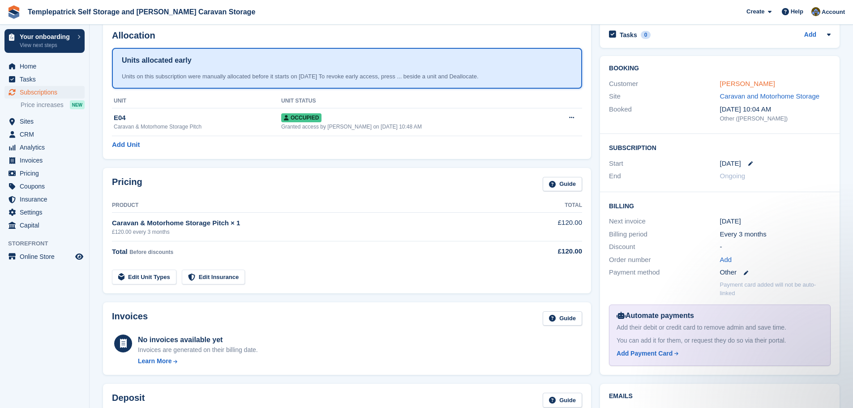
click at [757, 84] on link "Deborah Hollywood" at bounding box center [747, 84] width 55 height 8
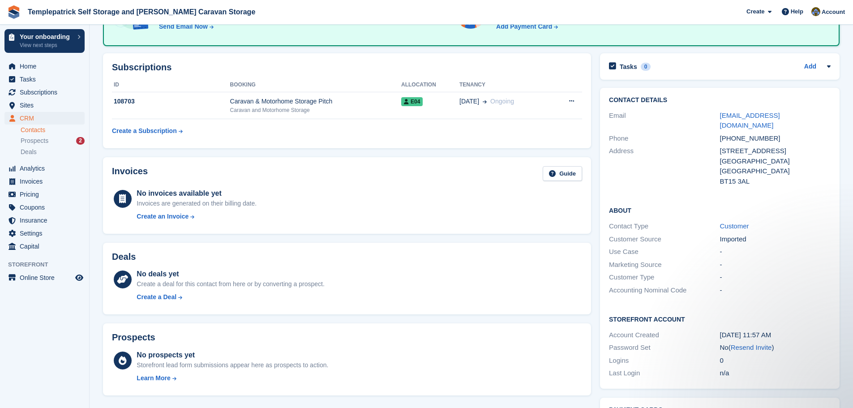
scroll to position [61, 0]
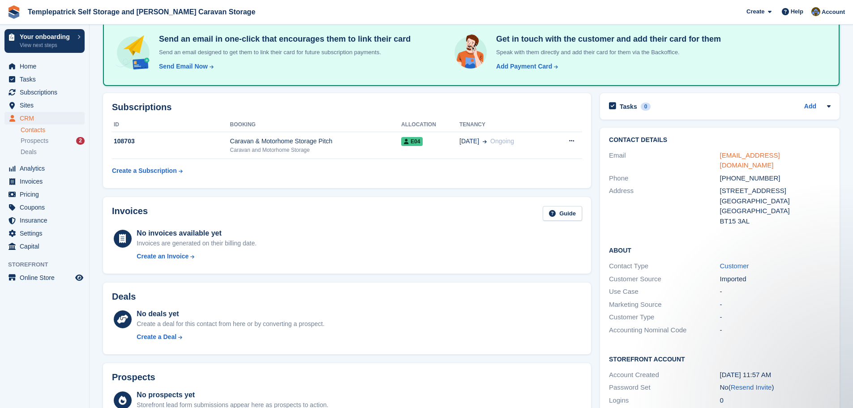
click at [766, 158] on link "darrentess@yahoo.co.uk" at bounding box center [750, 160] width 60 height 18
click at [735, 262] on link "Customer" at bounding box center [734, 266] width 29 height 8
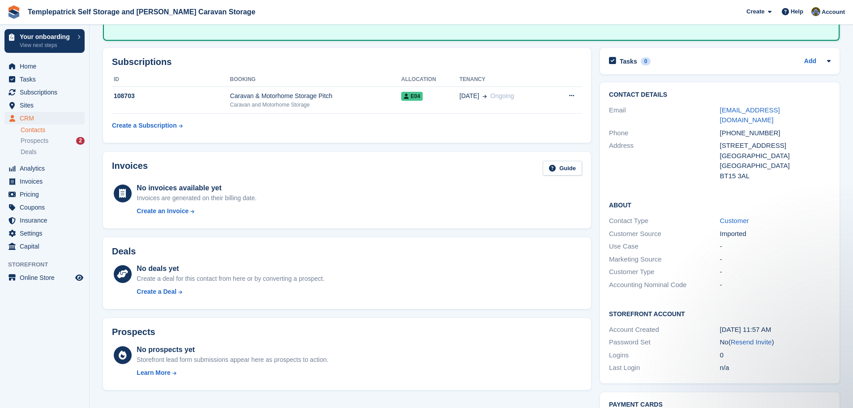
scroll to position [106, 0]
click at [558, 168] on link "Guide" at bounding box center [562, 168] width 39 height 15
click at [34, 183] on span "Invoices" at bounding box center [47, 181] width 54 height 13
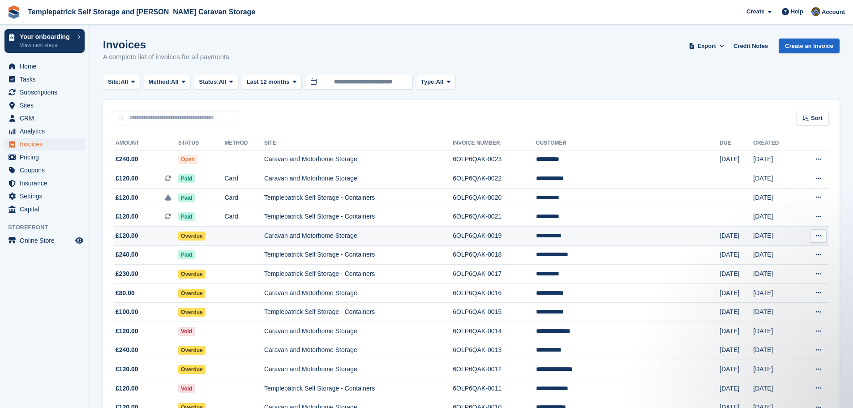
click at [624, 237] on td "**********" at bounding box center [628, 236] width 184 height 19
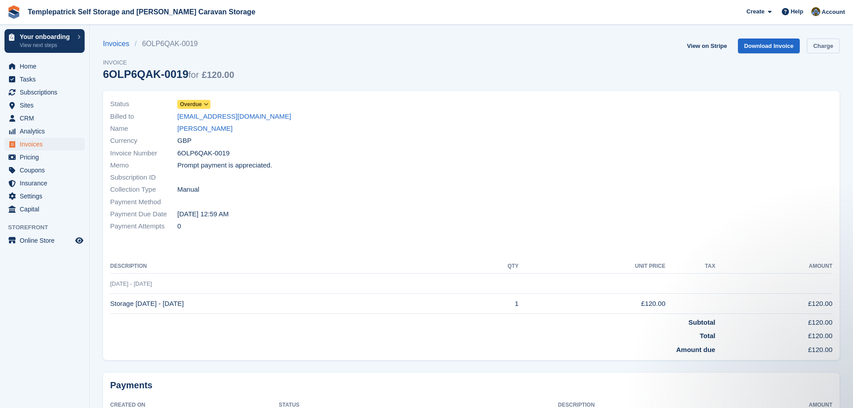
click at [834, 50] on link "Charge" at bounding box center [823, 46] width 33 height 15
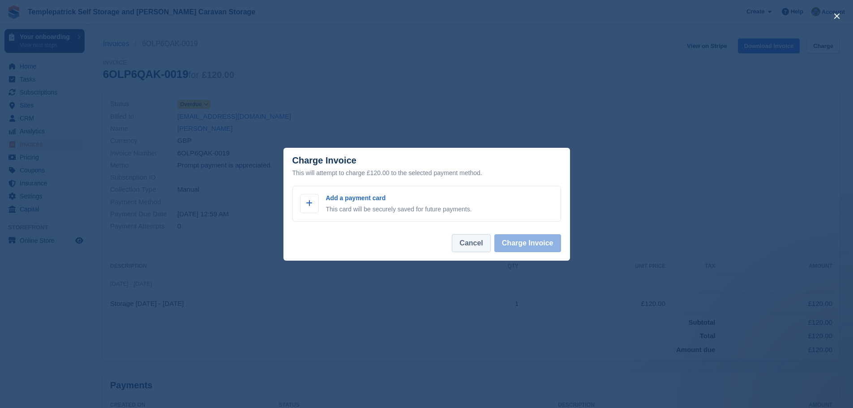
click at [479, 249] on button "Cancel" at bounding box center [471, 243] width 39 height 18
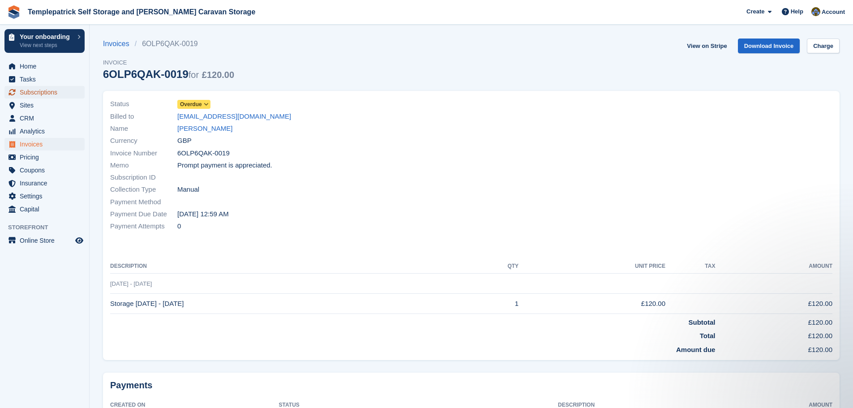
click at [41, 95] on span "Subscriptions" at bounding box center [47, 92] width 54 height 13
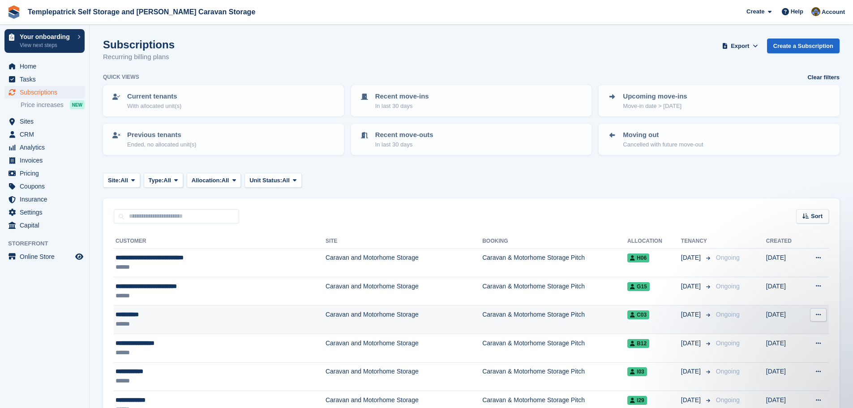
click at [131, 316] on div "**********" at bounding box center [190, 314] width 148 height 9
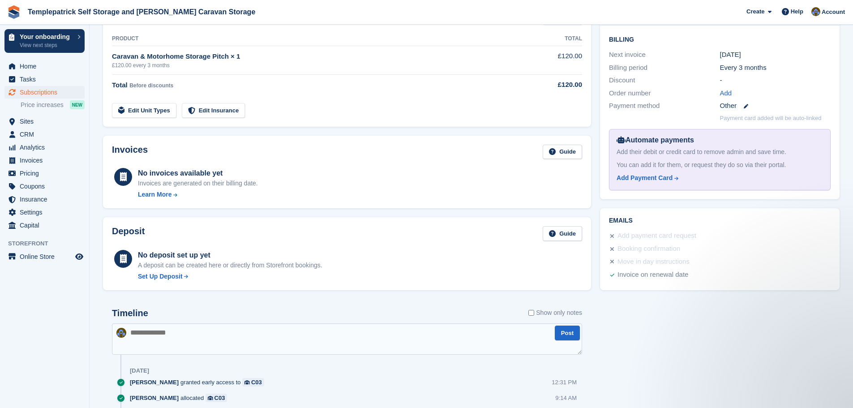
scroll to position [224, 0]
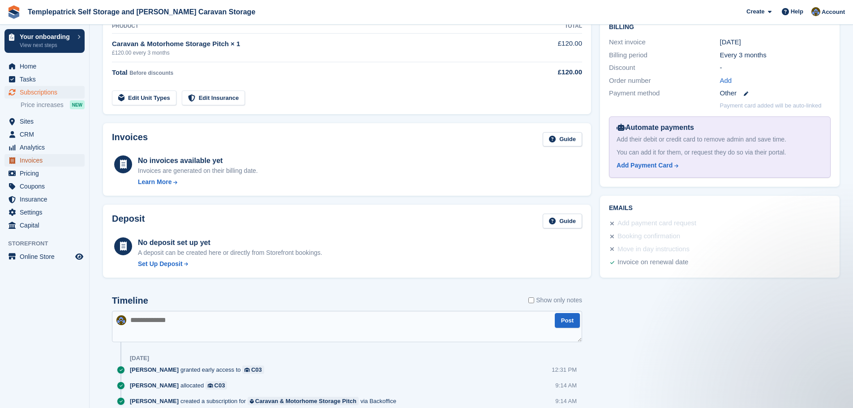
click at [24, 161] on span "Invoices" at bounding box center [47, 160] width 54 height 13
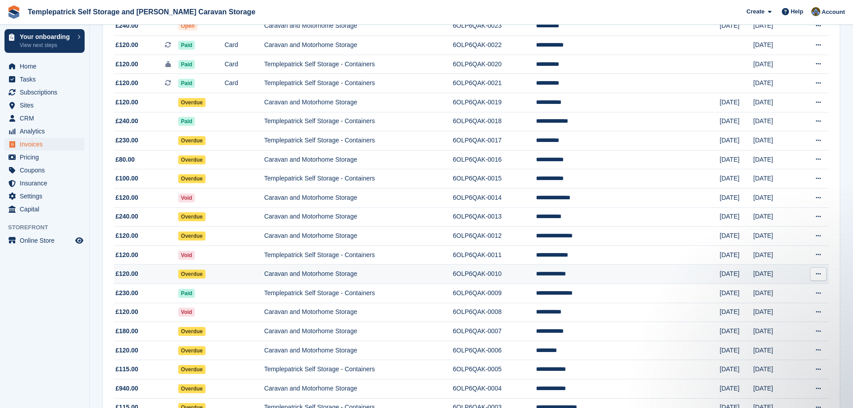
scroll to position [134, 0]
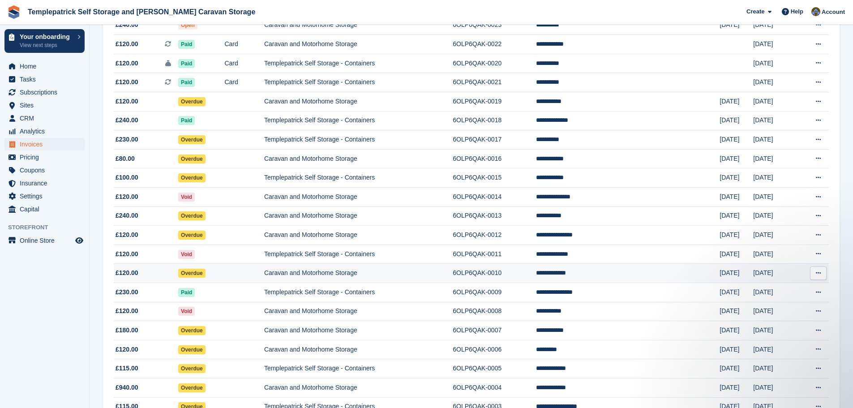
click at [121, 274] on span "£120.00" at bounding box center [127, 272] width 23 height 9
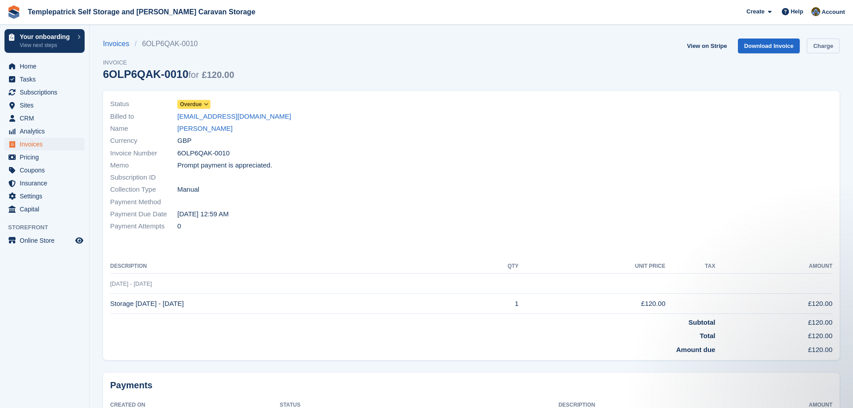
click at [819, 45] on link "Charge" at bounding box center [823, 46] width 33 height 15
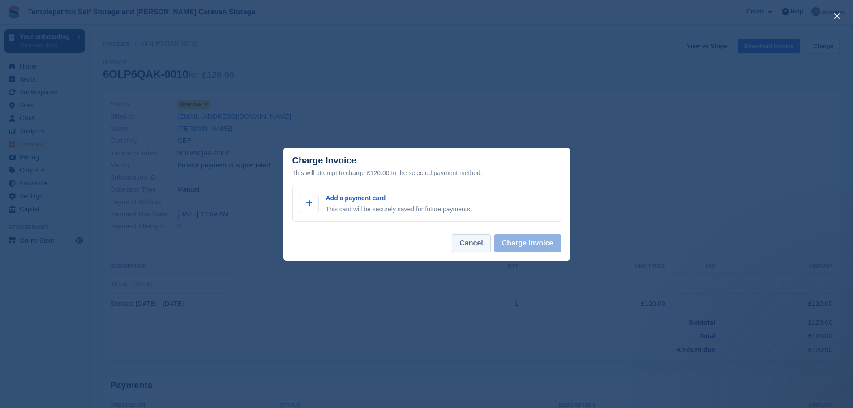
click at [478, 245] on button "Cancel" at bounding box center [471, 243] width 39 height 18
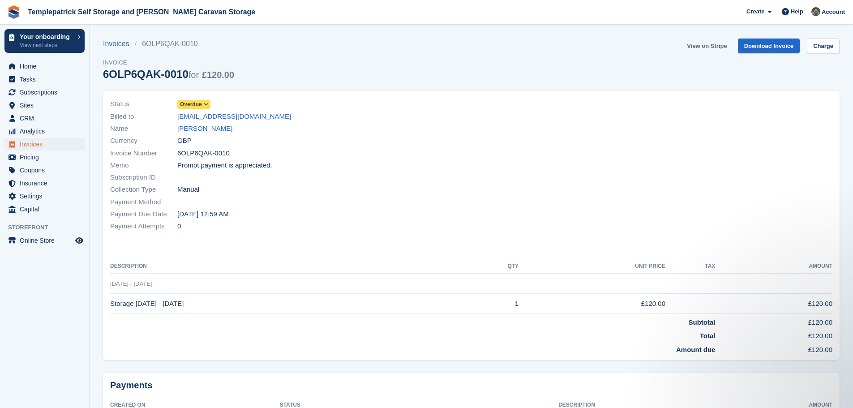
click at [696, 45] on link "View on Stripe" at bounding box center [706, 46] width 47 height 15
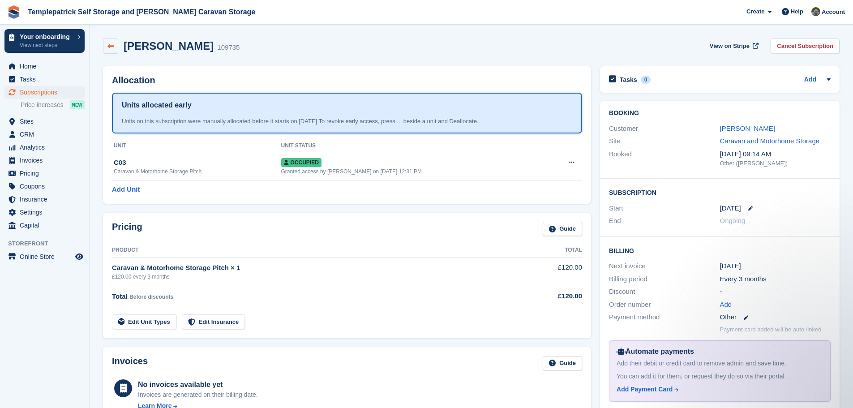
click at [109, 48] on icon at bounding box center [110, 46] width 7 height 7
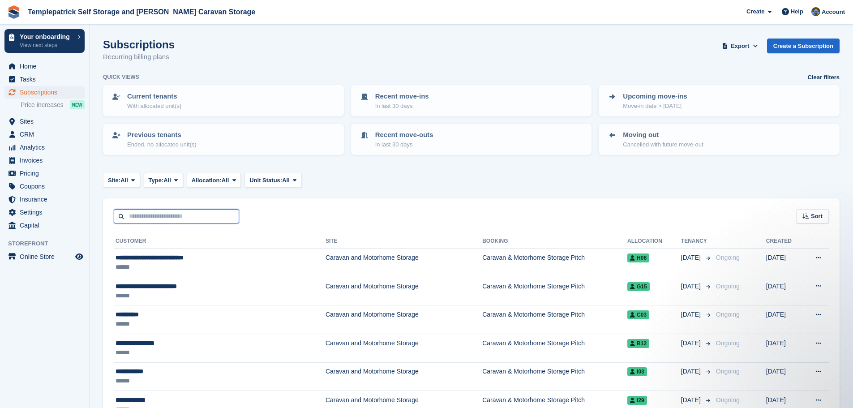
click at [164, 218] on input "text" at bounding box center [176, 216] width 125 height 15
type input "*********"
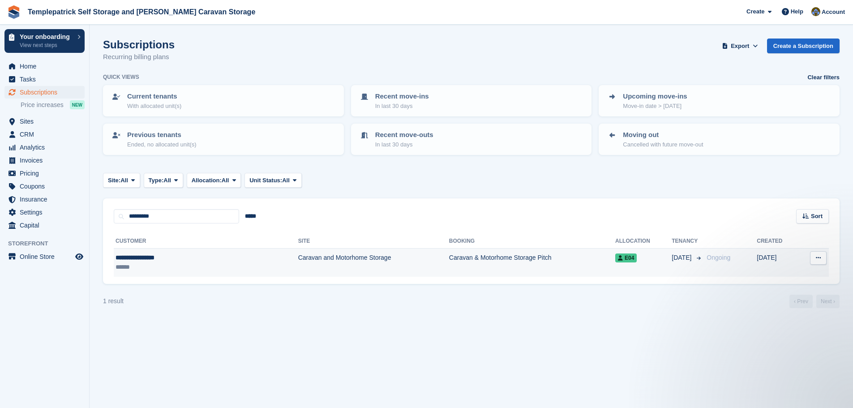
click at [822, 256] on button at bounding box center [818, 257] width 17 height 13
click at [783, 277] on p "View customer" at bounding box center [784, 276] width 78 height 12
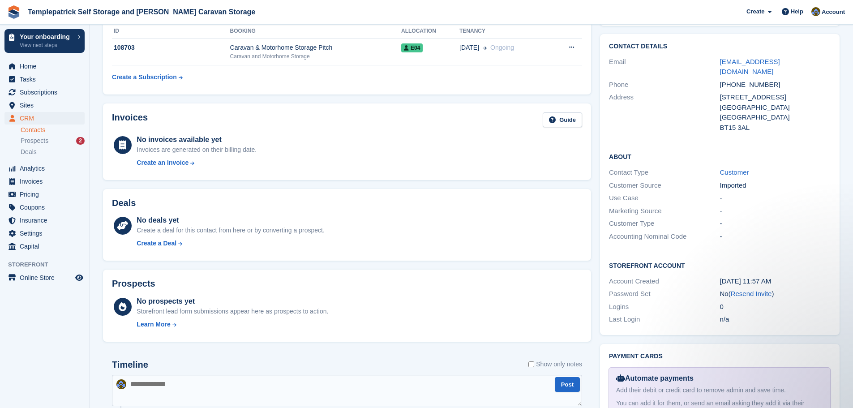
scroll to position [150, 0]
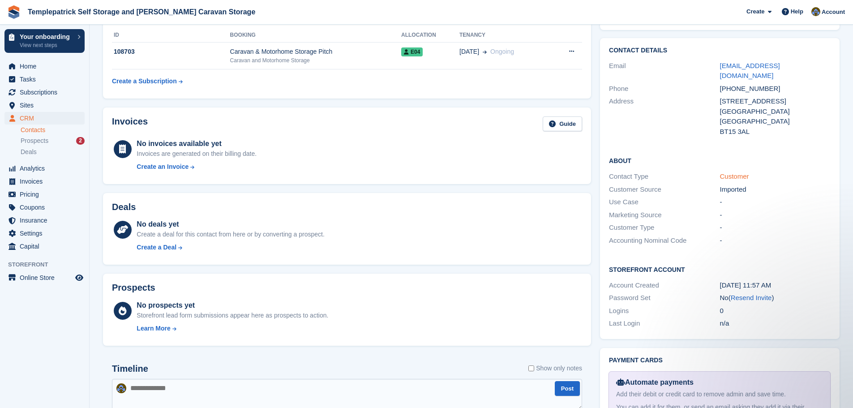
click at [740, 172] on link "Customer" at bounding box center [734, 176] width 29 height 8
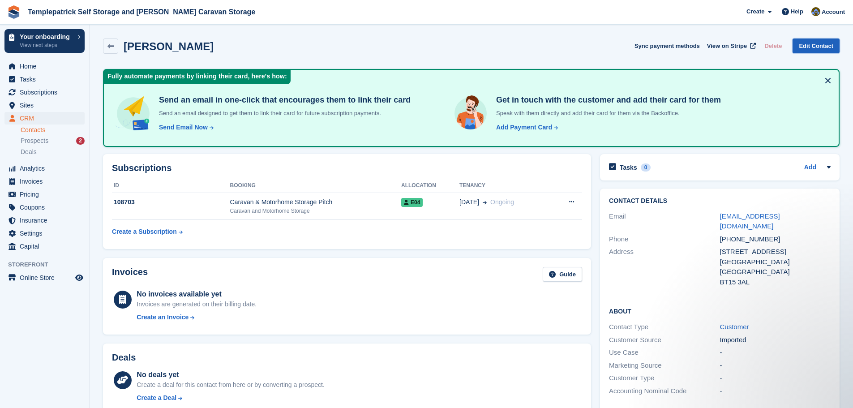
click at [823, 45] on link "Edit Contact" at bounding box center [816, 46] width 47 height 15
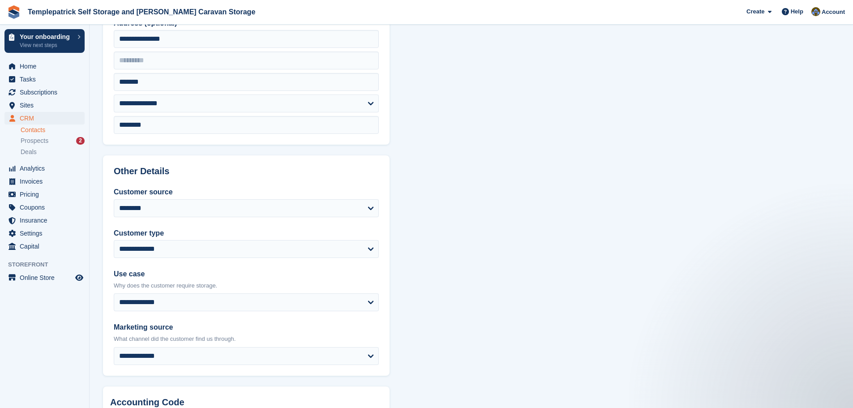
scroll to position [221, 0]
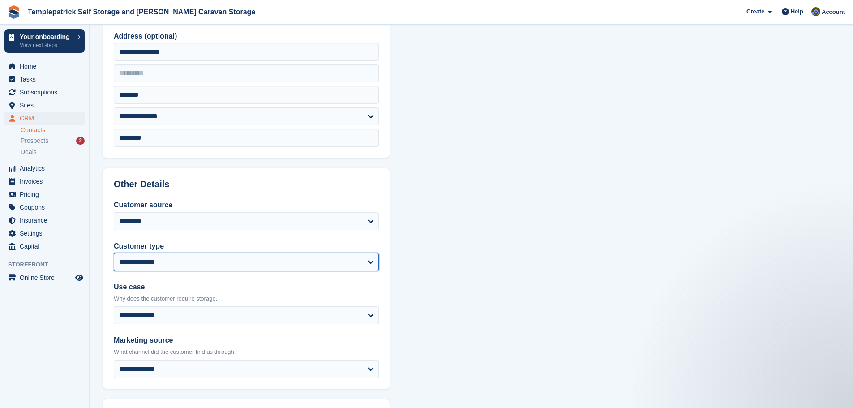
click at [219, 260] on select "**********" at bounding box center [246, 262] width 265 height 18
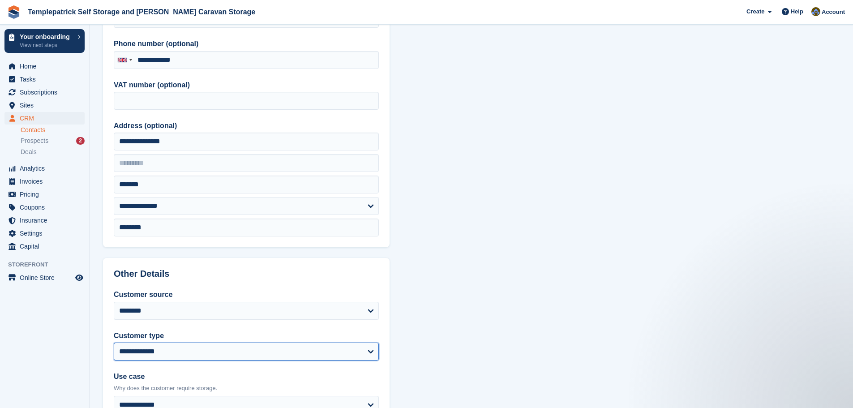
scroll to position [0, 0]
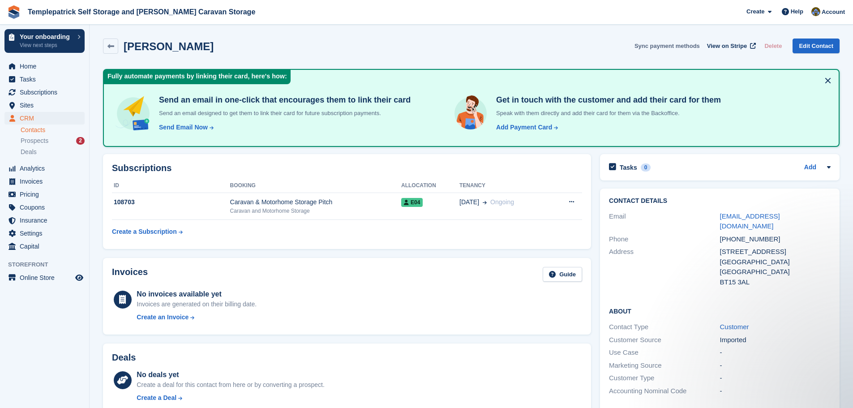
click at [675, 46] on button "Sync payment methods" at bounding box center [667, 46] width 65 height 15
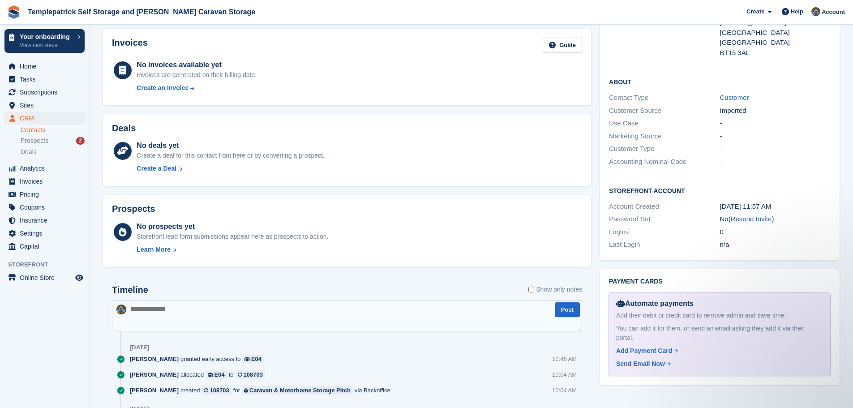
scroll to position [61, 0]
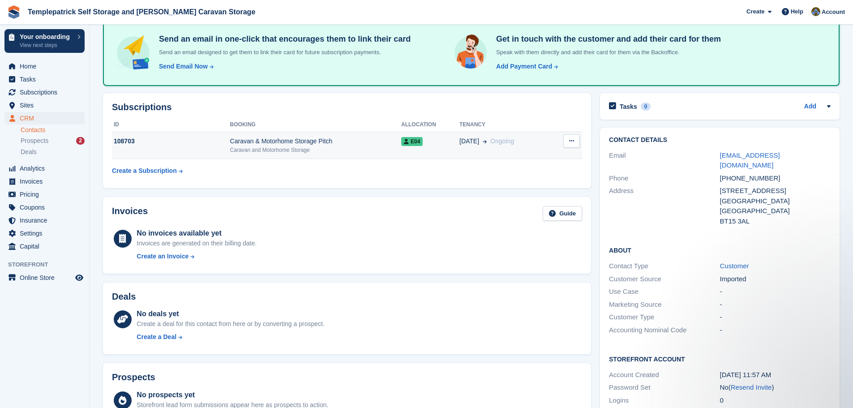
click at [567, 143] on button at bounding box center [571, 140] width 17 height 13
click at [48, 185] on span "Invoices" at bounding box center [47, 181] width 54 height 13
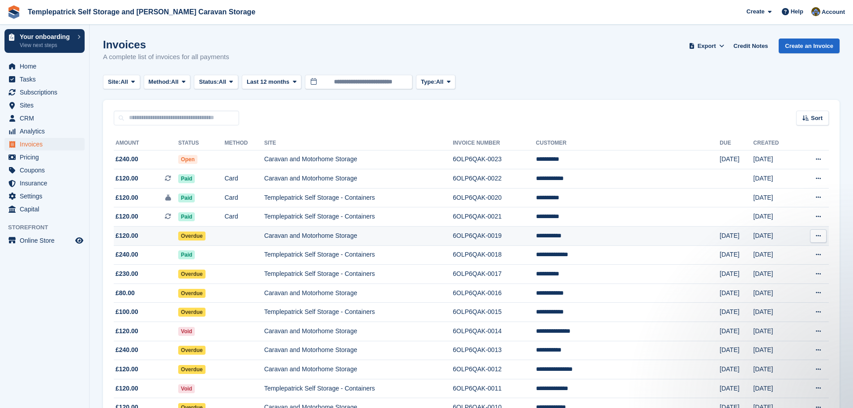
click at [202, 236] on span "Overdue" at bounding box center [191, 236] width 27 height 9
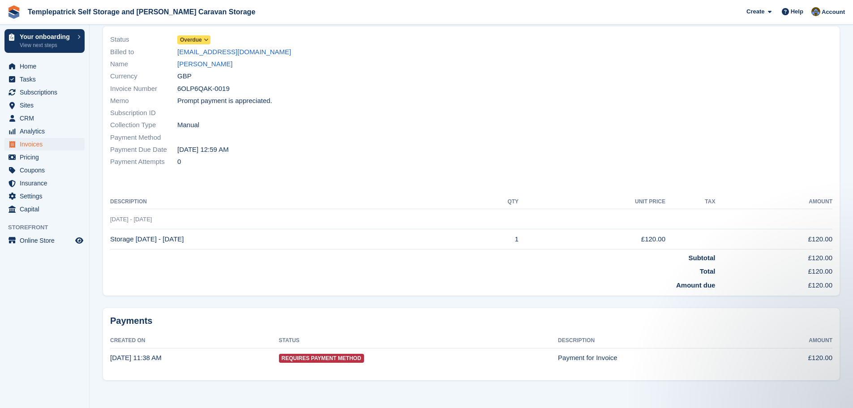
scroll to position [66, 0]
click at [306, 356] on span "Requires Payment Method" at bounding box center [321, 356] width 85 height 9
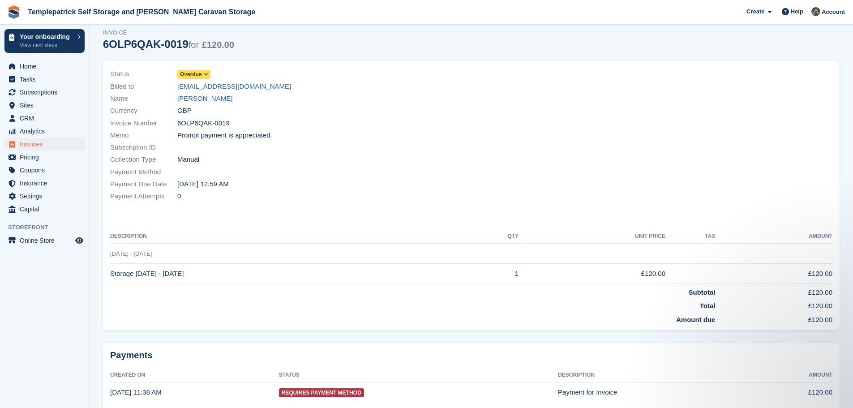
scroll to position [0, 0]
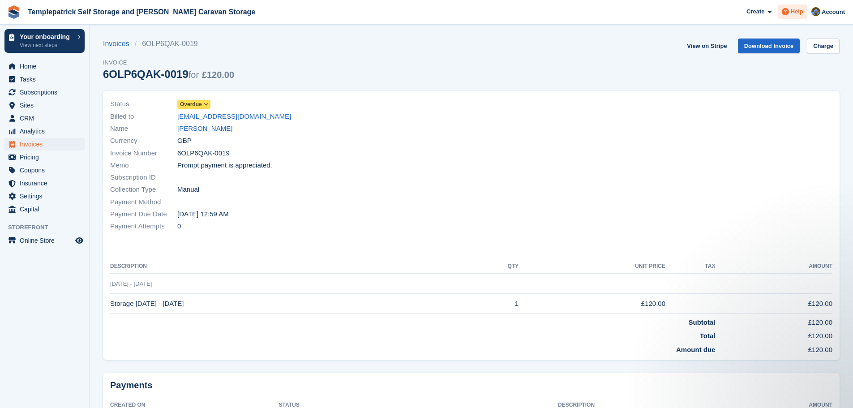
click at [793, 13] on span "Help" at bounding box center [797, 11] width 13 height 9
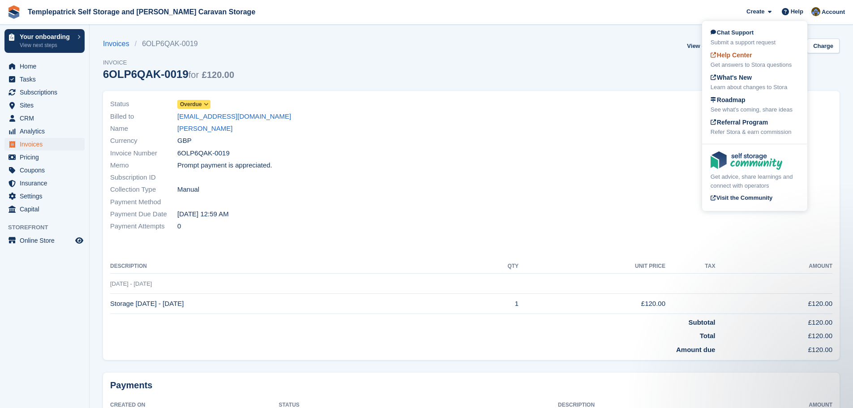
click at [780, 63] on div "Get answers to Stora questions" at bounding box center [755, 64] width 88 height 9
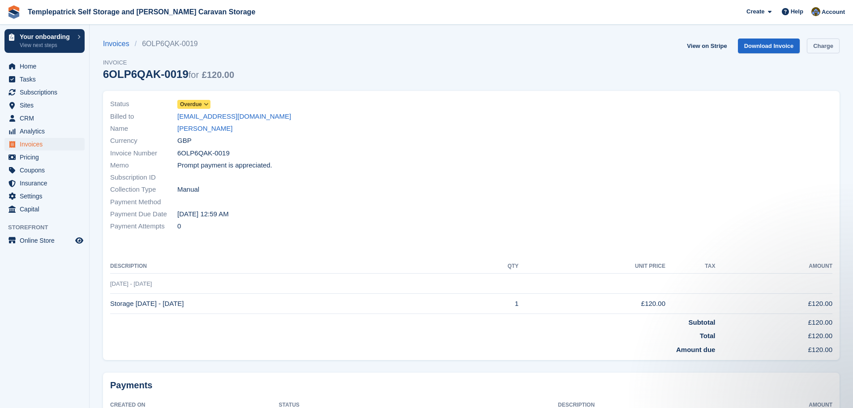
click at [834, 46] on link "Charge" at bounding box center [823, 46] width 33 height 15
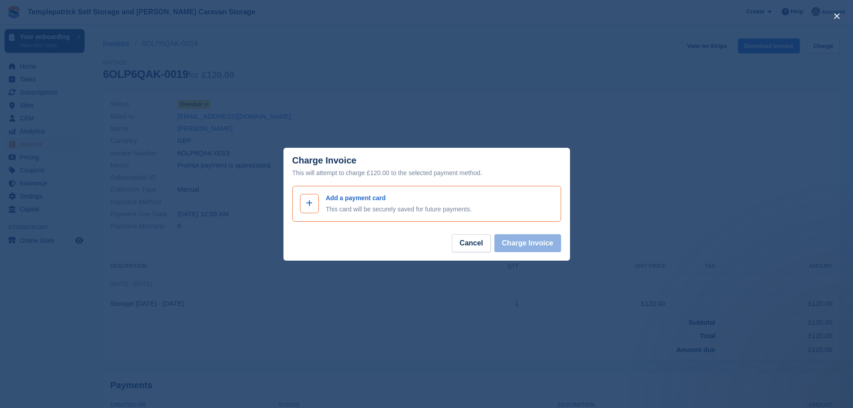
click at [308, 206] on icon at bounding box center [309, 203] width 7 height 7
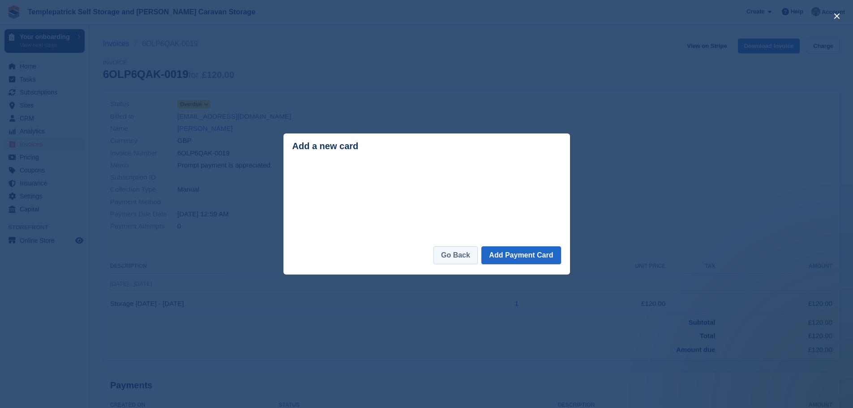
click at [453, 258] on link "Go Back" at bounding box center [456, 255] width 44 height 18
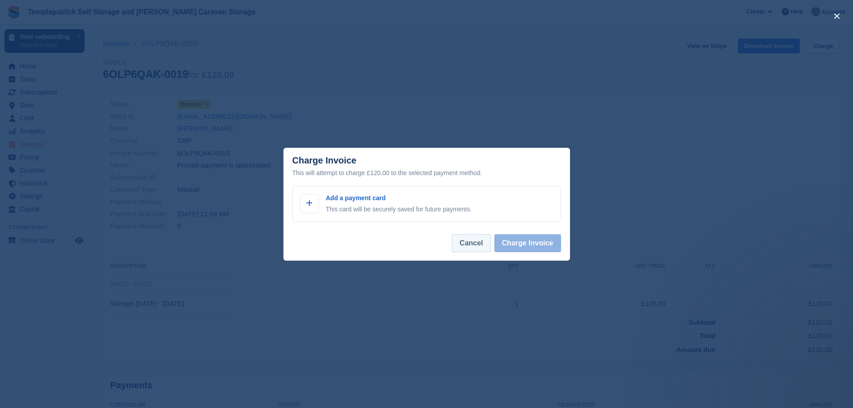
click at [470, 245] on button "Cancel" at bounding box center [471, 243] width 39 height 18
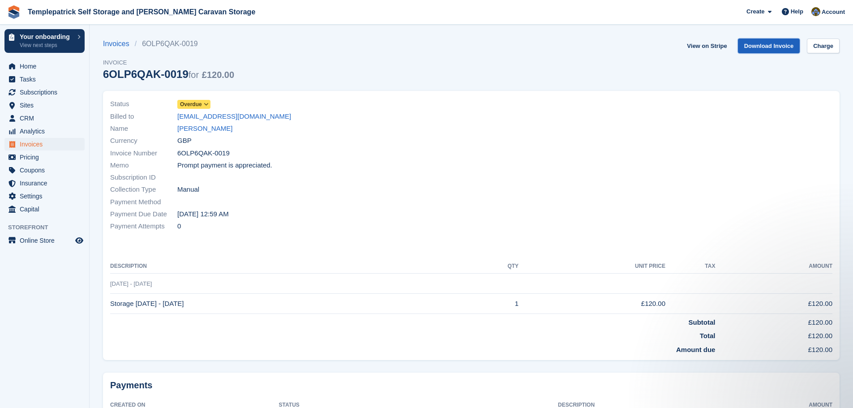
click at [765, 51] on link "Download Invoice" at bounding box center [769, 46] width 62 height 15
click at [715, 48] on link "View on Stripe" at bounding box center [706, 46] width 47 height 15
click at [42, 144] on span "Invoices" at bounding box center [47, 144] width 54 height 13
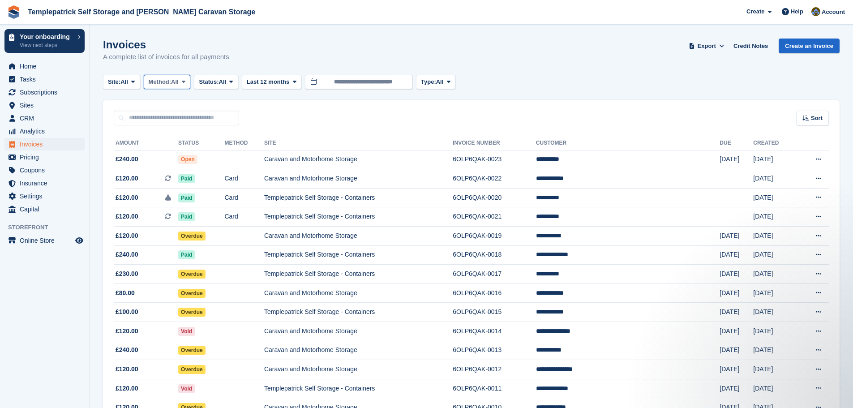
click at [165, 84] on span "Method:" at bounding box center [160, 81] width 23 height 9
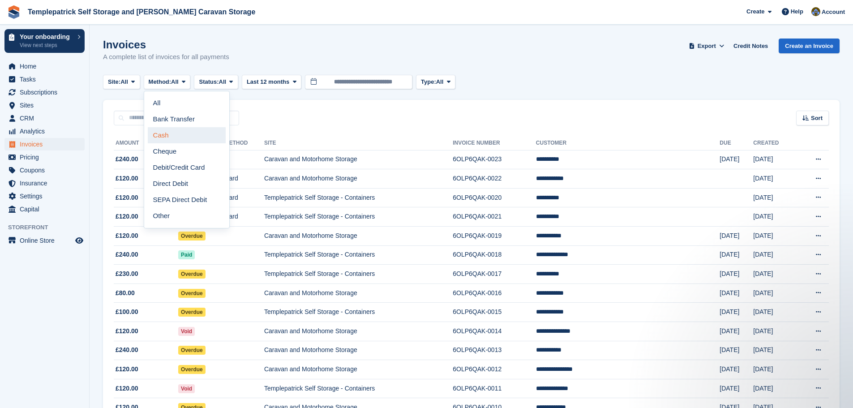
click at [173, 135] on link "Cash" at bounding box center [187, 135] width 78 height 16
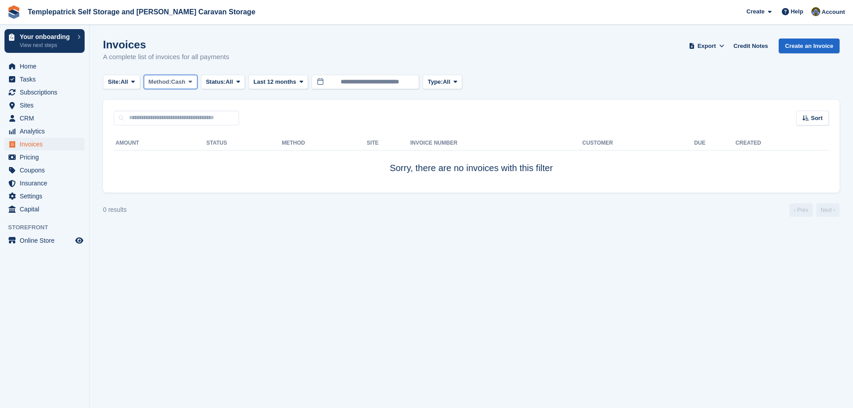
click at [180, 80] on span "Cash" at bounding box center [178, 81] width 14 height 9
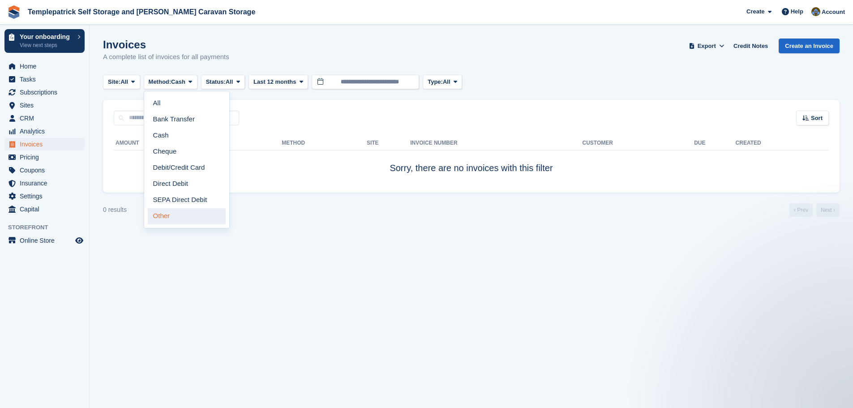
click at [173, 220] on link "Other" at bounding box center [187, 216] width 78 height 16
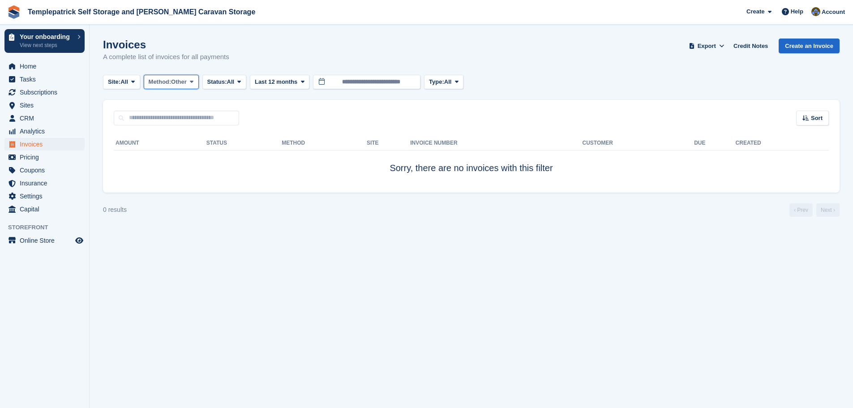
click at [170, 83] on span "Method:" at bounding box center [160, 81] width 23 height 9
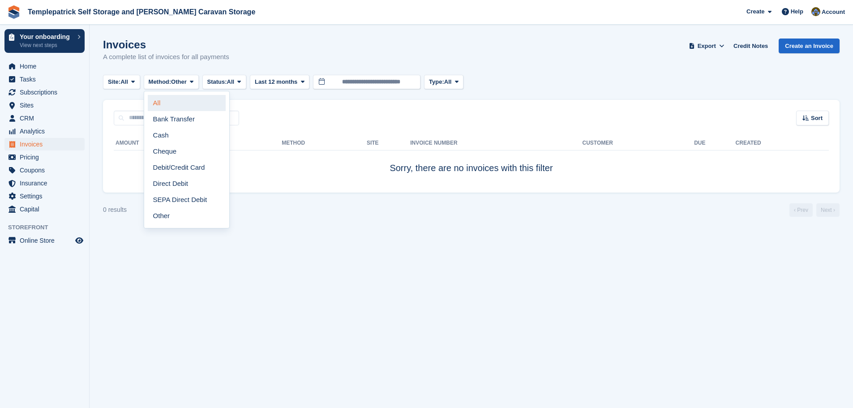
click at [176, 107] on link "All" at bounding box center [187, 103] width 78 height 16
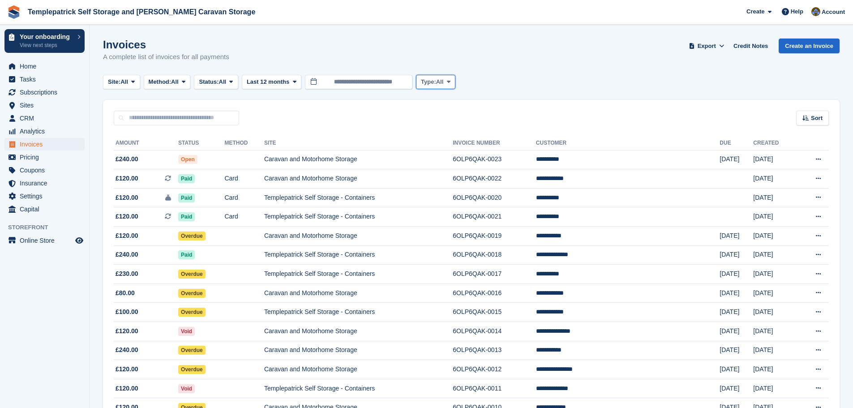
click at [423, 82] on span "Type:" at bounding box center [428, 81] width 15 height 9
click at [127, 82] on span "All" at bounding box center [124, 81] width 8 height 9
click at [325, 331] on td "Caravan and Motorhome Storage" at bounding box center [358, 331] width 189 height 19
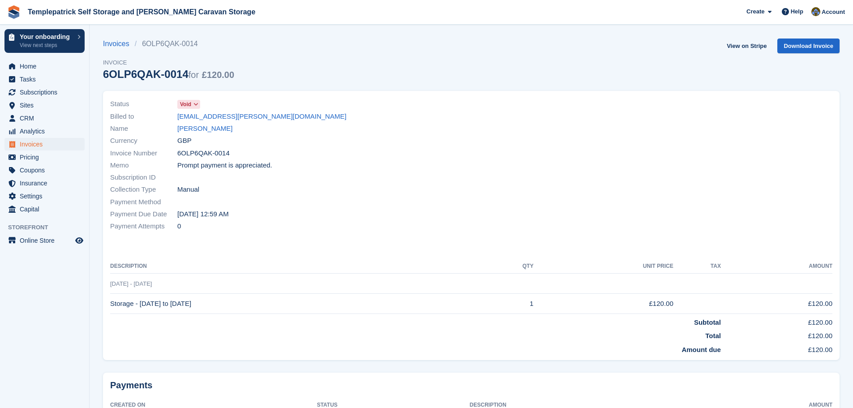
click at [197, 104] on icon at bounding box center [195, 104] width 5 height 5
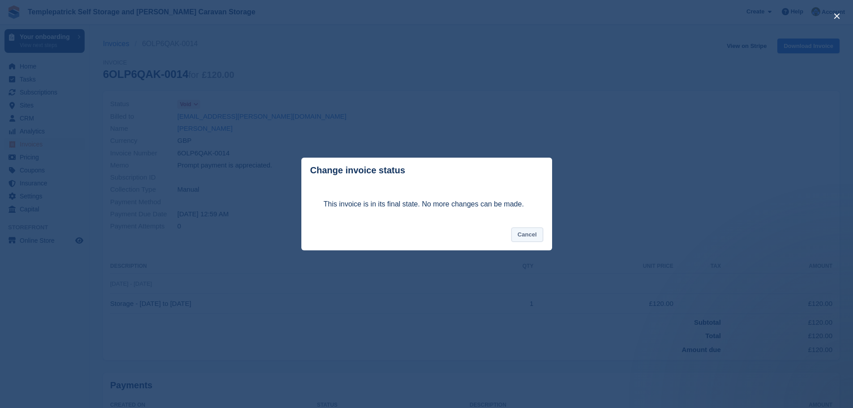
click at [520, 236] on button "Cancel" at bounding box center [527, 235] width 32 height 15
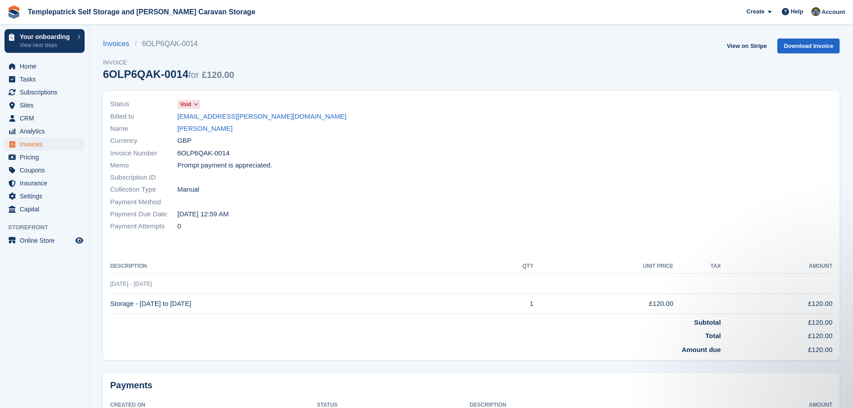
click at [634, 298] on td "£120.00" at bounding box center [603, 304] width 140 height 20
click at [132, 296] on td "Storage - [DATE] to [DATE]" at bounding box center [296, 304] width 373 height 20
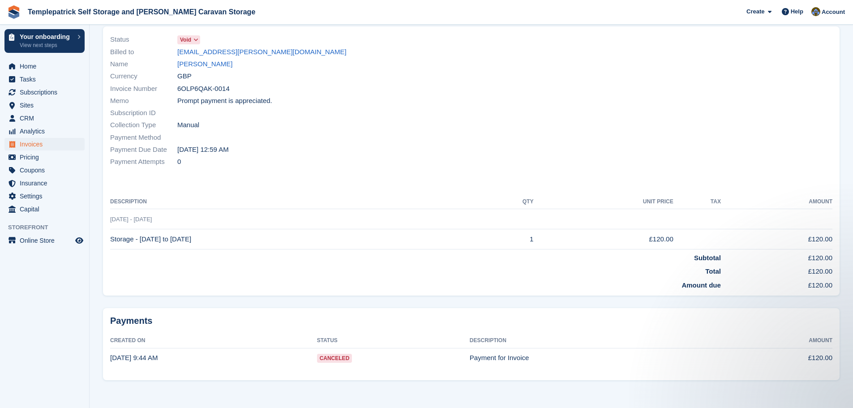
scroll to position [66, 0]
click at [339, 354] on span "Canceled" at bounding box center [334, 356] width 35 height 9
click at [346, 357] on span "Canceled" at bounding box center [334, 356] width 35 height 9
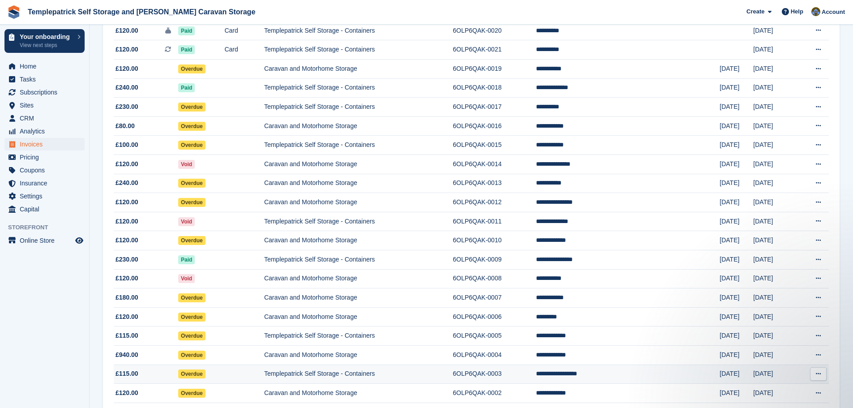
scroll to position [224, 0]
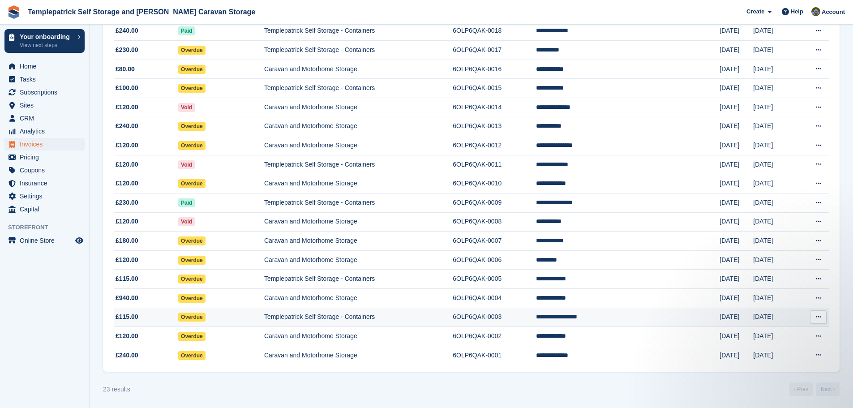
click at [333, 319] on td "Templepatrick Self Storage - Containers" at bounding box center [358, 317] width 189 height 19
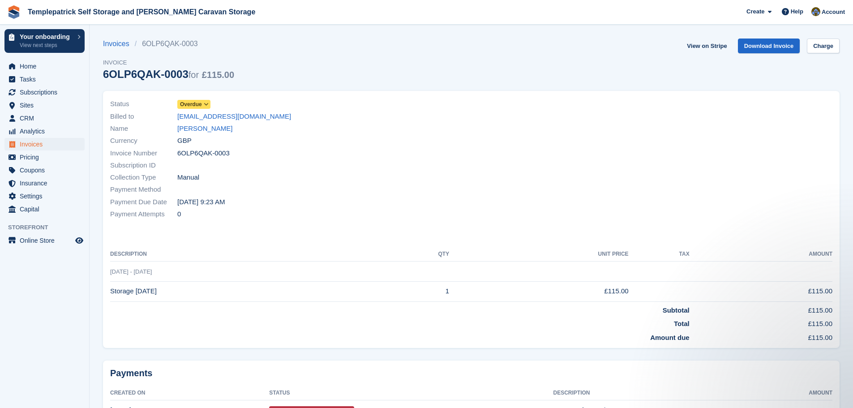
click at [207, 103] on icon at bounding box center [206, 104] width 5 height 5
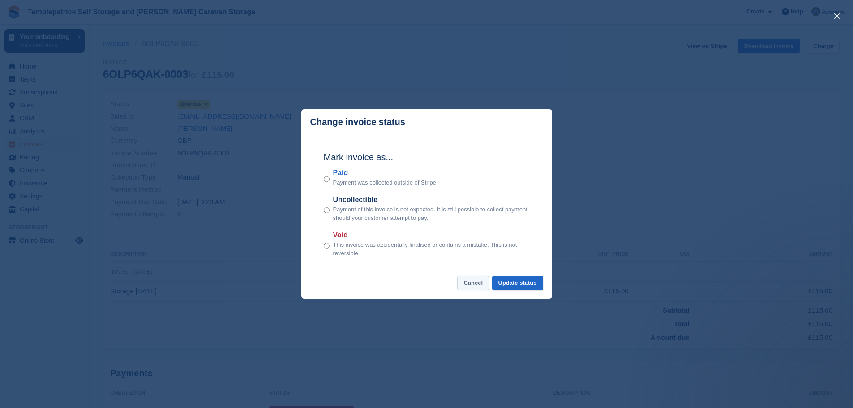
click at [475, 286] on button "Cancel" at bounding box center [473, 283] width 32 height 15
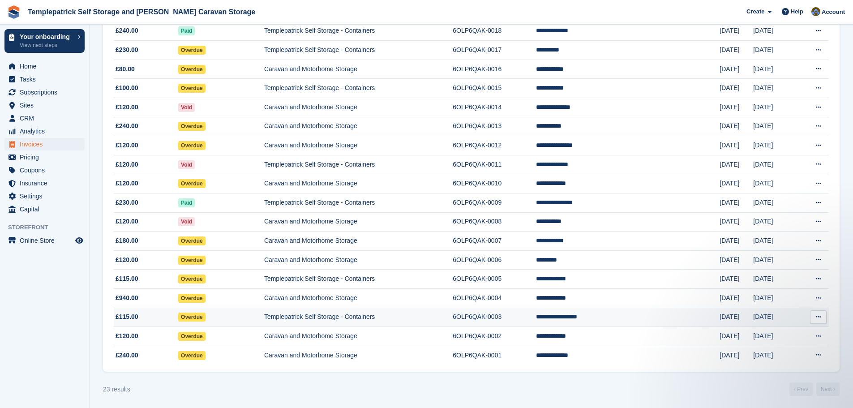
click at [346, 316] on td "Templepatrick Self Storage - Containers" at bounding box center [358, 317] width 189 height 19
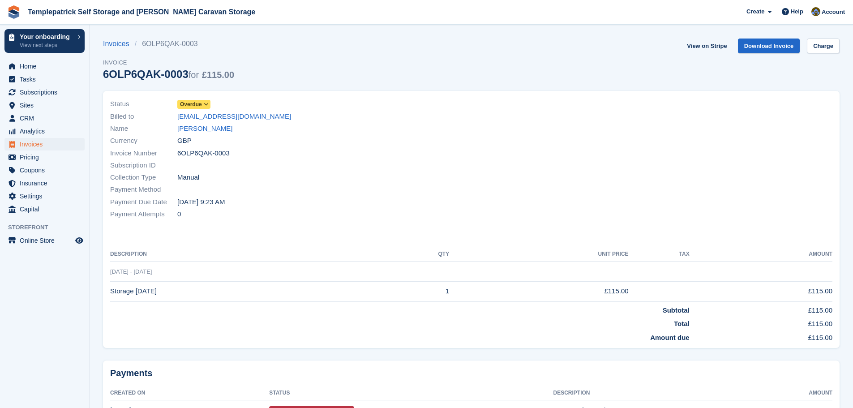
click at [197, 101] on span "Overdue" at bounding box center [191, 104] width 22 height 8
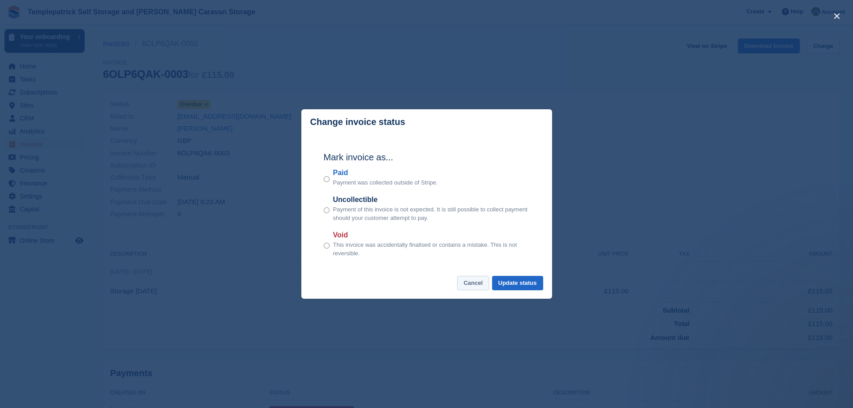
click at [463, 286] on button "Cancel" at bounding box center [473, 283] width 32 height 15
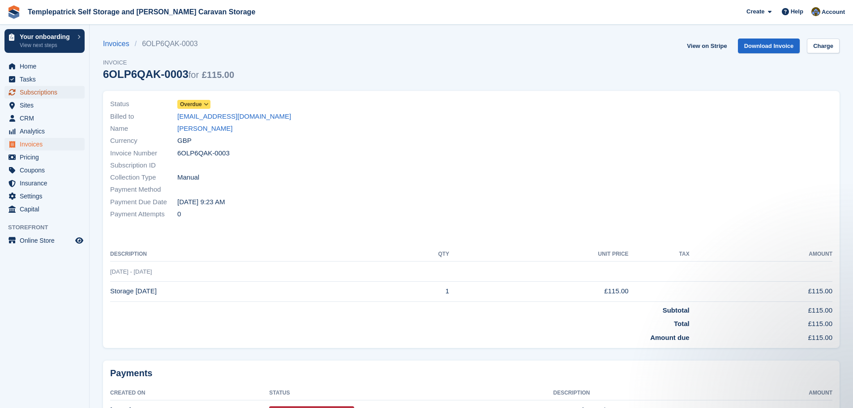
click at [58, 95] on span "Subscriptions" at bounding box center [47, 92] width 54 height 13
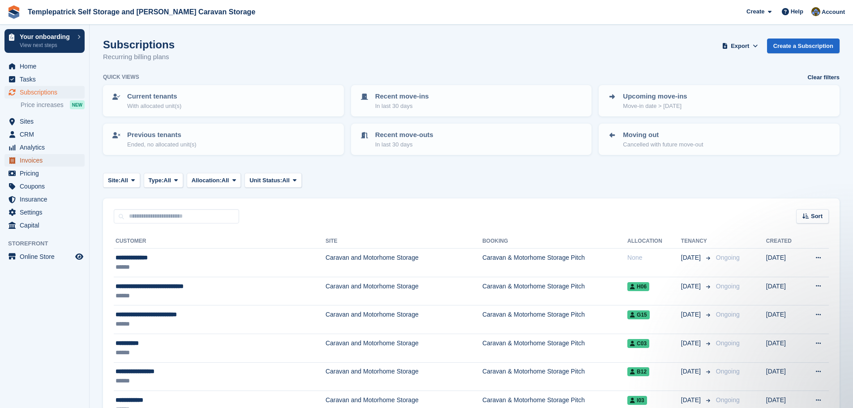
click at [43, 163] on span "Invoices" at bounding box center [47, 160] width 54 height 13
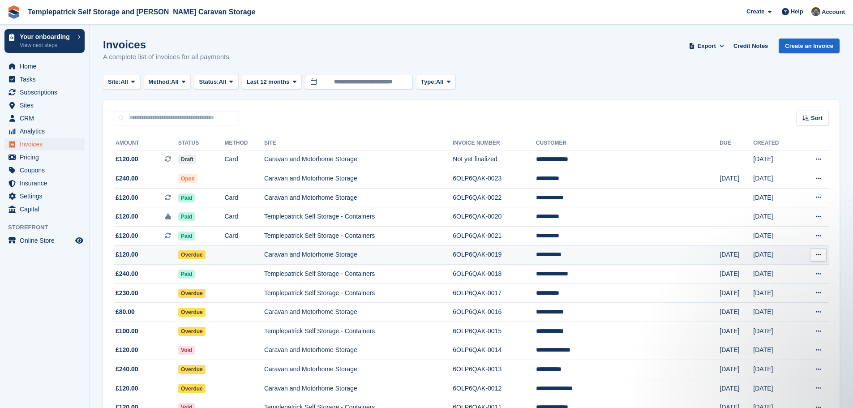
click at [309, 257] on td "Caravan and Motorhome Storage" at bounding box center [358, 254] width 189 height 19
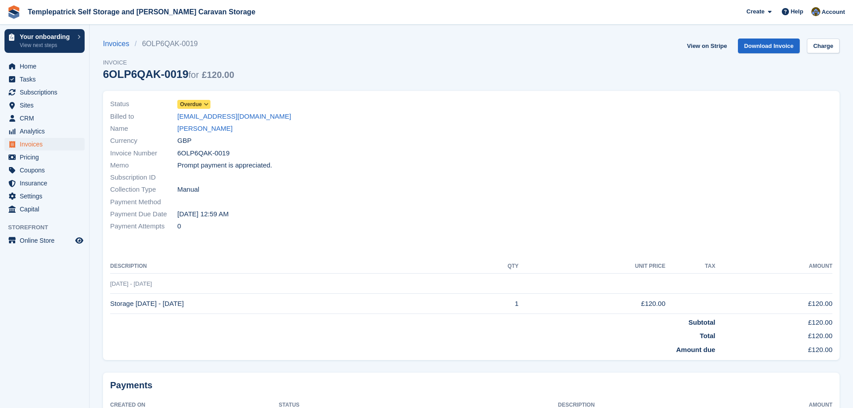
click at [206, 104] on icon at bounding box center [206, 104] width 5 height 5
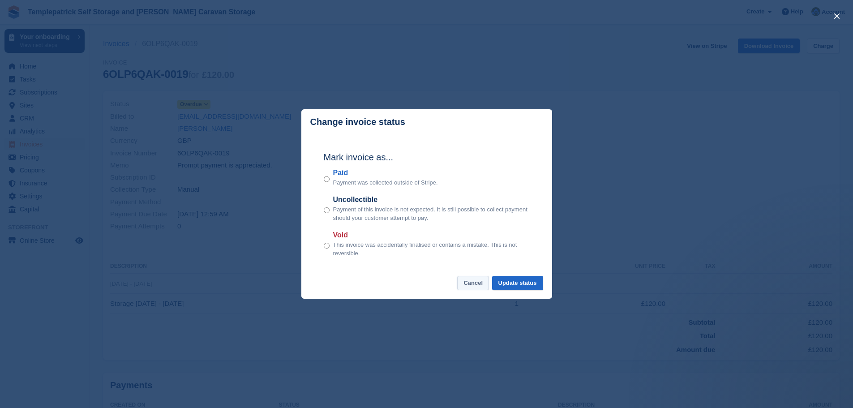
click at [471, 284] on button "Cancel" at bounding box center [473, 283] width 32 height 15
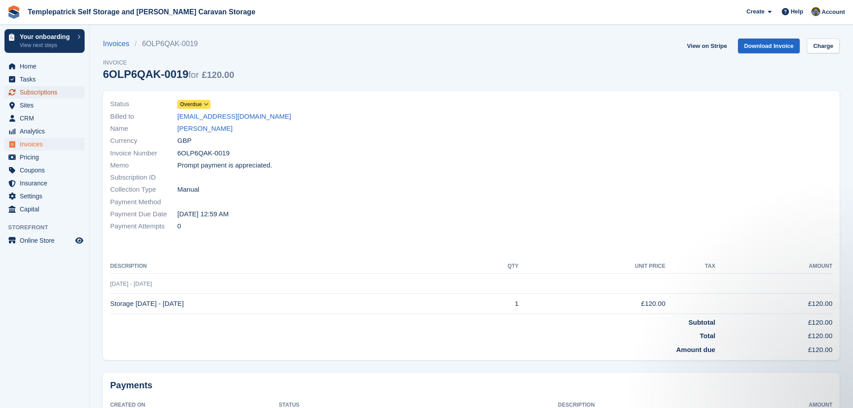
click at [35, 93] on span "Subscriptions" at bounding box center [47, 92] width 54 height 13
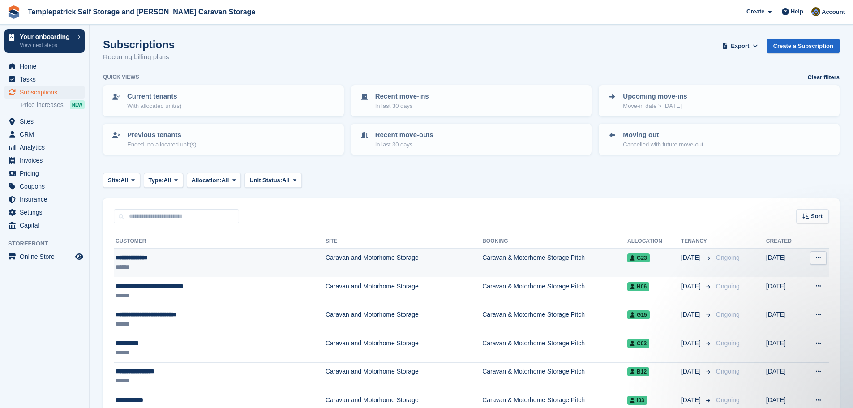
click at [137, 259] on div "**********" at bounding box center [190, 257] width 148 height 9
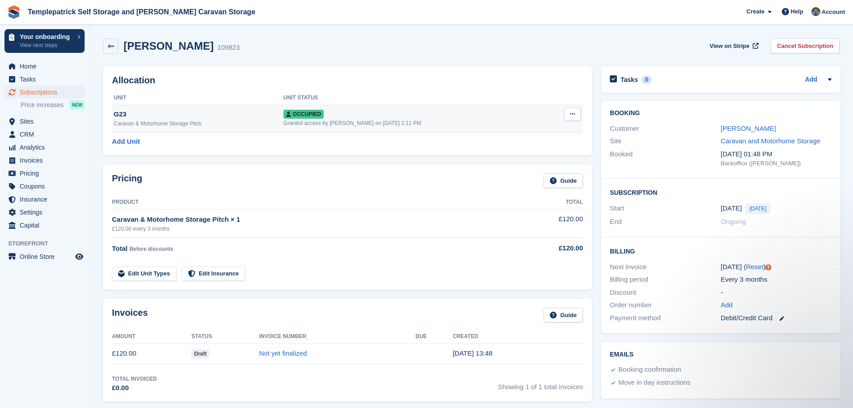
click at [572, 112] on icon at bounding box center [572, 114] width 5 height 6
click at [47, 93] on span "Subscriptions" at bounding box center [47, 92] width 54 height 13
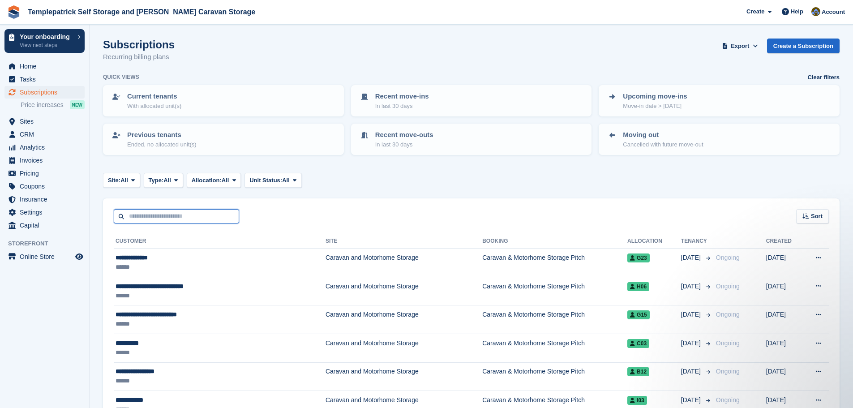
click at [142, 218] on input "text" at bounding box center [176, 216] width 125 height 15
type input "***"
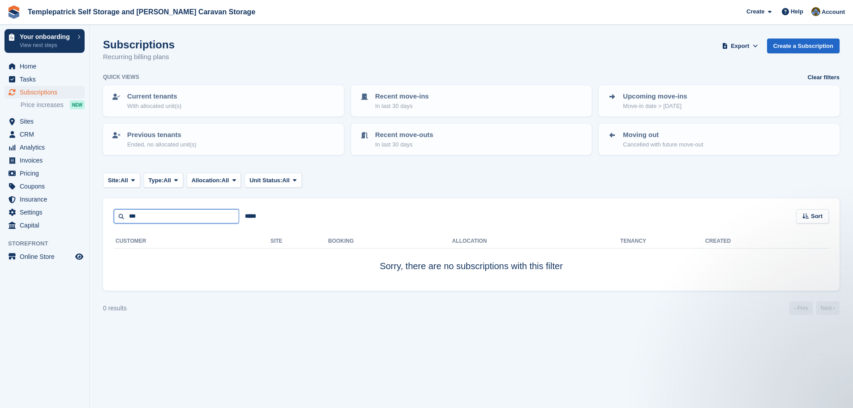
drag, startPoint x: 162, startPoint y: 219, endPoint x: 119, endPoint y: 222, distance: 43.1
click at [119, 222] on input "***" at bounding box center [176, 216] width 125 height 15
click at [808, 213] on icon at bounding box center [806, 216] width 7 height 6
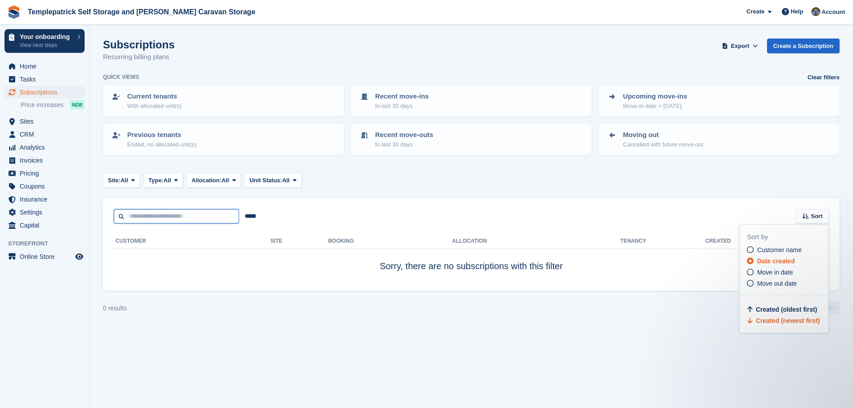
drag, startPoint x: 156, startPoint y: 219, endPoint x: 284, endPoint y: 248, distance: 131.0
click at [156, 219] on input "text" at bounding box center [176, 216] width 125 height 15
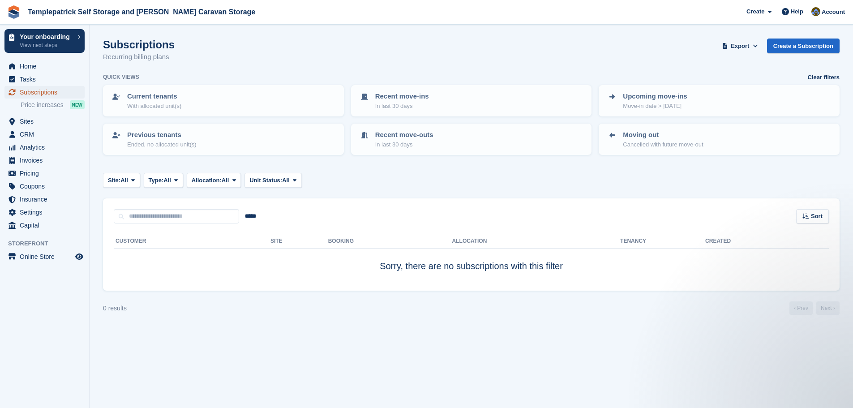
click at [48, 93] on span "Subscriptions" at bounding box center [47, 92] width 54 height 13
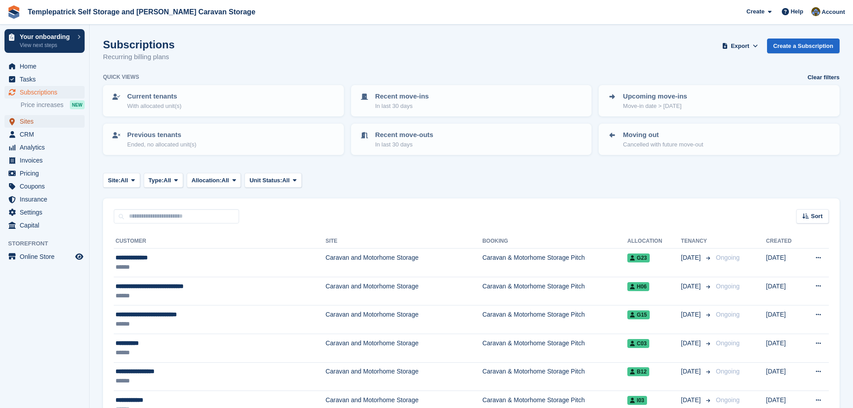
click at [29, 124] on span "Sites" at bounding box center [47, 121] width 54 height 13
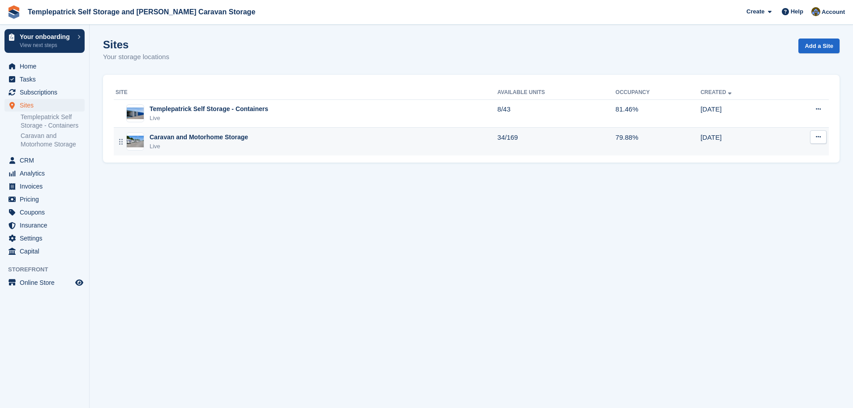
click at [232, 139] on div "Caravan and Motorhome Storage" at bounding box center [199, 137] width 99 height 9
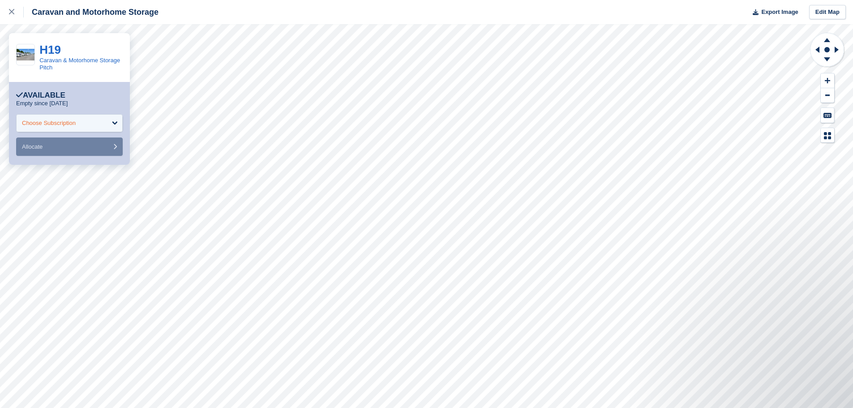
click at [85, 123] on div "Choose Subscription" at bounding box center [69, 123] width 107 height 18
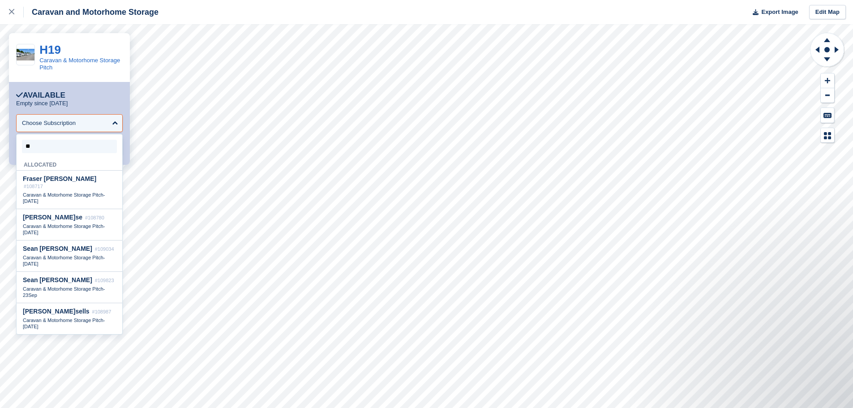
type input "***"
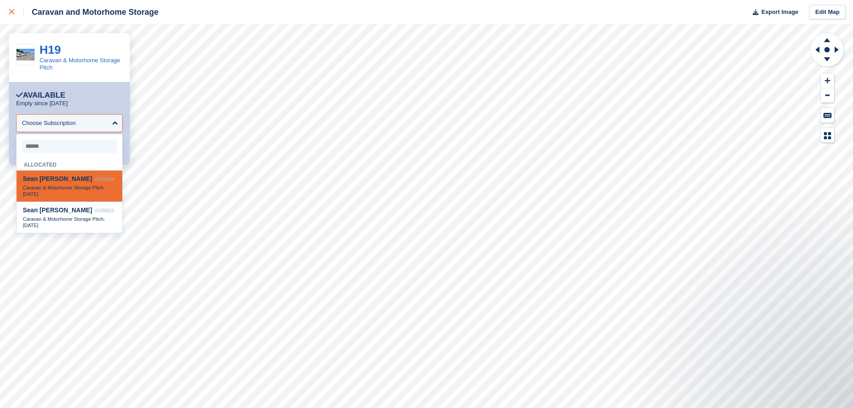
click at [9, 11] on icon at bounding box center [11, 11] width 5 height 5
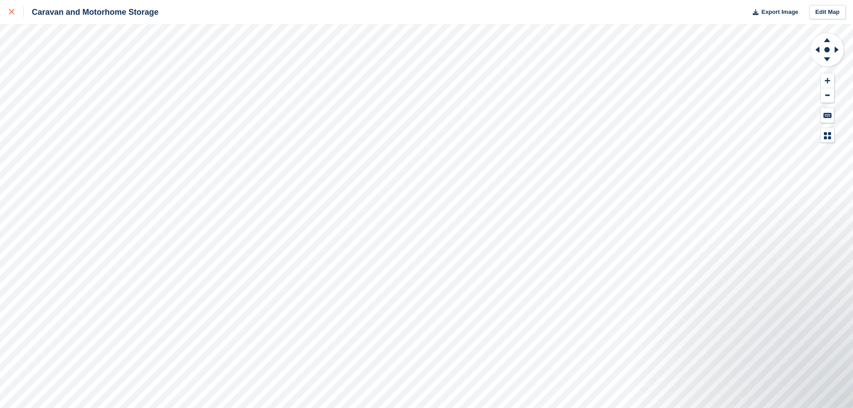
click at [13, 14] on icon at bounding box center [11, 11] width 5 height 5
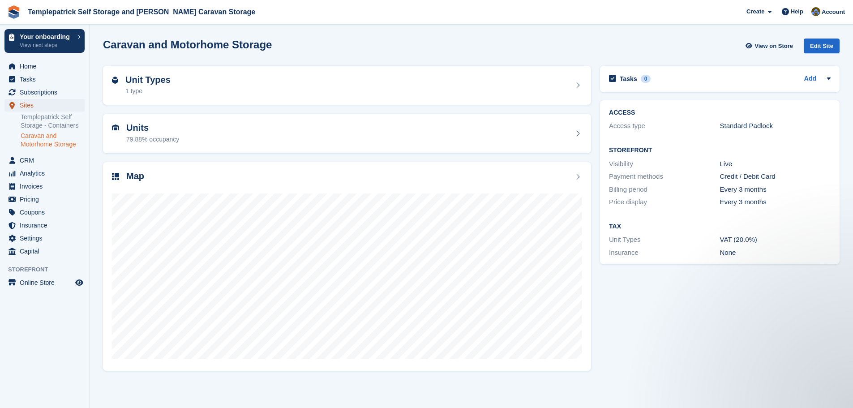
click at [31, 108] on span "Sites" at bounding box center [47, 105] width 54 height 13
